Goal: Task Accomplishment & Management: Complete application form

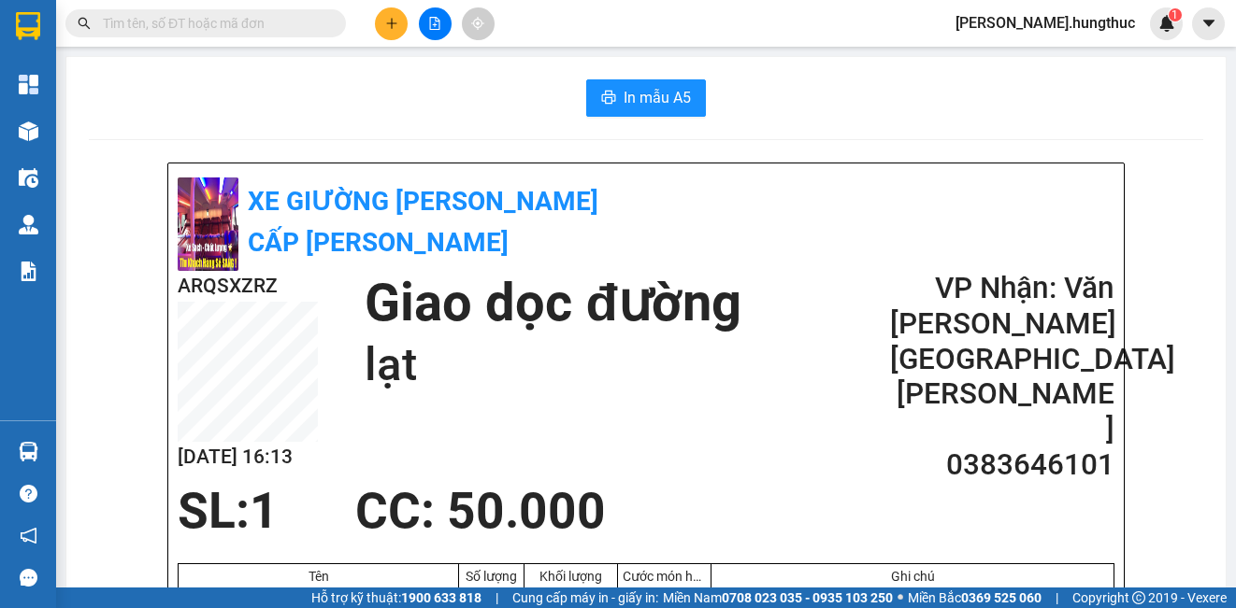
click at [387, 23] on icon "plus" at bounding box center [391, 22] width 10 height 1
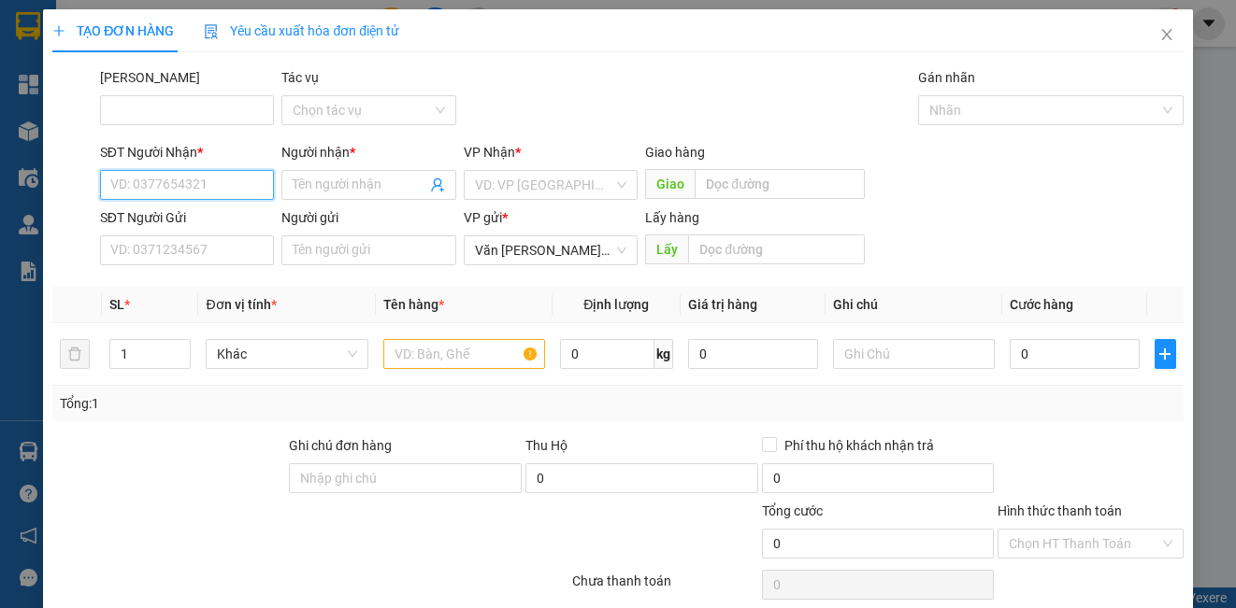
click at [179, 184] on input "SĐT Người Nhận *" at bounding box center [187, 185] width 174 height 30
click at [172, 185] on input "SĐT Người Nhận *" at bounding box center [187, 185] width 174 height 30
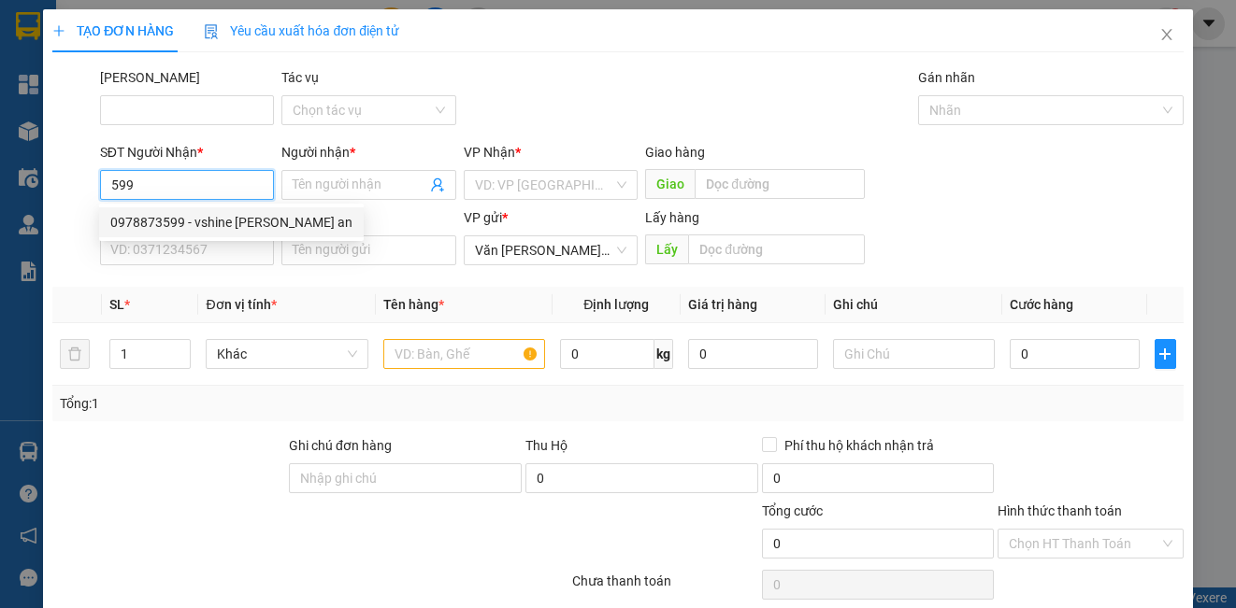
click at [250, 215] on div "0978873599 - vshine [PERSON_NAME] an" at bounding box center [231, 222] width 242 height 21
type input "0978873599"
type input "vshine [PERSON_NAME] an"
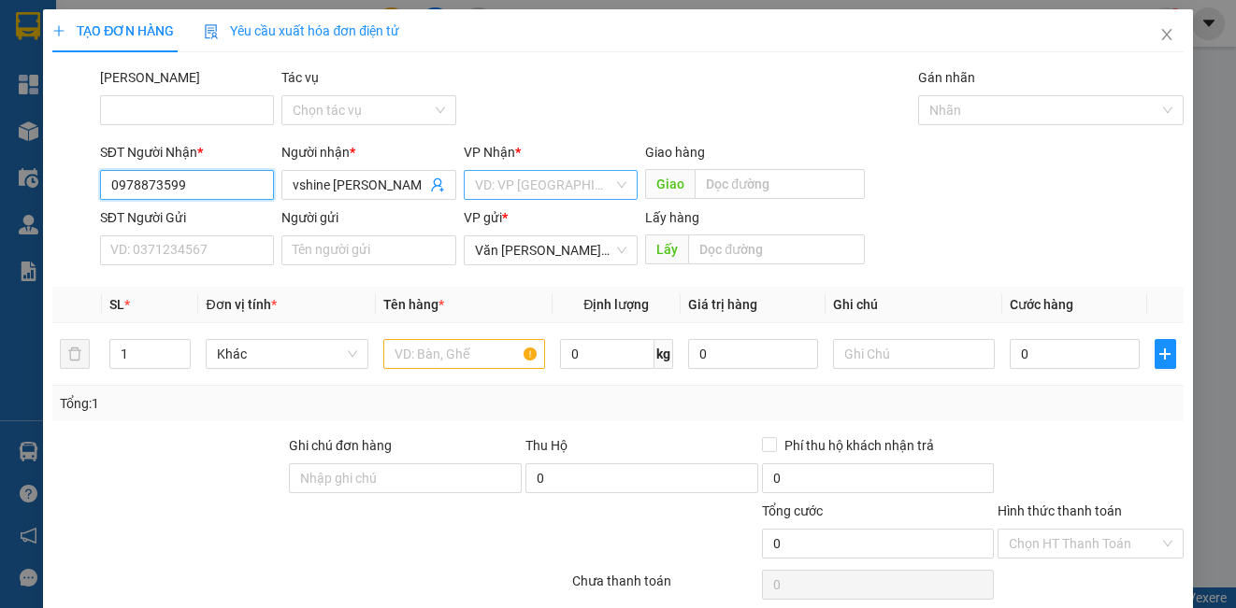
type input "0978873599"
click at [486, 183] on input "search" at bounding box center [544, 185] width 138 height 28
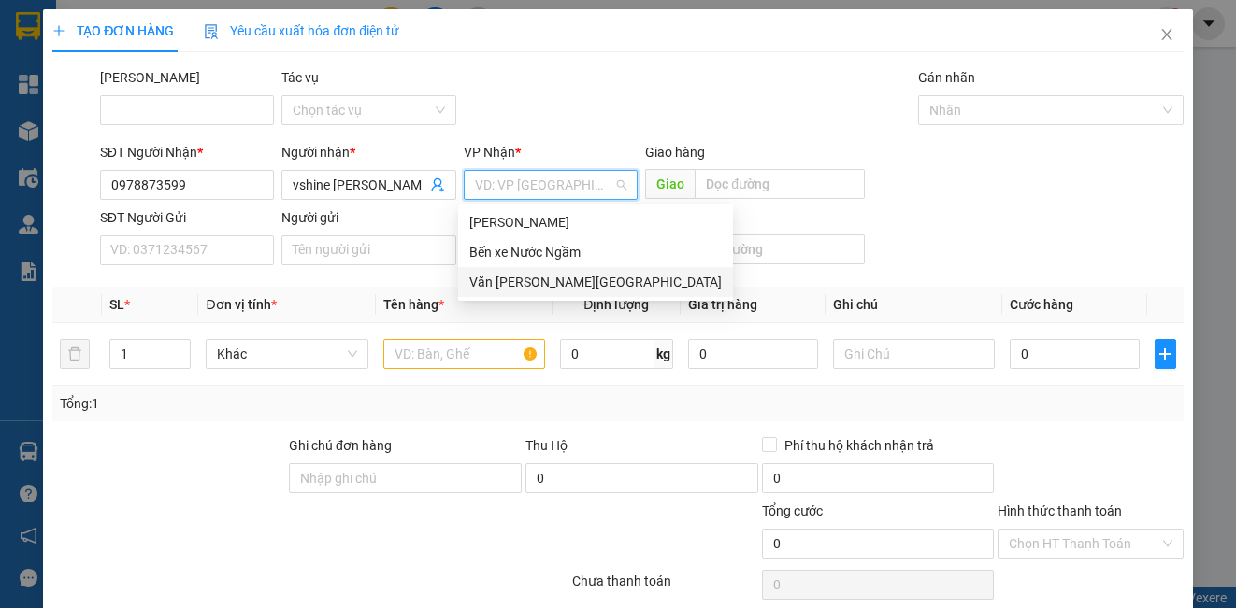
click at [520, 285] on div "Văn [PERSON_NAME][GEOGRAPHIC_DATA]" at bounding box center [595, 282] width 252 height 21
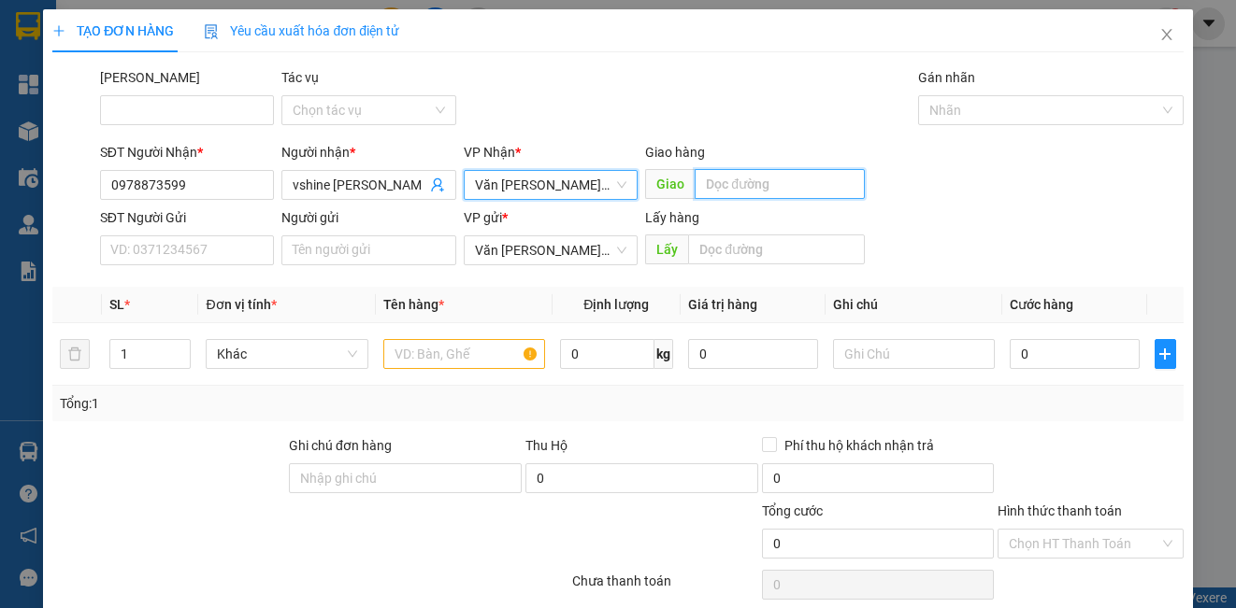
click at [765, 189] on input "text" at bounding box center [779, 184] width 170 height 30
type input "lạt"
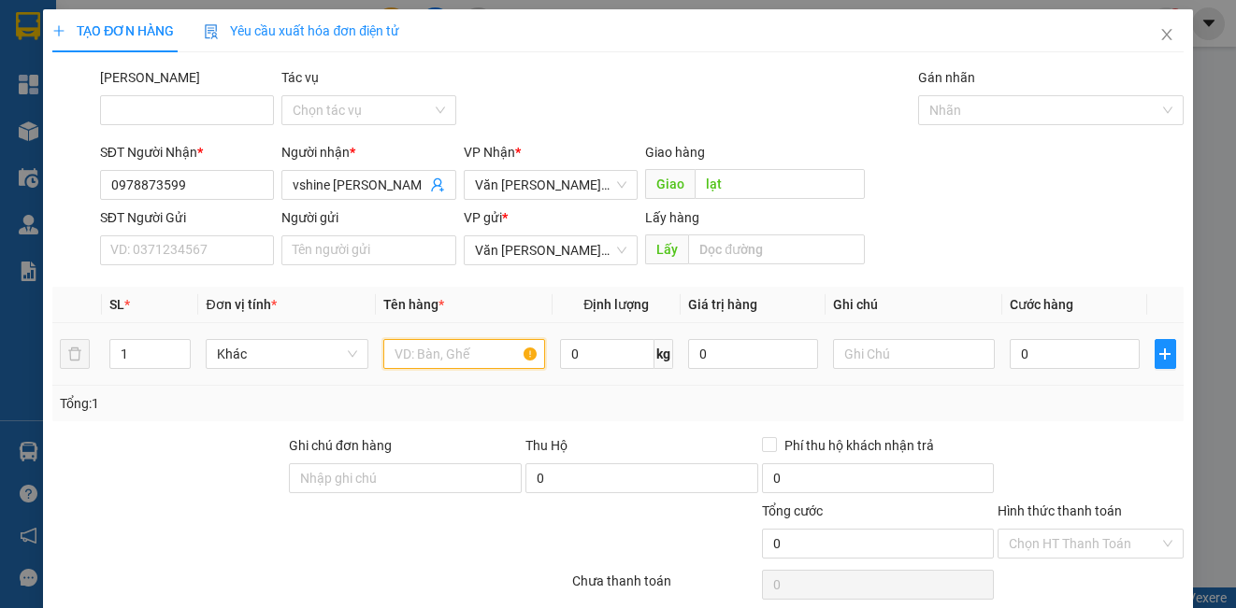
click at [451, 356] on input "text" at bounding box center [464, 354] width 162 height 30
type input "5"
type input "1"
click at [1089, 354] on input "0" at bounding box center [1074, 354] width 130 height 30
type input "1"
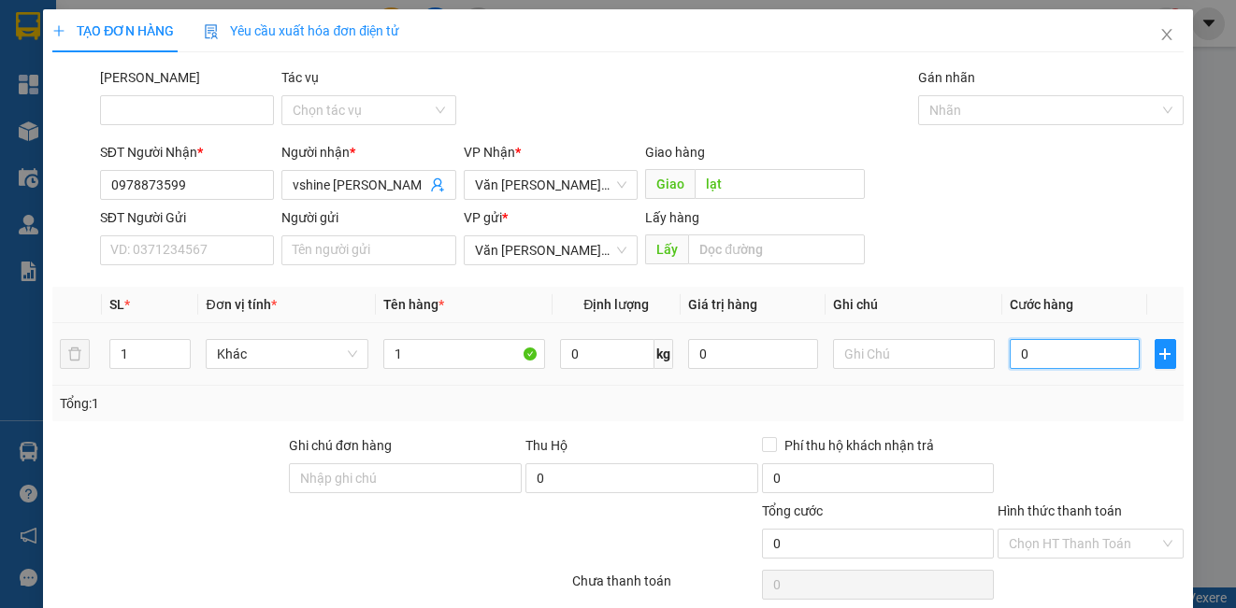
type input "1"
type input "15"
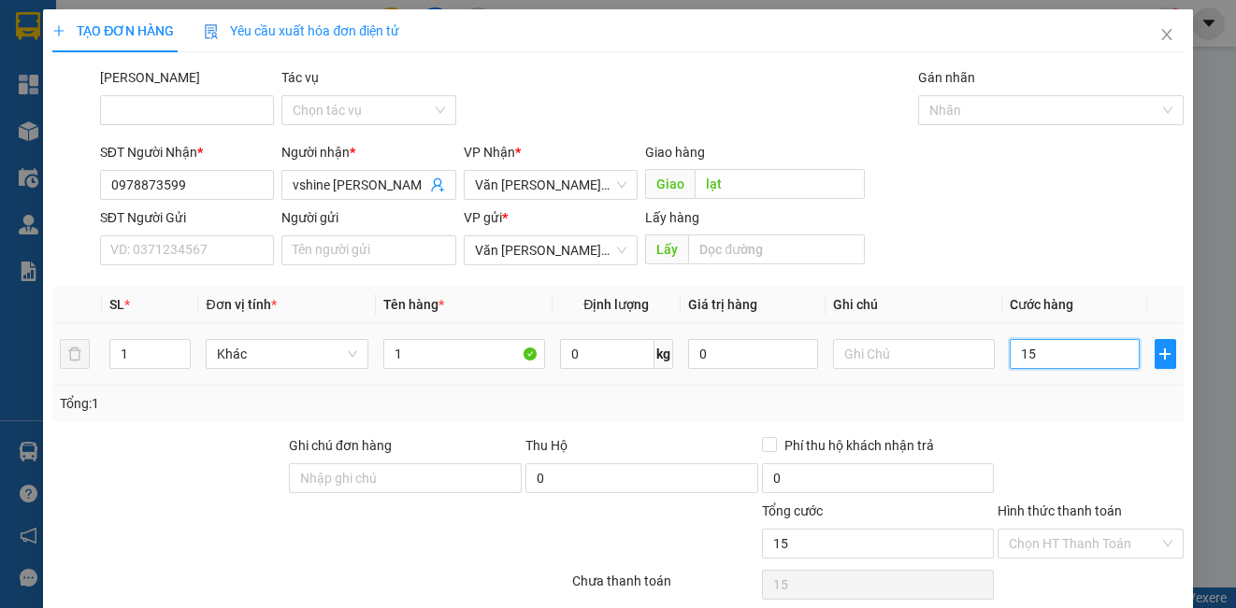
type input "150"
type input "1.500"
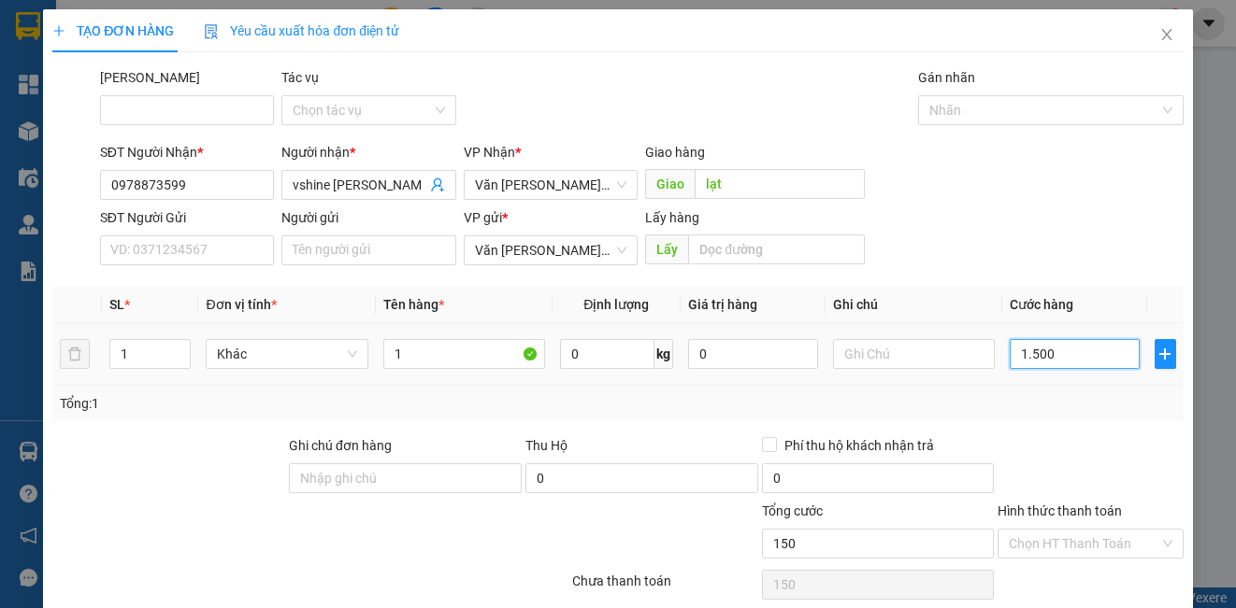
type input "1.500"
type input "15.000"
type input "150.000"
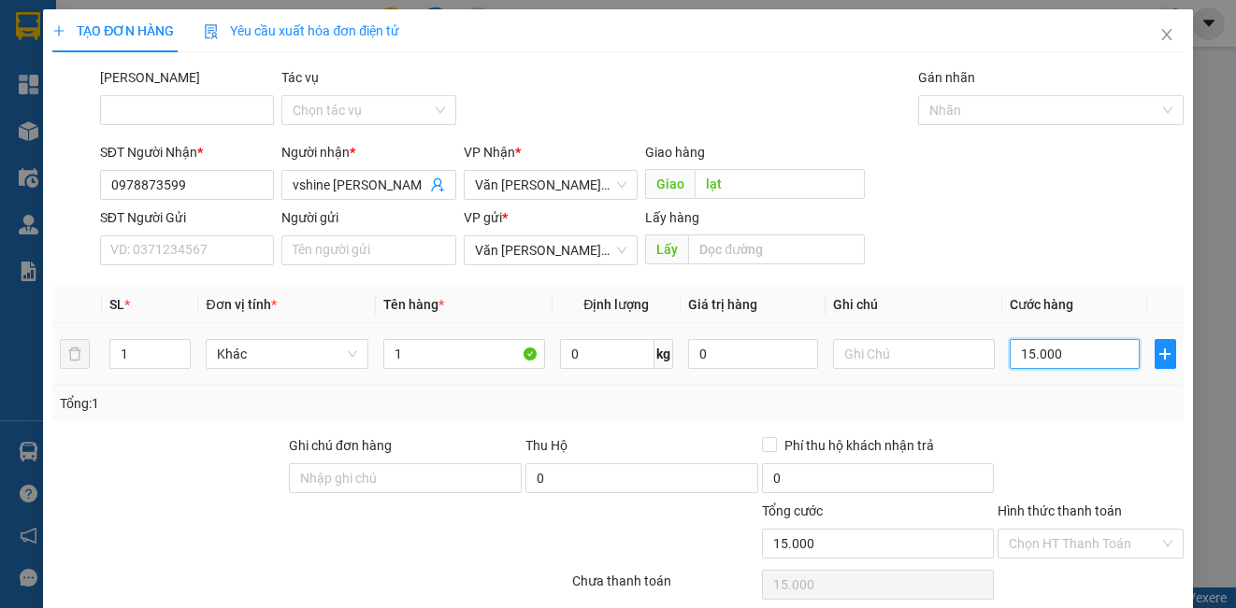
type input "150.000"
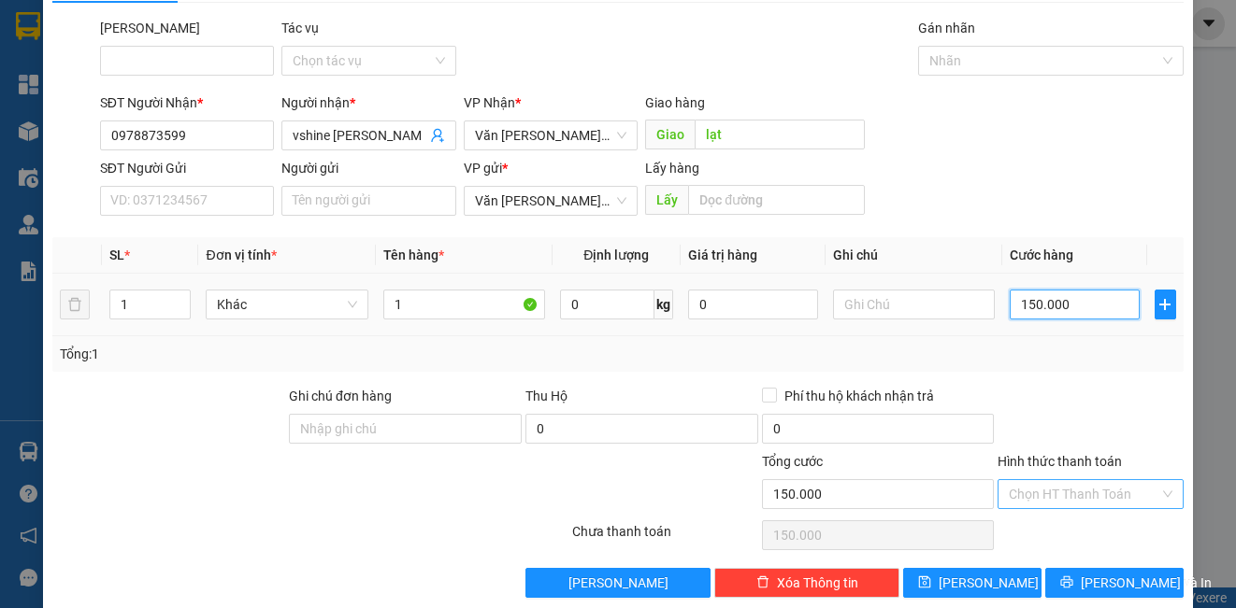
scroll to position [76, 0]
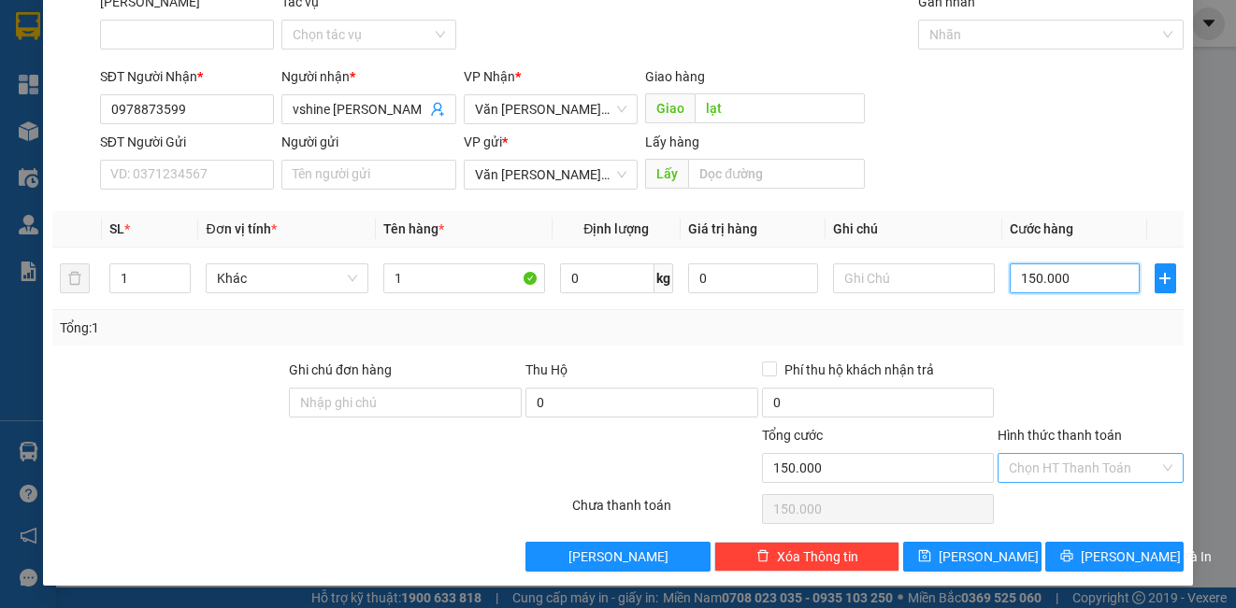
type input "150.000"
click at [1064, 458] on input "Hình thức thanh toán" at bounding box center [1083, 468] width 150 height 28
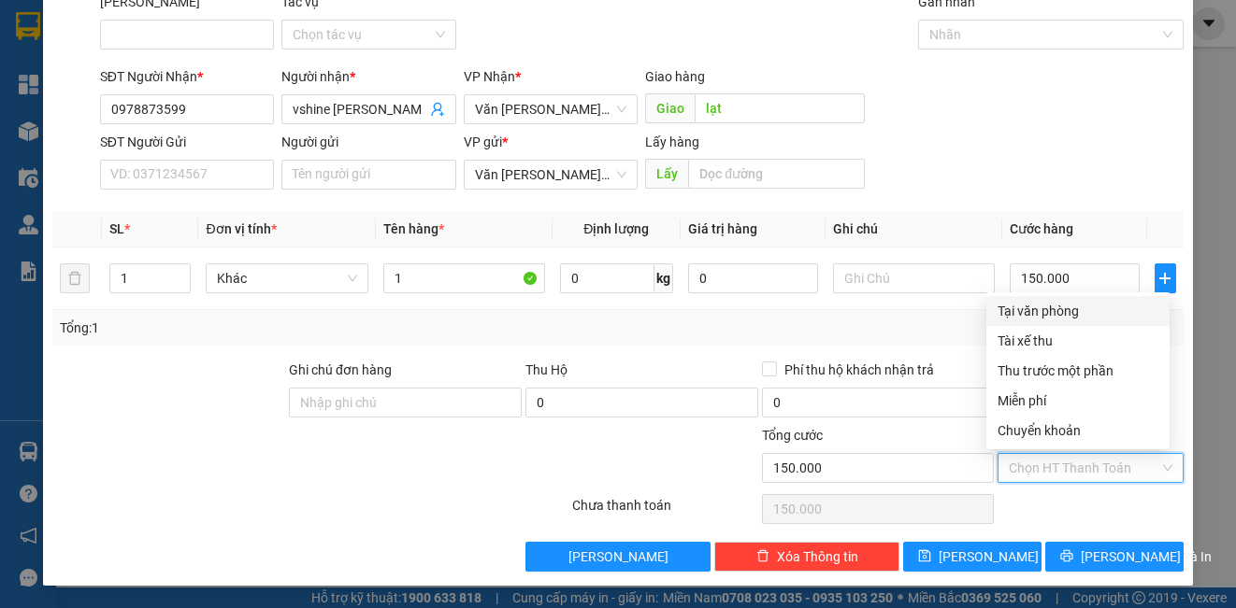
click at [1056, 312] on div "Tại văn phòng" at bounding box center [1077, 311] width 161 height 21
type input "0"
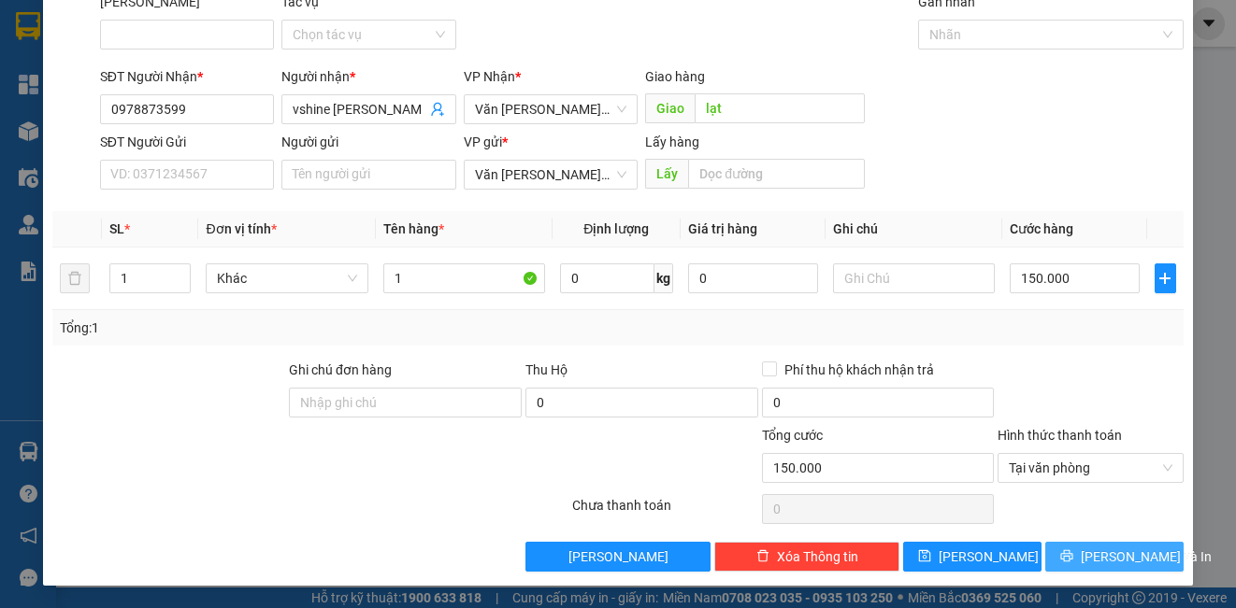
click at [1093, 563] on span "[PERSON_NAME] và In" at bounding box center [1145, 557] width 131 height 21
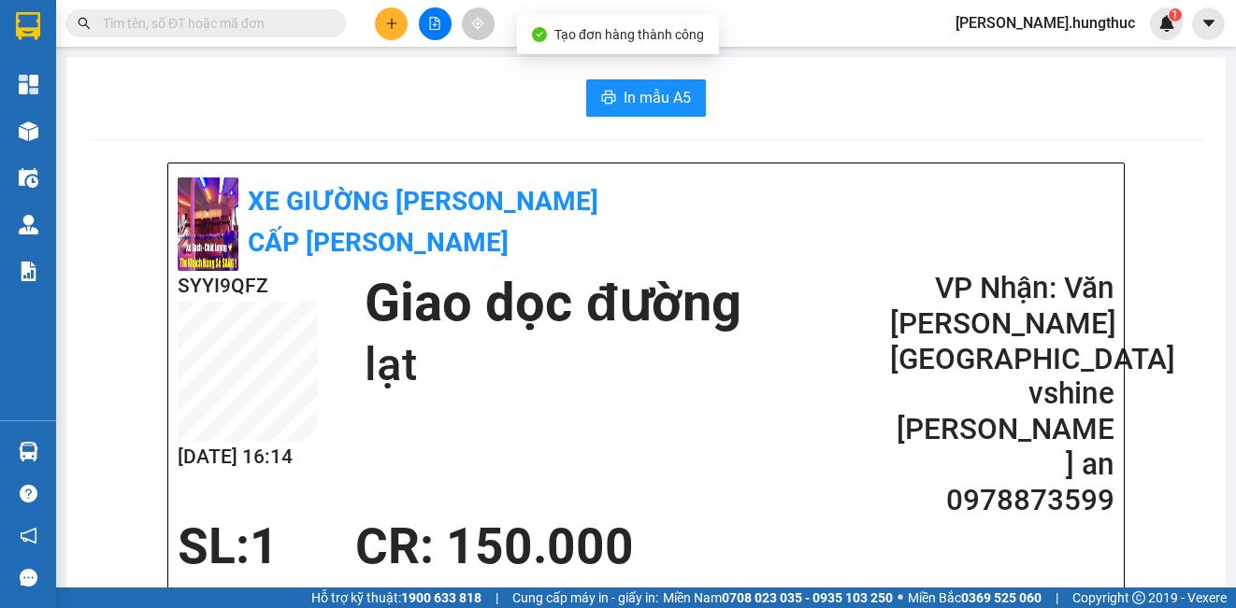
click at [664, 114] on button "In mẫu A5" at bounding box center [646, 97] width 120 height 37
drag, startPoint x: 1120, startPoint y: 106, endPoint x: 689, endPoint y: 67, distance: 432.5
click at [1085, 102] on div "In mẫu A5" at bounding box center [646, 97] width 1114 height 37
click at [384, 15] on button at bounding box center [391, 23] width 33 height 33
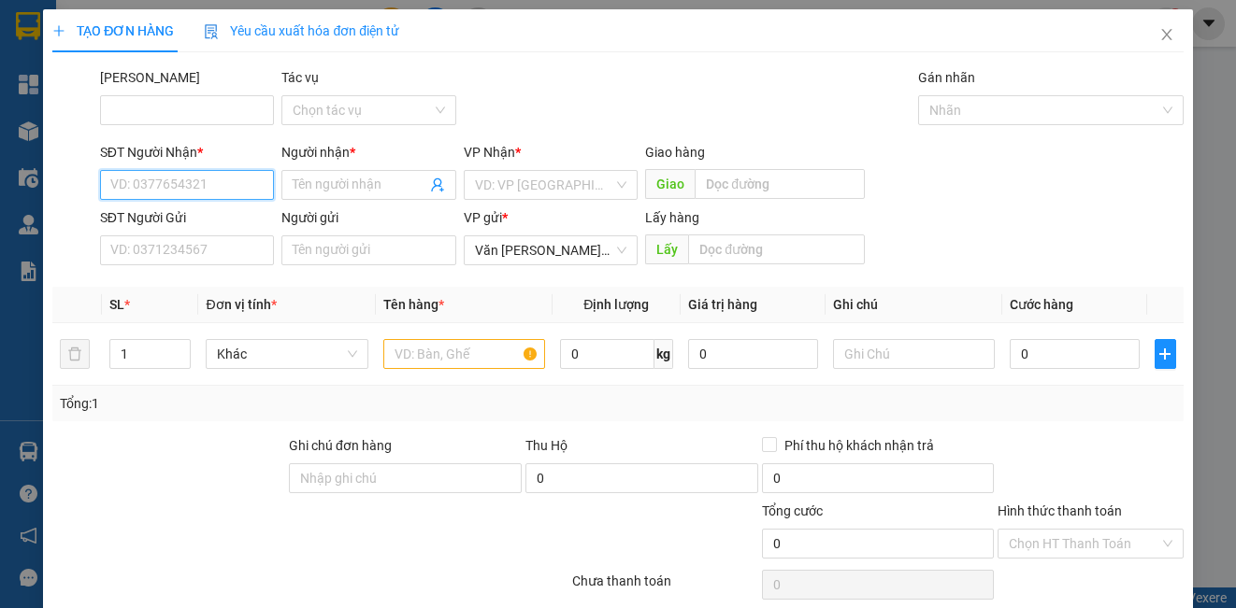
click at [210, 186] on input "SĐT Người Nhận *" at bounding box center [187, 185] width 174 height 30
click at [197, 234] on div "0348191293 - [PERSON_NAME] đạt" at bounding box center [213, 222] width 229 height 30
type input "0348191293"
type input "anh đạt"
type input "0348191293"
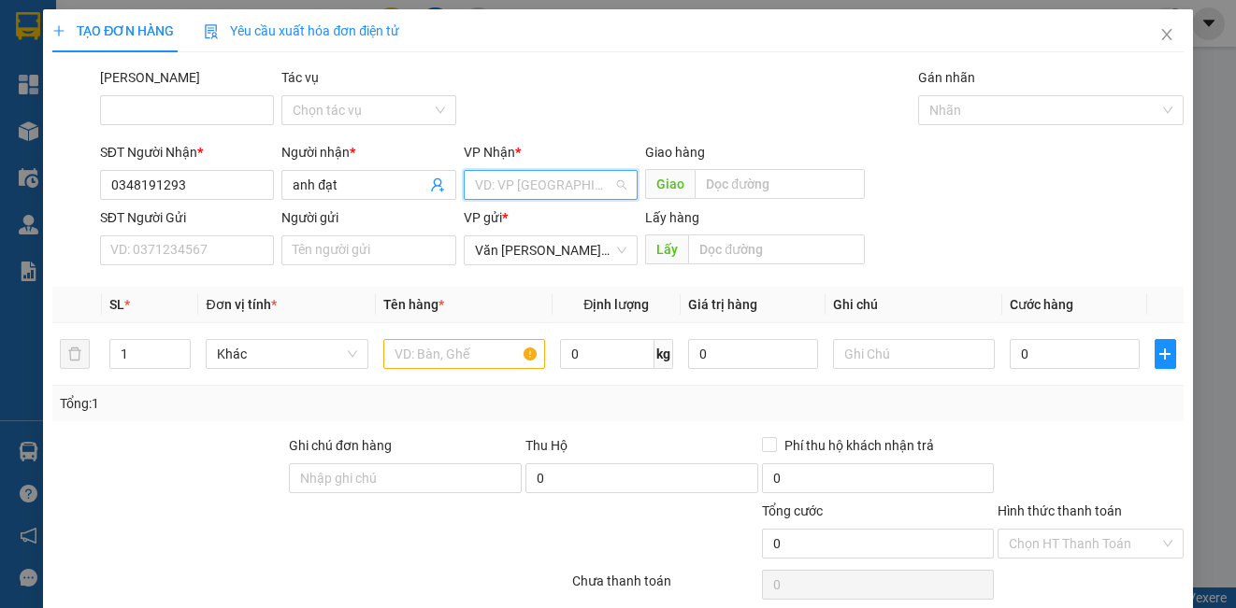
drag, startPoint x: 517, startPoint y: 185, endPoint x: 511, endPoint y: 240, distance: 55.4
click at [517, 187] on input "search" at bounding box center [544, 185] width 138 height 28
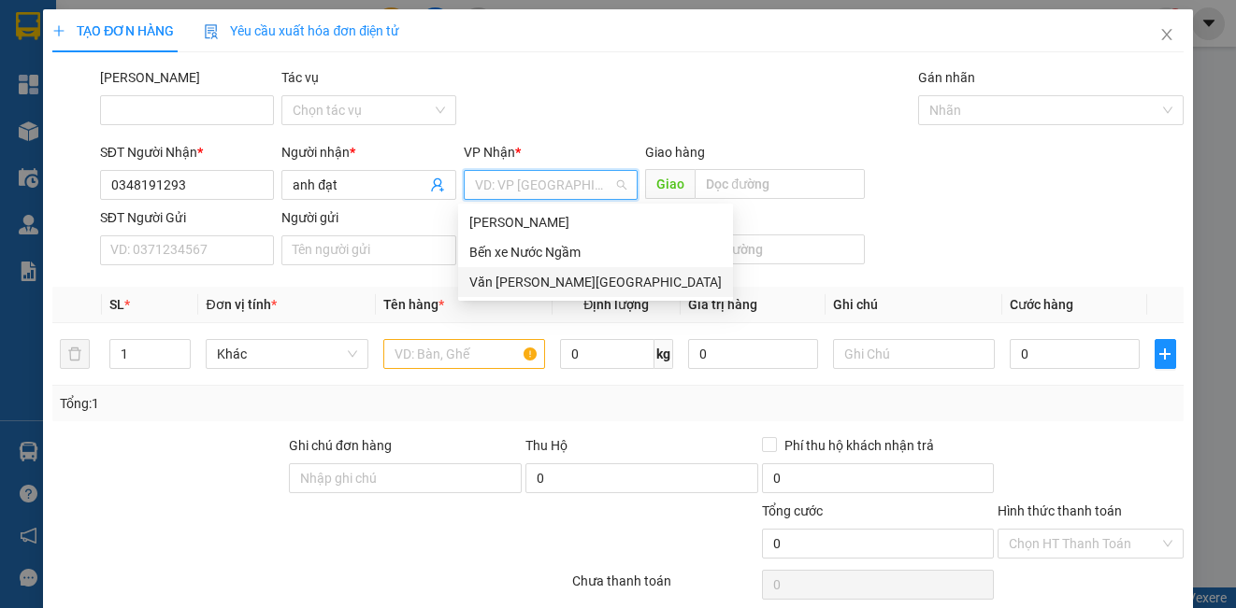
click at [519, 292] on div "Văn [PERSON_NAME][GEOGRAPHIC_DATA]" at bounding box center [595, 282] width 252 height 21
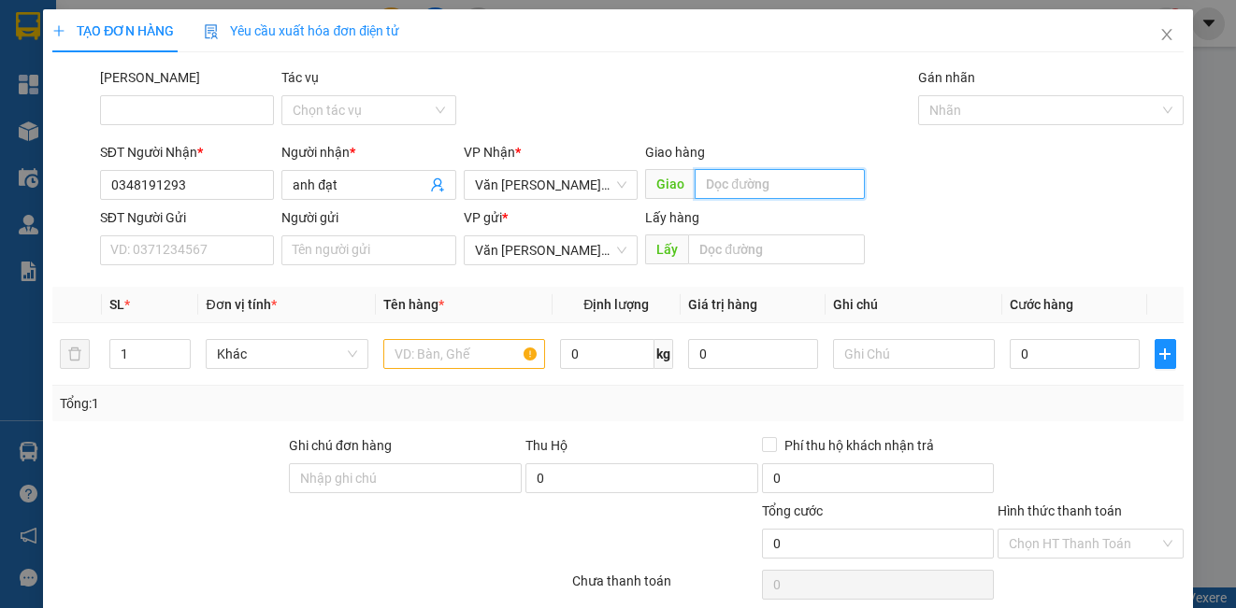
click at [764, 185] on input "text" at bounding box center [779, 184] width 170 height 30
type input "lạt"
click at [149, 364] on input "1" at bounding box center [149, 354] width 79 height 28
type input "6"
click at [510, 356] on input "text" at bounding box center [464, 354] width 162 height 30
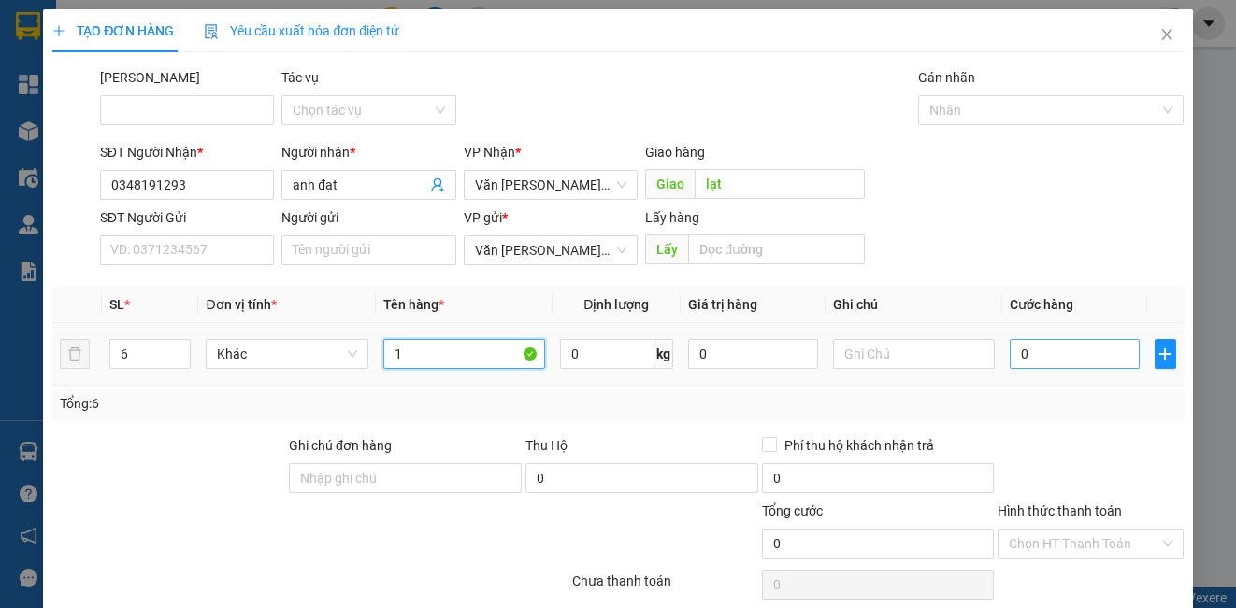
type input "1"
click at [1032, 350] on input "0" at bounding box center [1074, 354] width 130 height 30
type input "3"
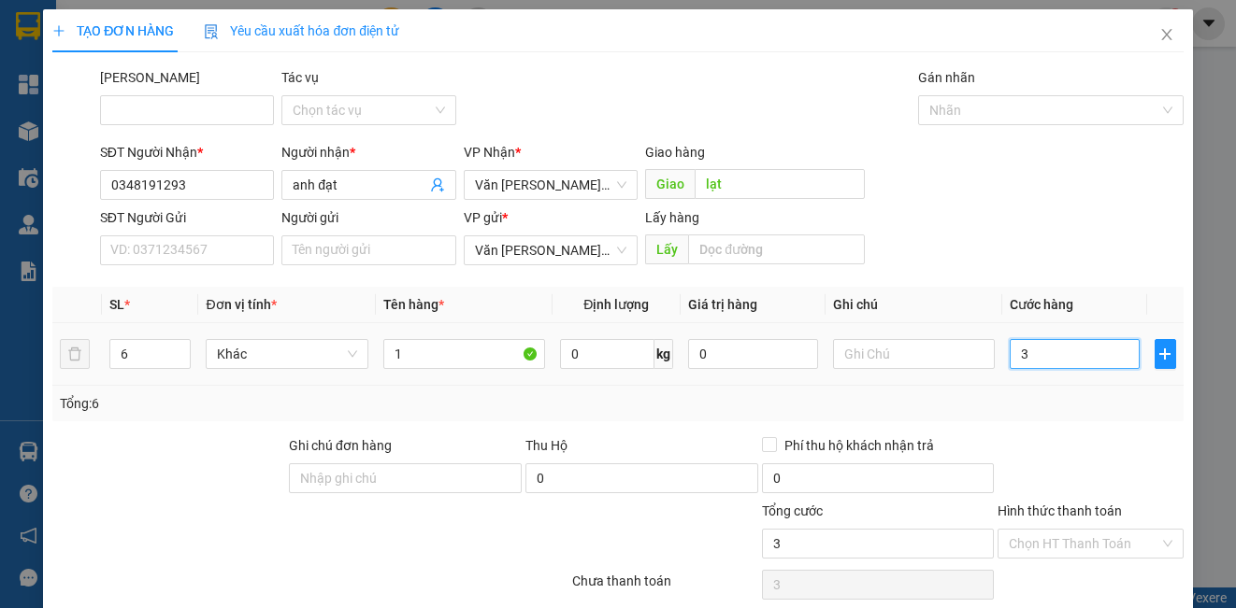
type input "30"
type input "300"
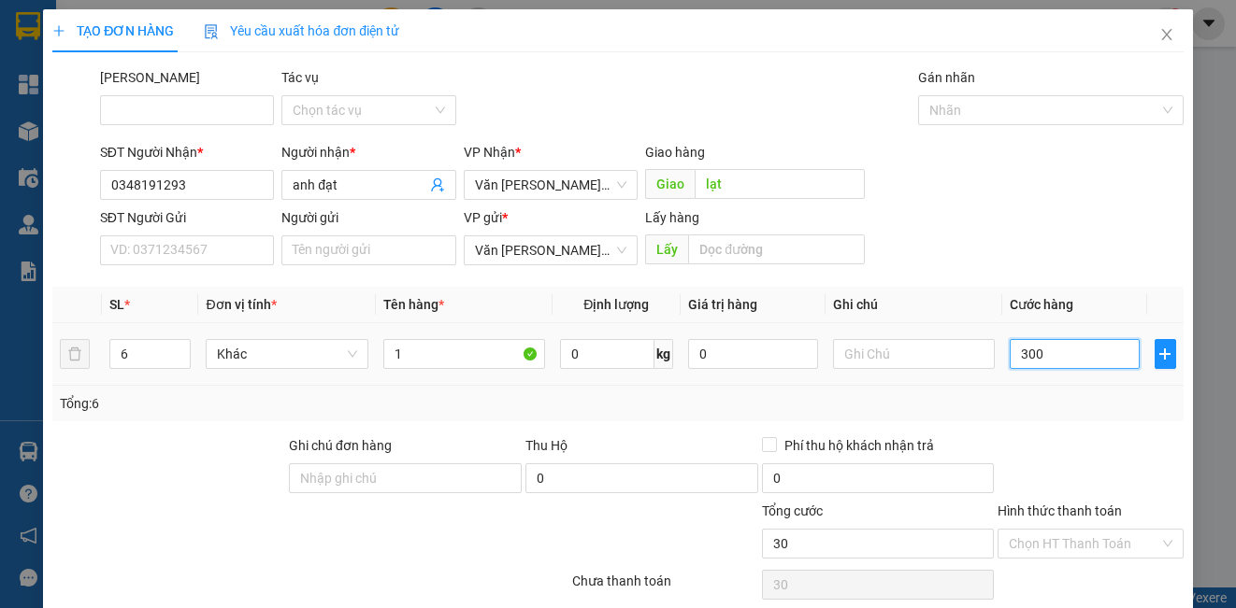
type input "300"
type input "3.000"
type input "30.000"
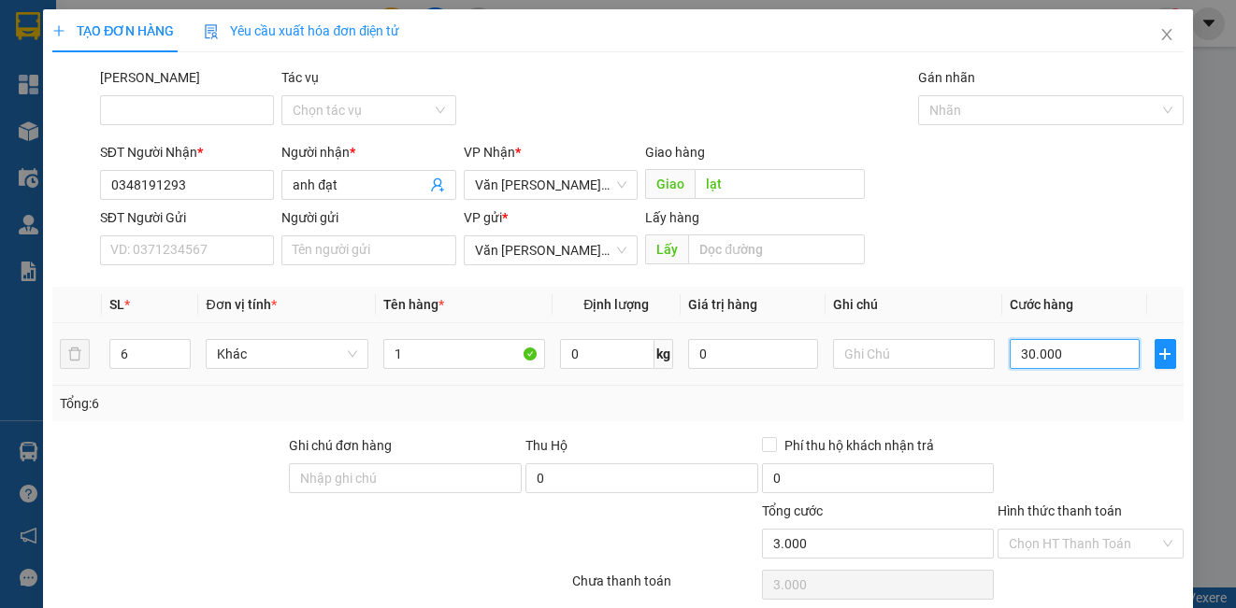
type input "30.000"
type input "300.000"
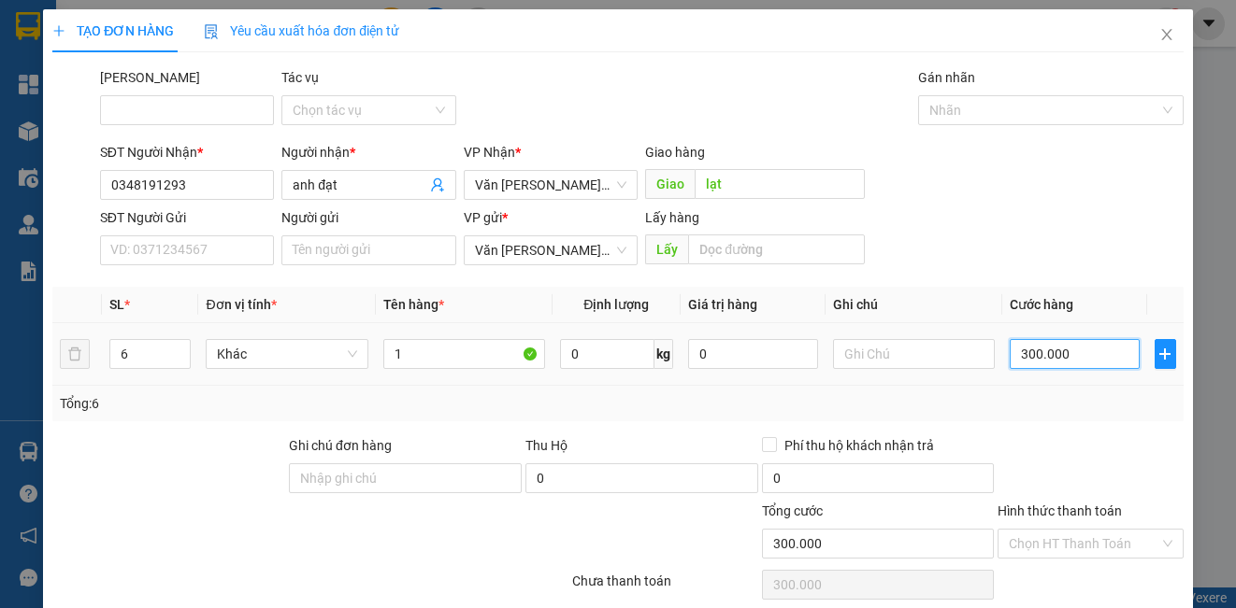
scroll to position [76, 0]
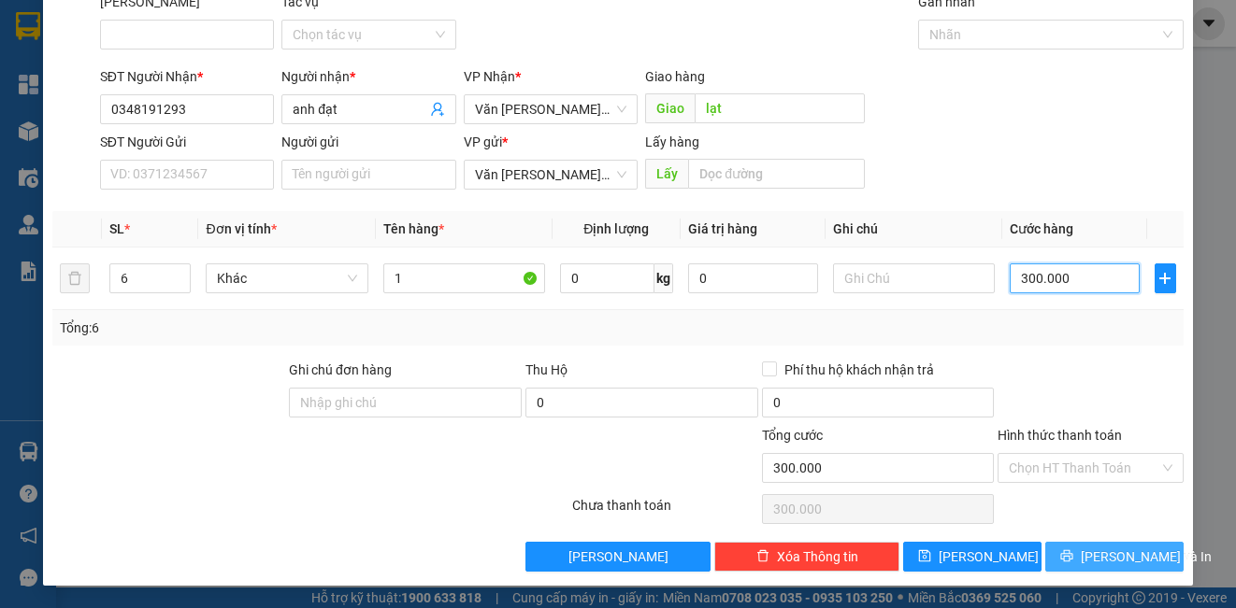
type input "300.000"
click at [1064, 557] on icon "printer" at bounding box center [1066, 556] width 13 height 13
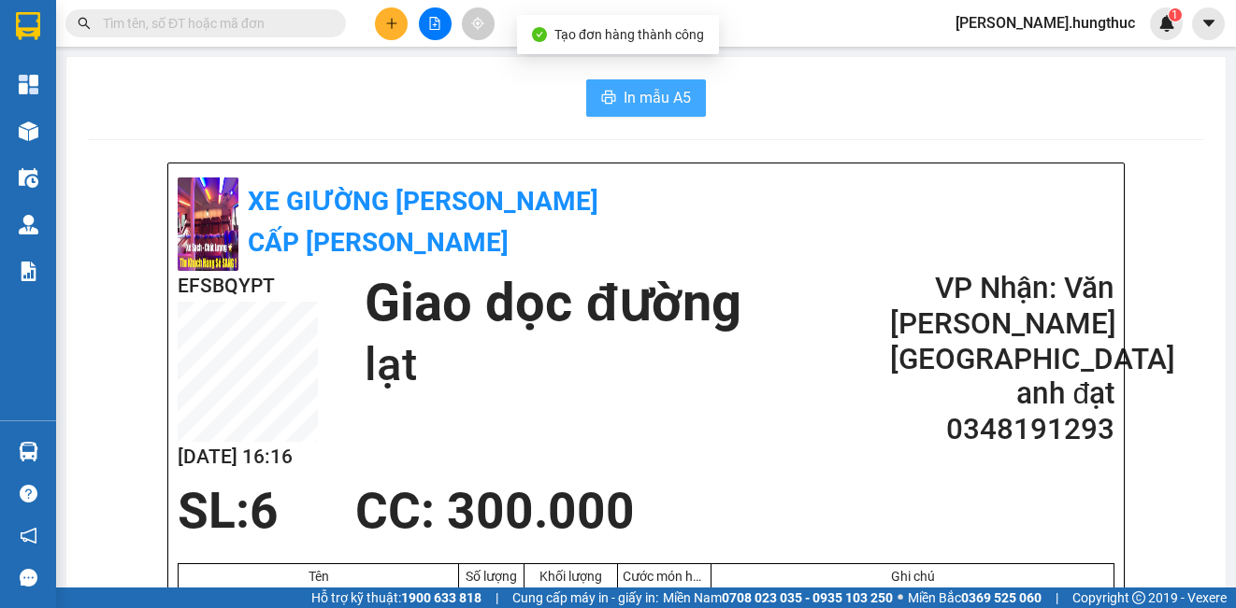
click at [640, 92] on span "In mẫu A5" at bounding box center [656, 97] width 67 height 23
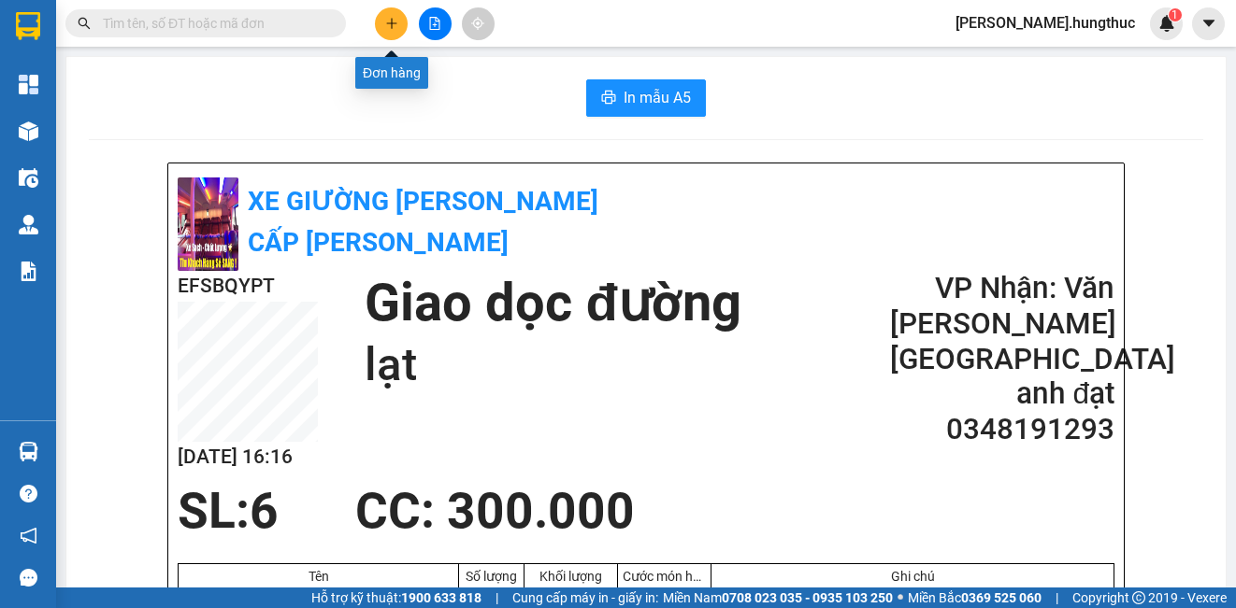
click at [393, 35] on button at bounding box center [391, 23] width 33 height 33
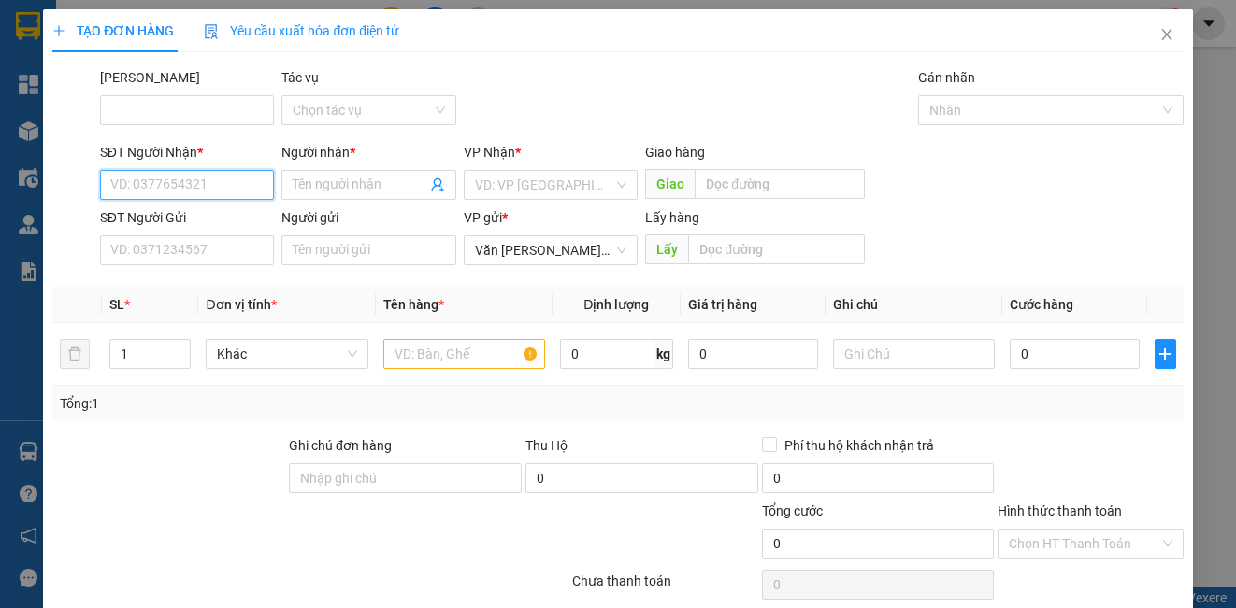
click at [150, 176] on input "SĐT Người Nhận *" at bounding box center [187, 185] width 174 height 30
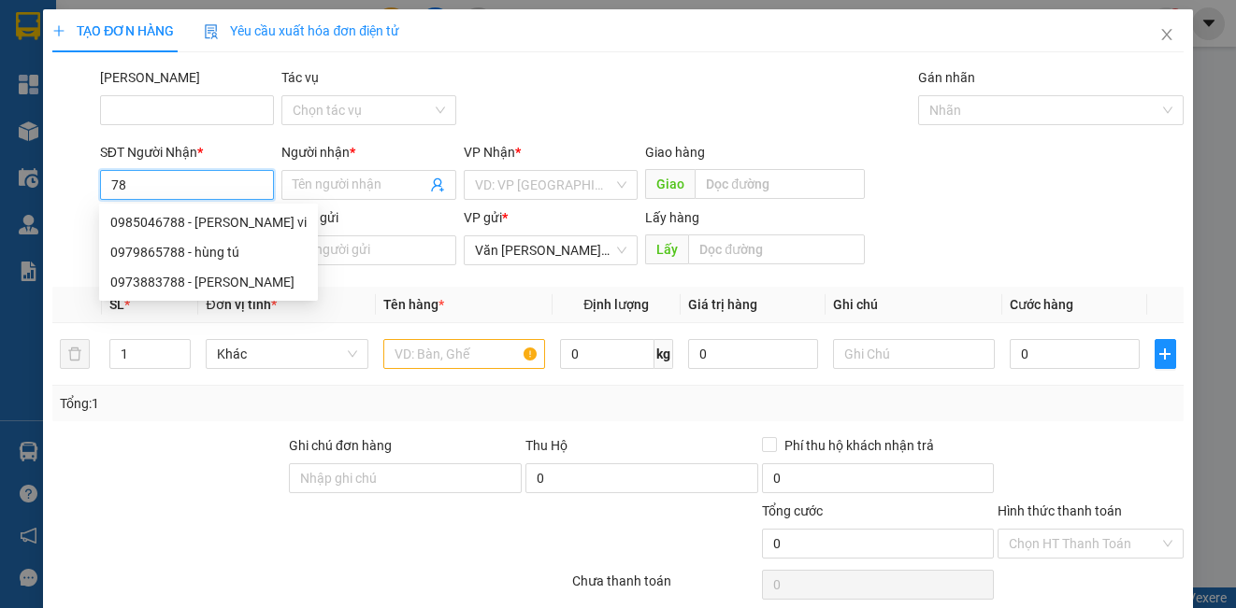
type input "7"
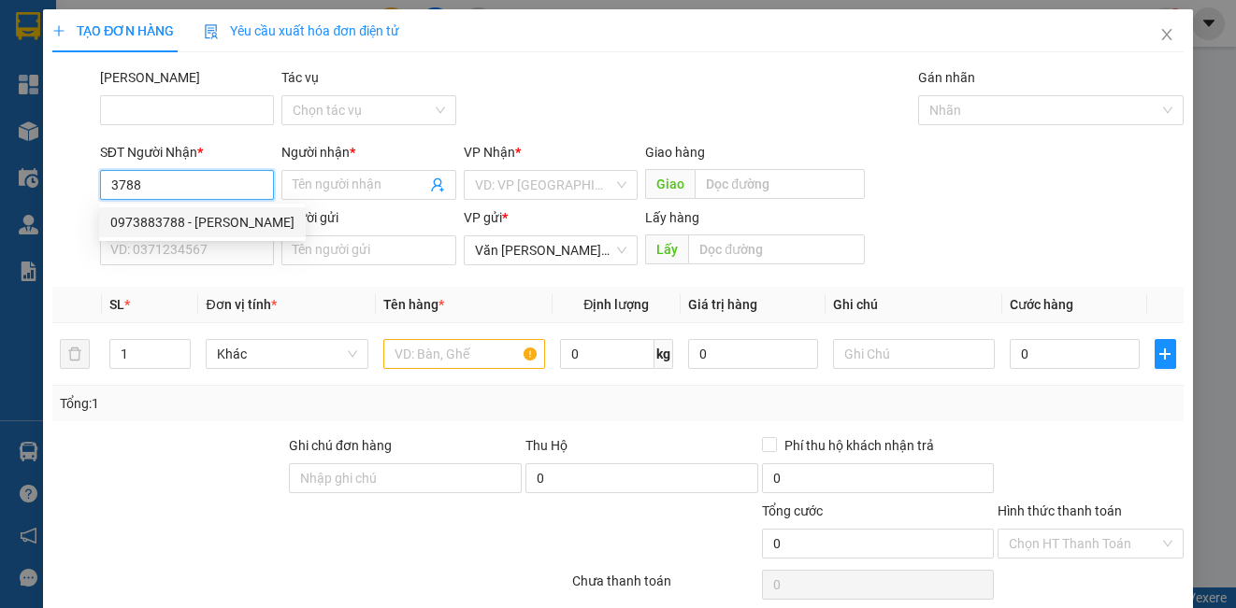
click at [138, 231] on div "0973883788 - [PERSON_NAME]" at bounding box center [202, 222] width 184 height 21
type input "0973883788"
type input "[PERSON_NAME]"
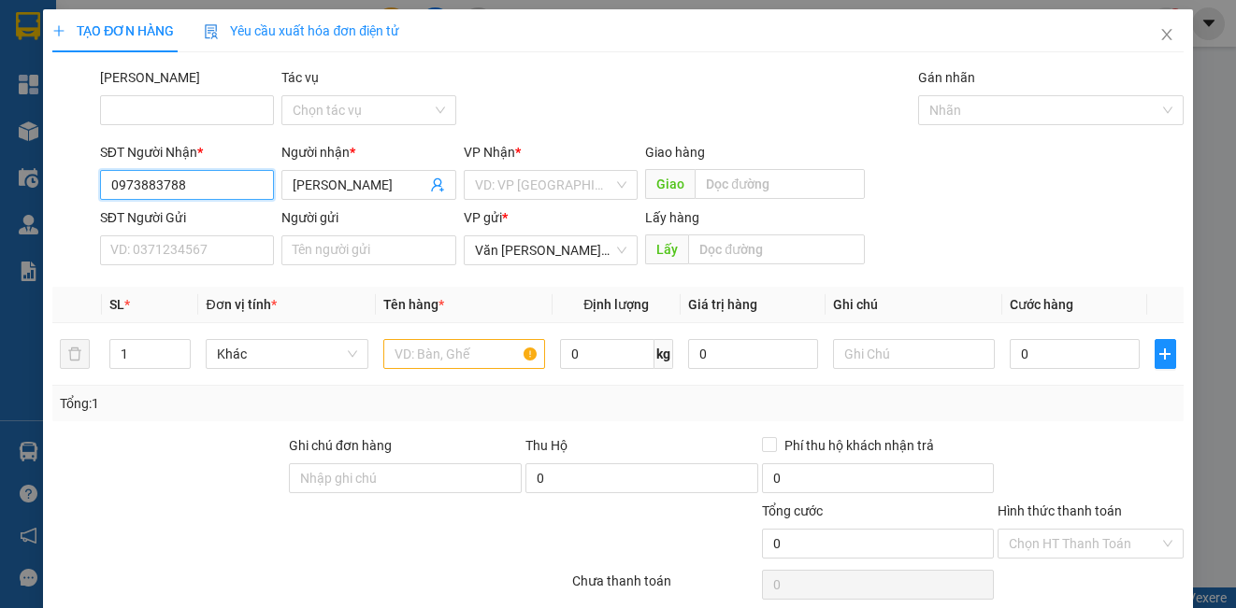
type input "0973883788"
click at [556, 196] on div "[PERSON_NAME] * VD: VP [GEOGRAPHIC_DATA]" at bounding box center [551, 174] width 174 height 65
click at [611, 179] on div "VD: VP [GEOGRAPHIC_DATA]" at bounding box center [551, 185] width 174 height 30
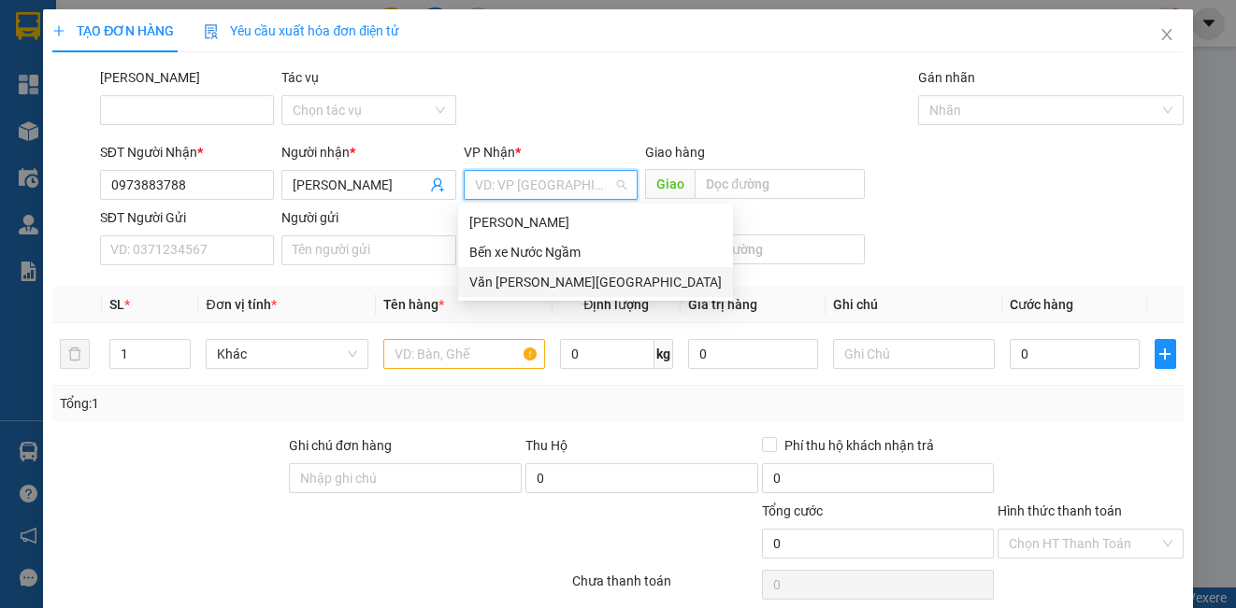
click at [558, 280] on div "Văn [PERSON_NAME][GEOGRAPHIC_DATA]" at bounding box center [595, 282] width 252 height 21
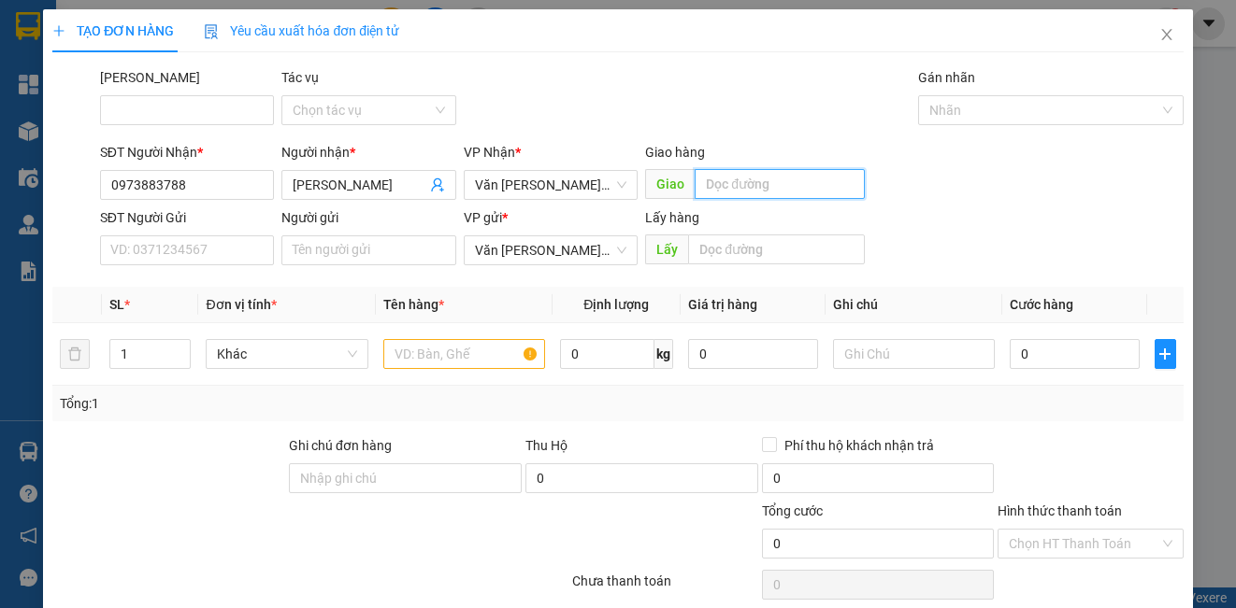
click at [715, 174] on input "text" at bounding box center [779, 184] width 170 height 30
click at [179, 357] on icon "down" at bounding box center [181, 360] width 7 height 7
type input "lạt"
click at [133, 356] on input "1" at bounding box center [149, 354] width 79 height 28
type input "2"
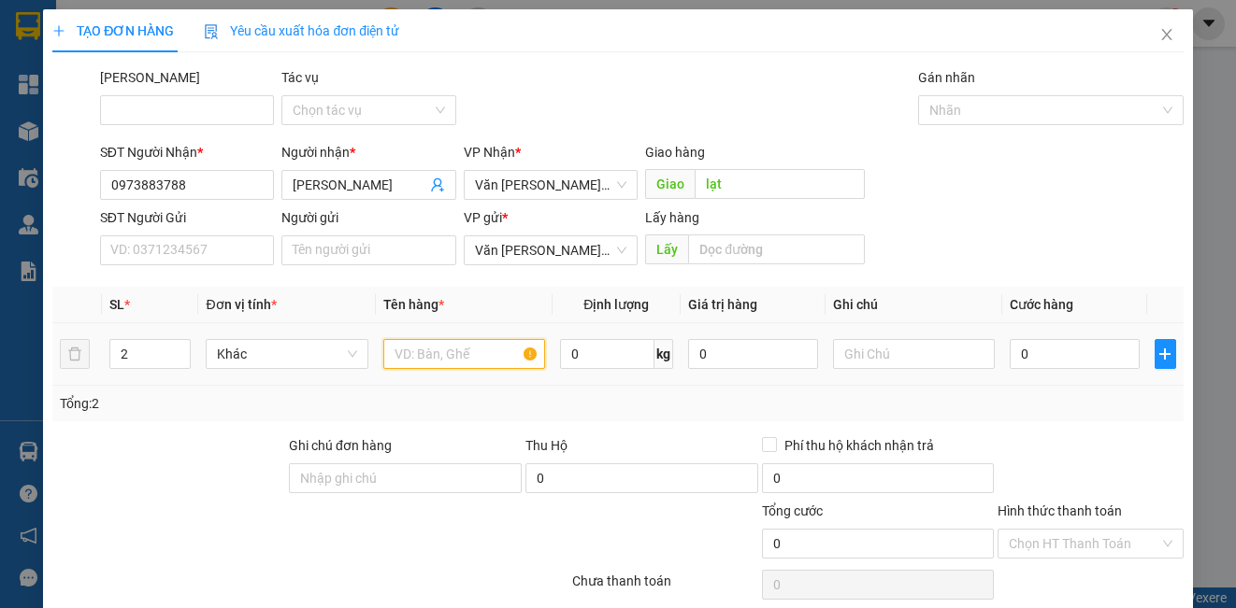
click at [460, 352] on input "text" at bounding box center [464, 354] width 162 height 30
type input "1"
click at [1042, 357] on input "0" at bounding box center [1074, 354] width 130 height 30
type input "1"
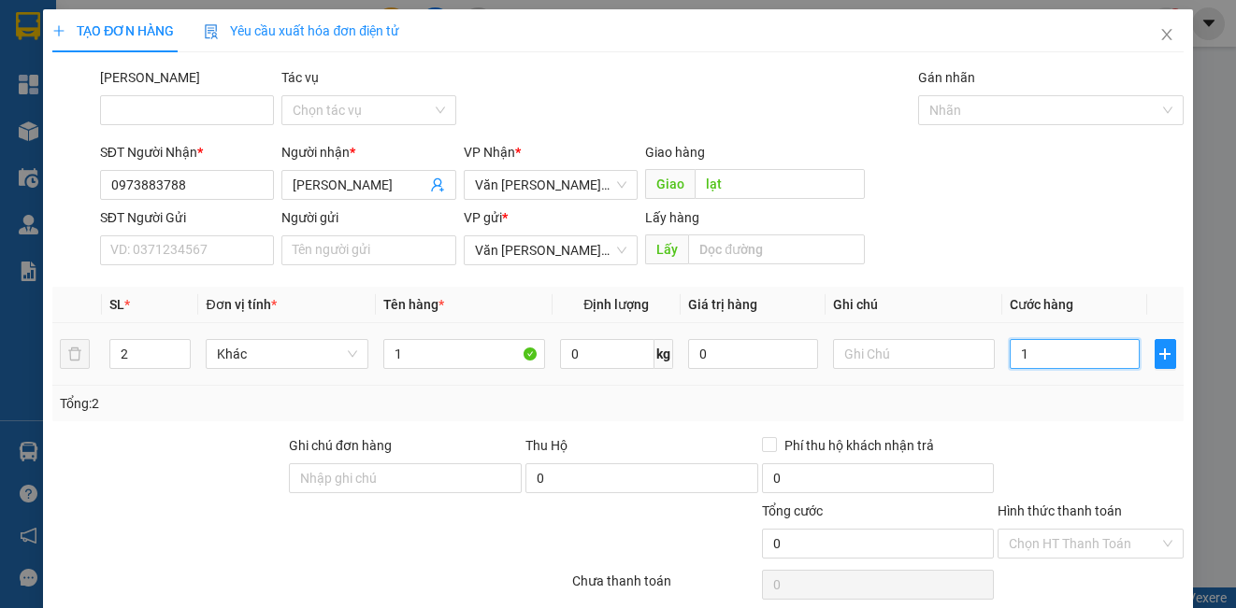
type input "1"
type input "10"
type input "100"
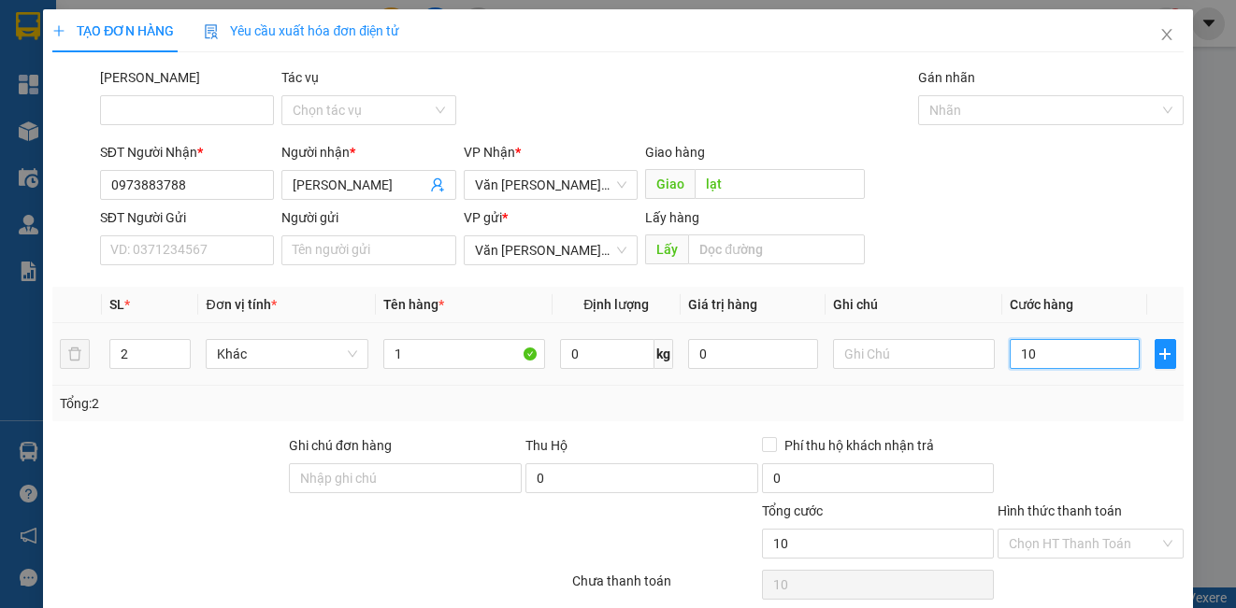
type input "100"
type input "1.000"
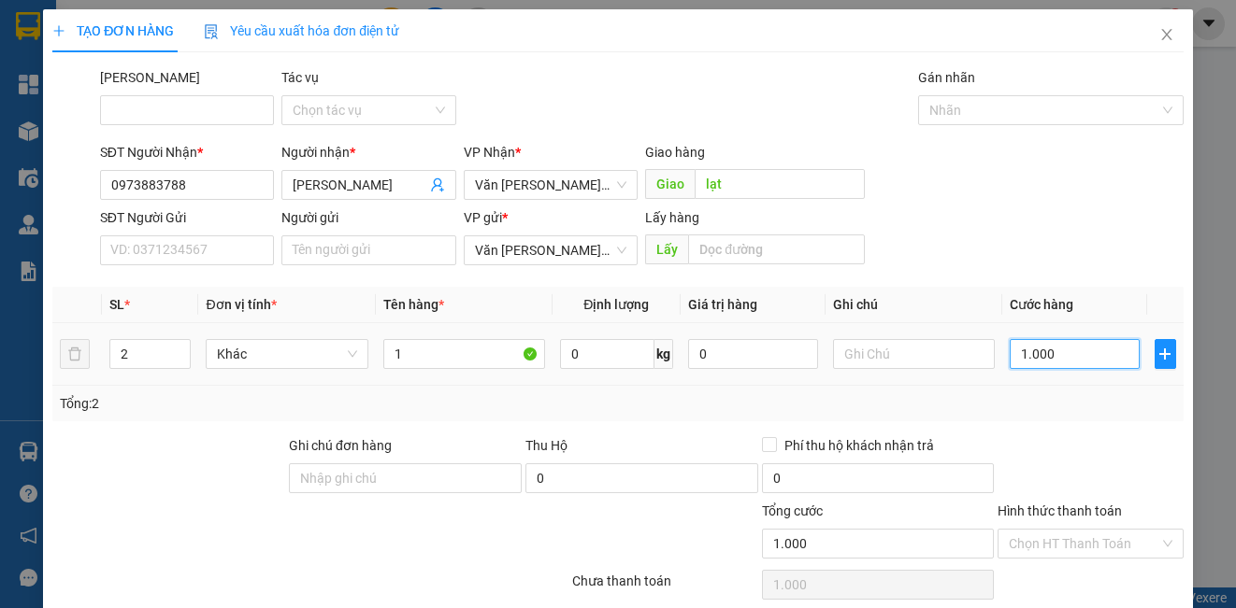
type input "10.000"
type input "100.000"
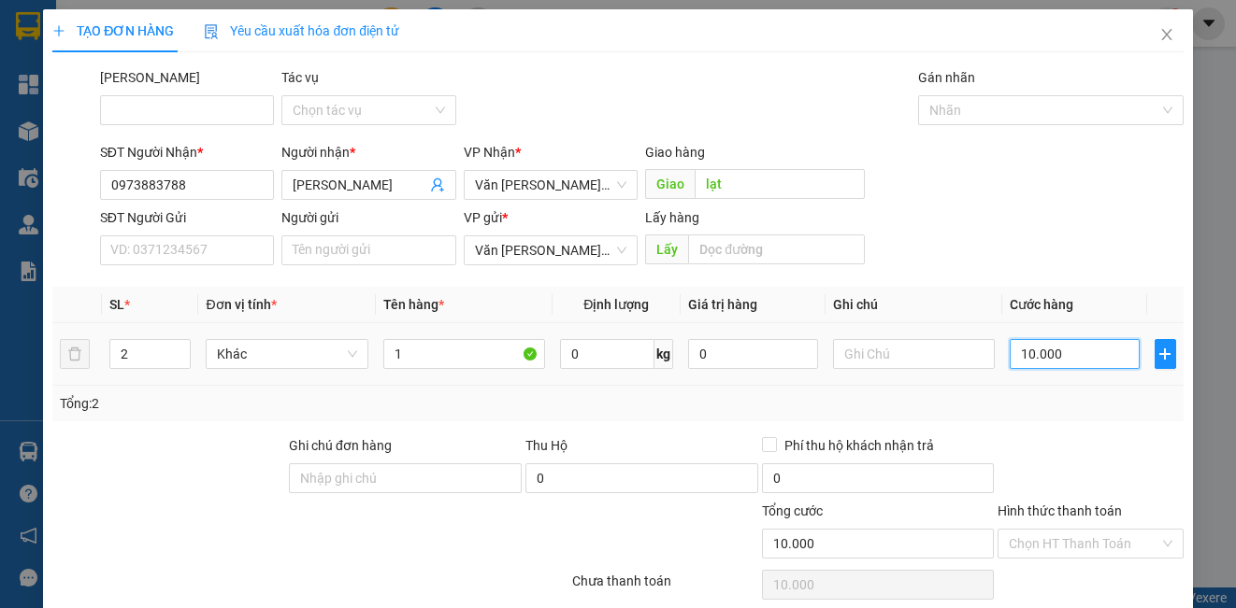
type input "100.000"
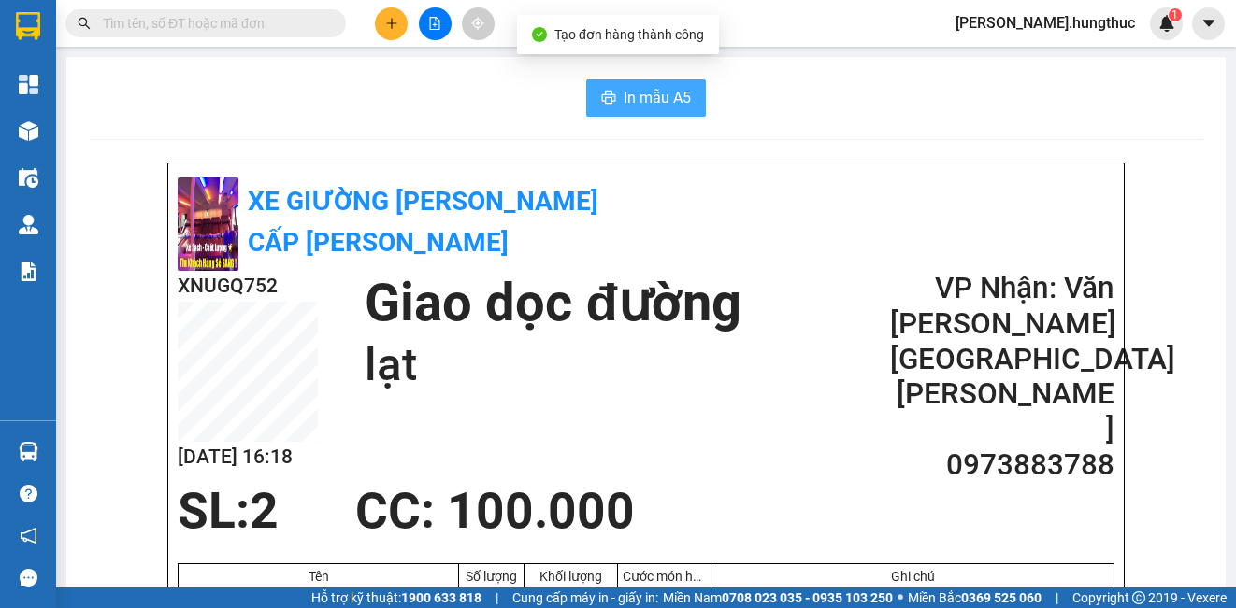
click at [670, 96] on span "In mẫu A5" at bounding box center [656, 97] width 67 height 23
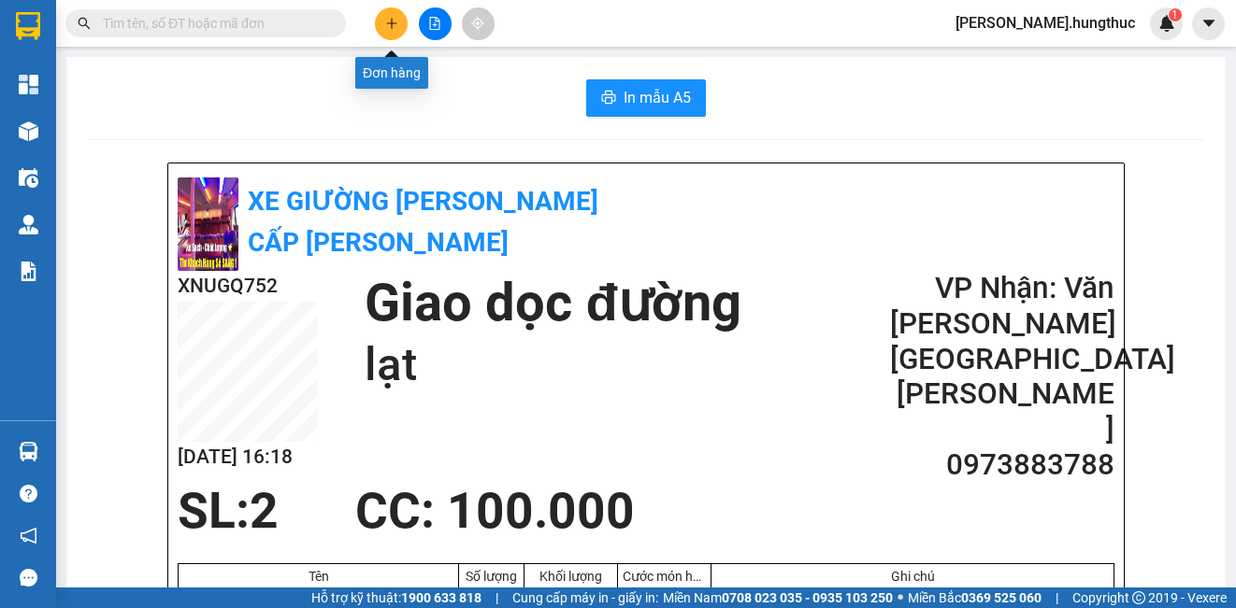
click at [385, 22] on icon "plus" at bounding box center [391, 23] width 13 height 13
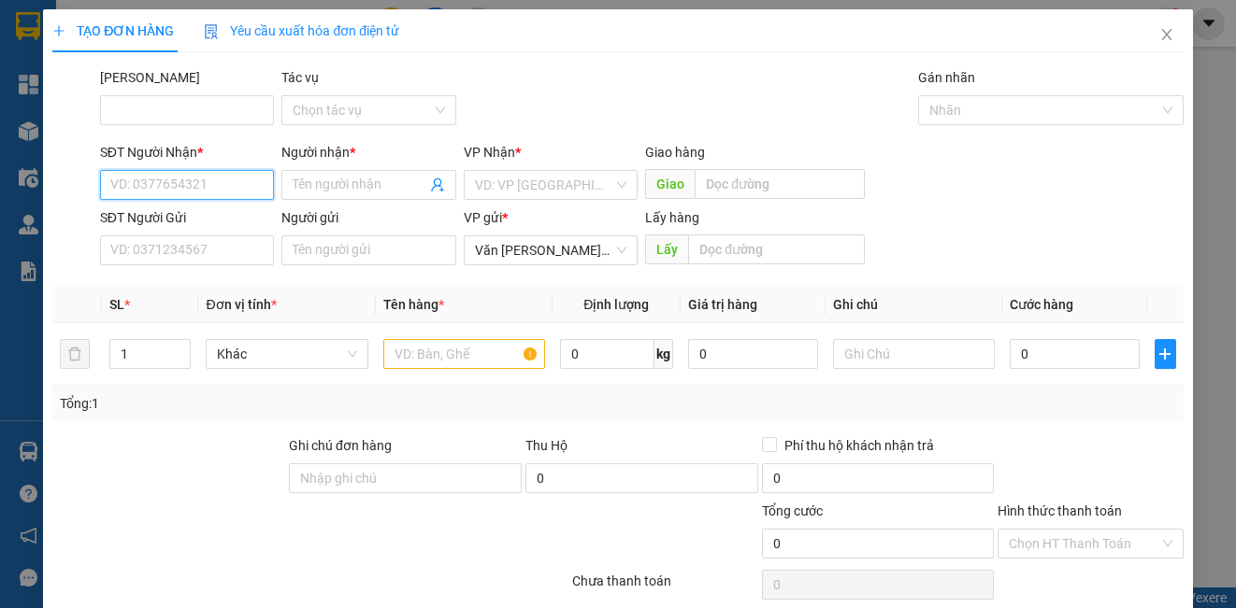
click at [191, 197] on input "SĐT Người Nhận *" at bounding box center [187, 185] width 174 height 30
click at [148, 226] on div "0373701365 - [PERSON_NAME]" at bounding box center [207, 222] width 195 height 21
type input "0373701365"
type input "anh hiếu"
type input "0373701365"
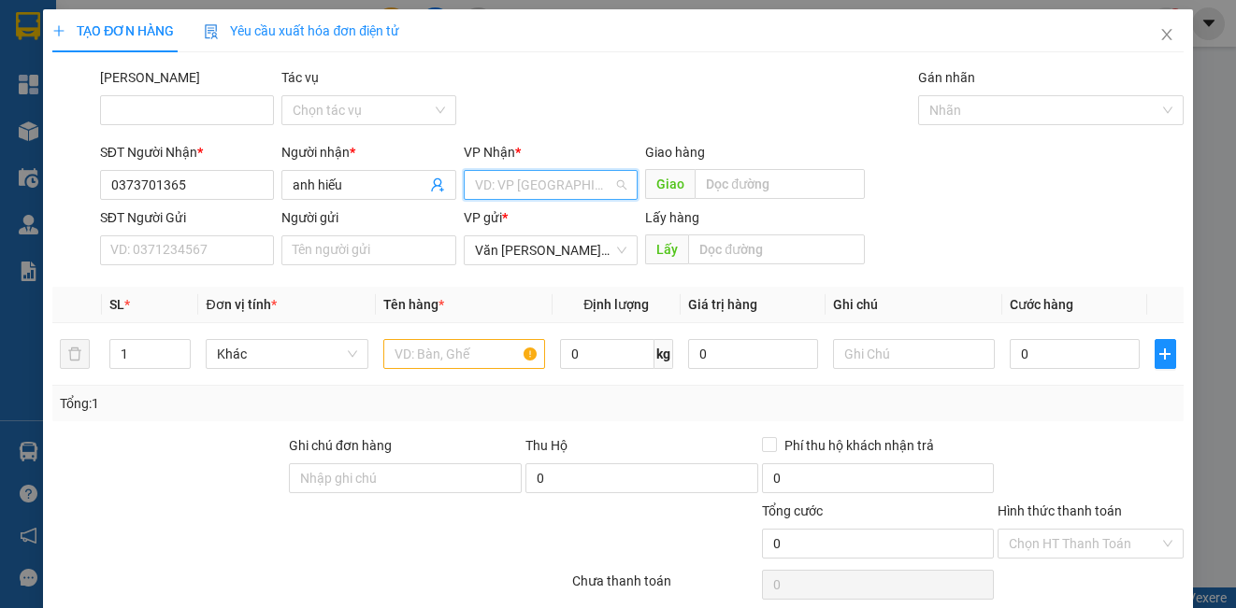
click at [505, 198] on input "search" at bounding box center [544, 185] width 138 height 28
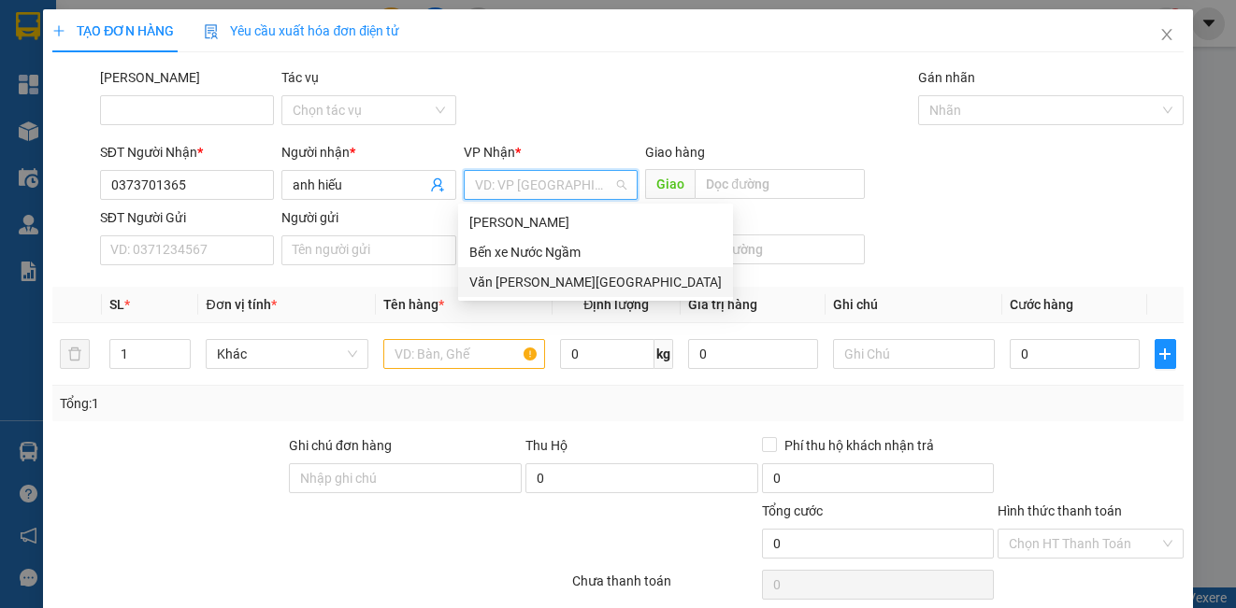
click at [513, 284] on div "Văn [PERSON_NAME][GEOGRAPHIC_DATA]" at bounding box center [595, 282] width 252 height 21
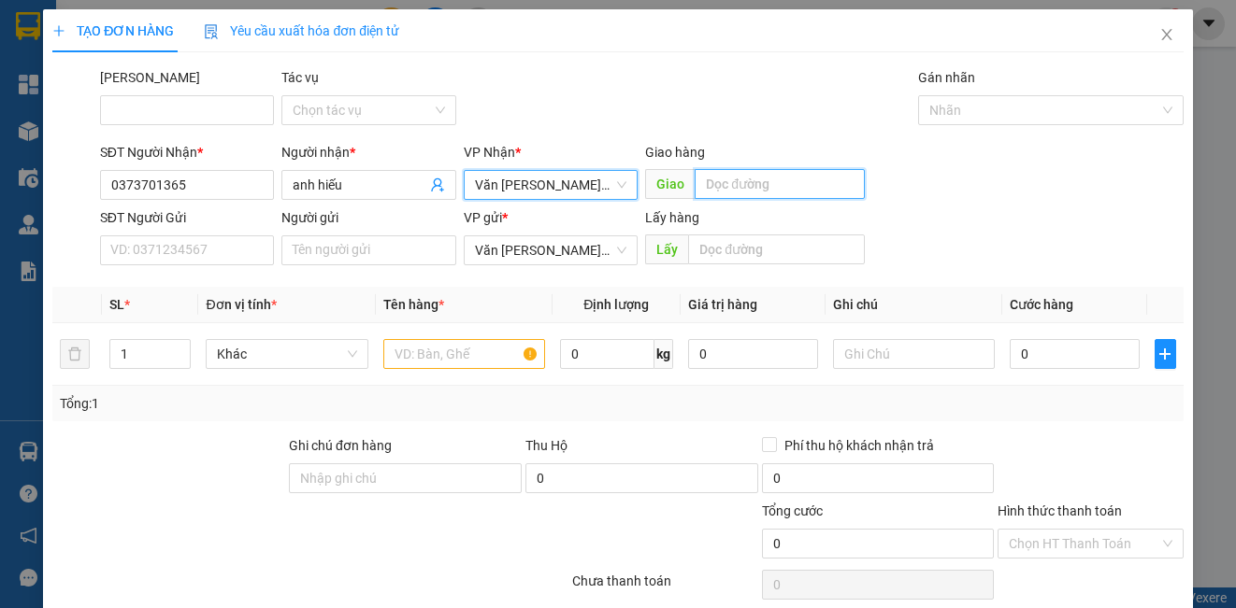
click at [713, 185] on input "text" at bounding box center [779, 184] width 170 height 30
type input "d"
type input "đồng văn"
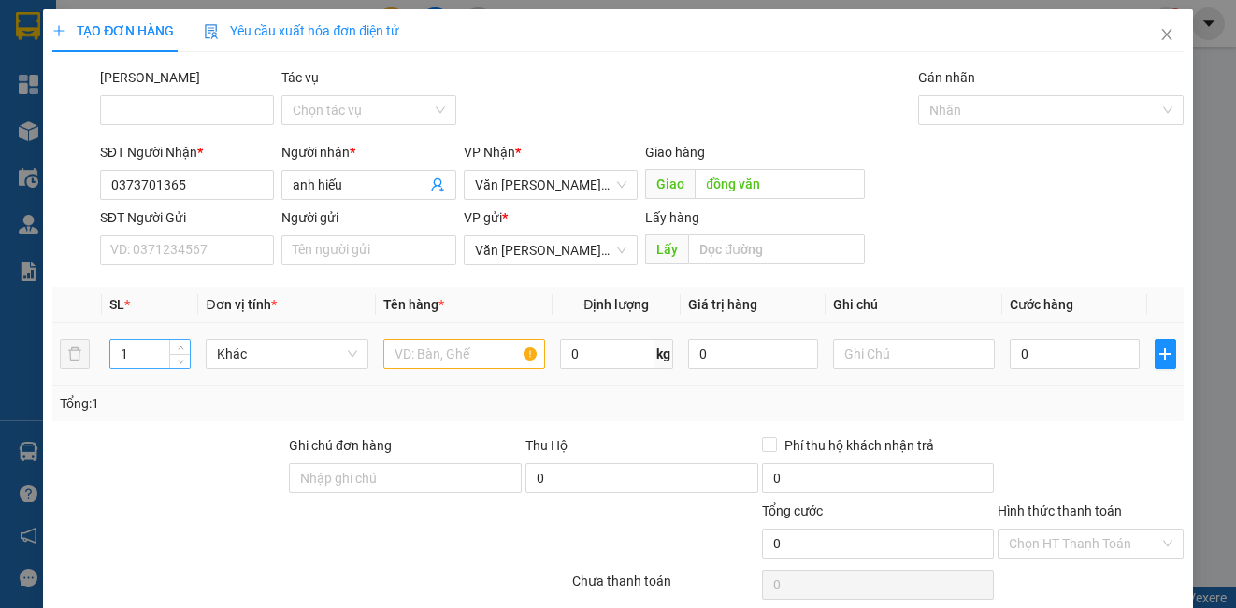
click at [128, 360] on input "1" at bounding box center [149, 354] width 79 height 28
type input "3"
click at [462, 363] on input "text" at bounding box center [464, 354] width 162 height 30
type input "1"
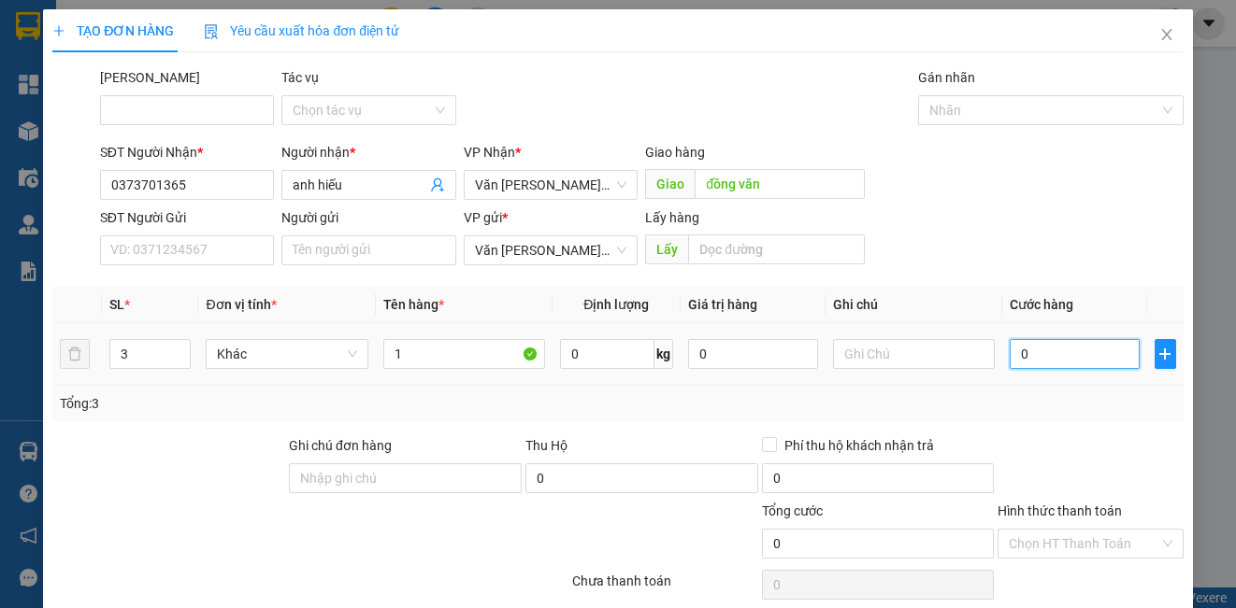
click at [1086, 354] on input "0" at bounding box center [1074, 354] width 130 height 30
type input "1"
type input "15"
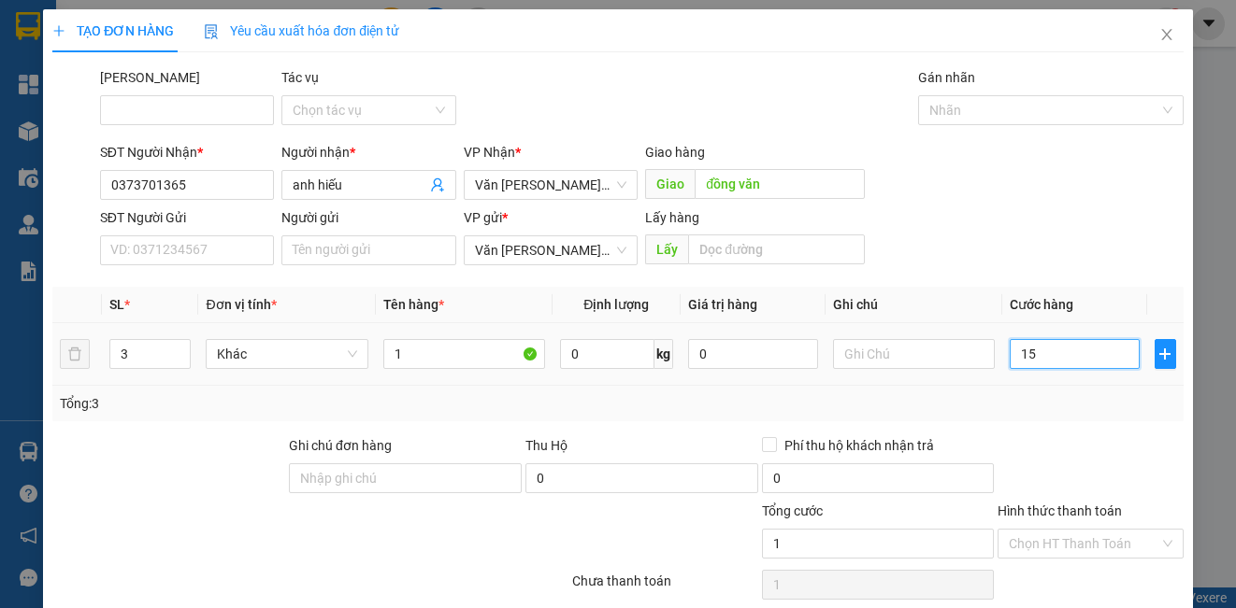
type input "15"
type input "150"
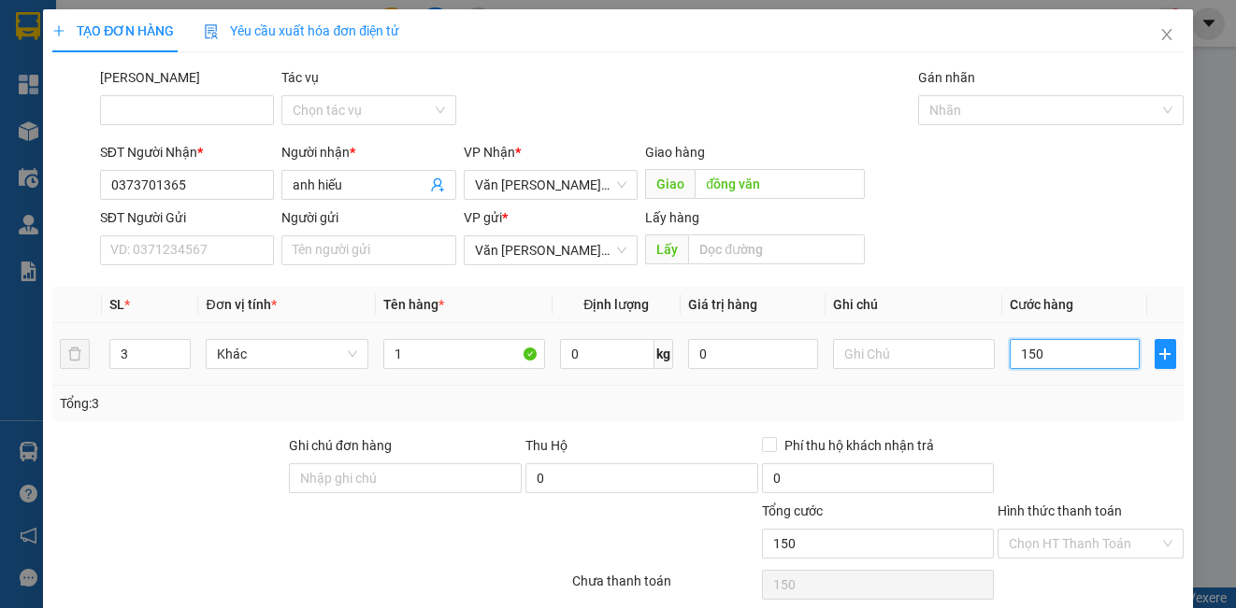
type input "1.500"
type input "15.000"
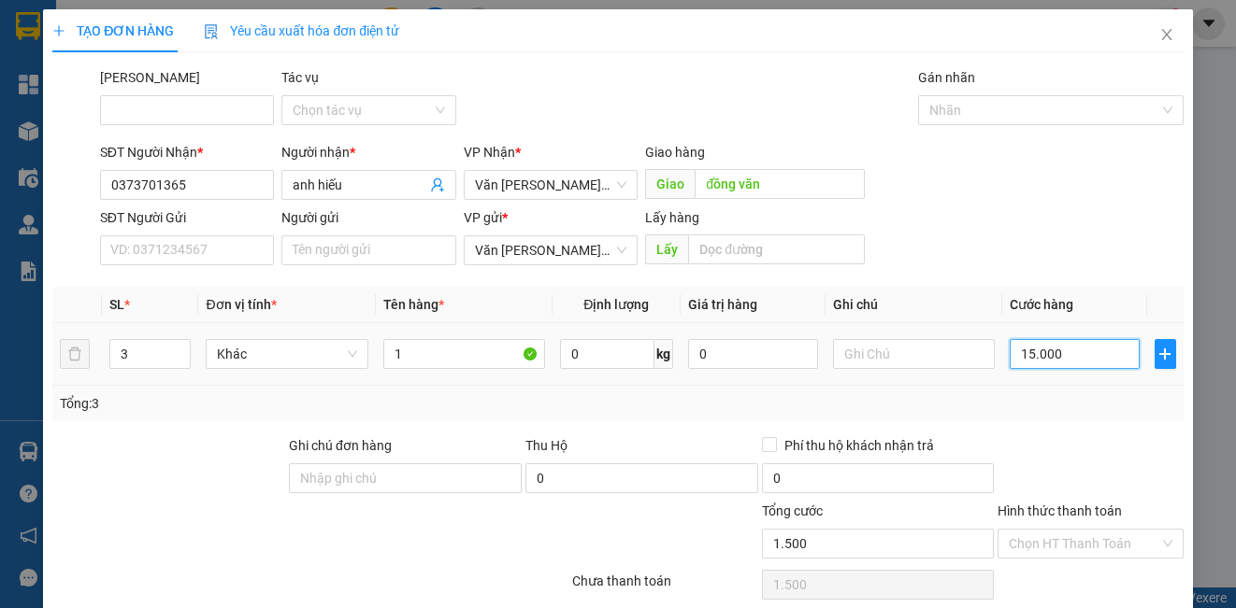
type input "15.000"
type input "150.000"
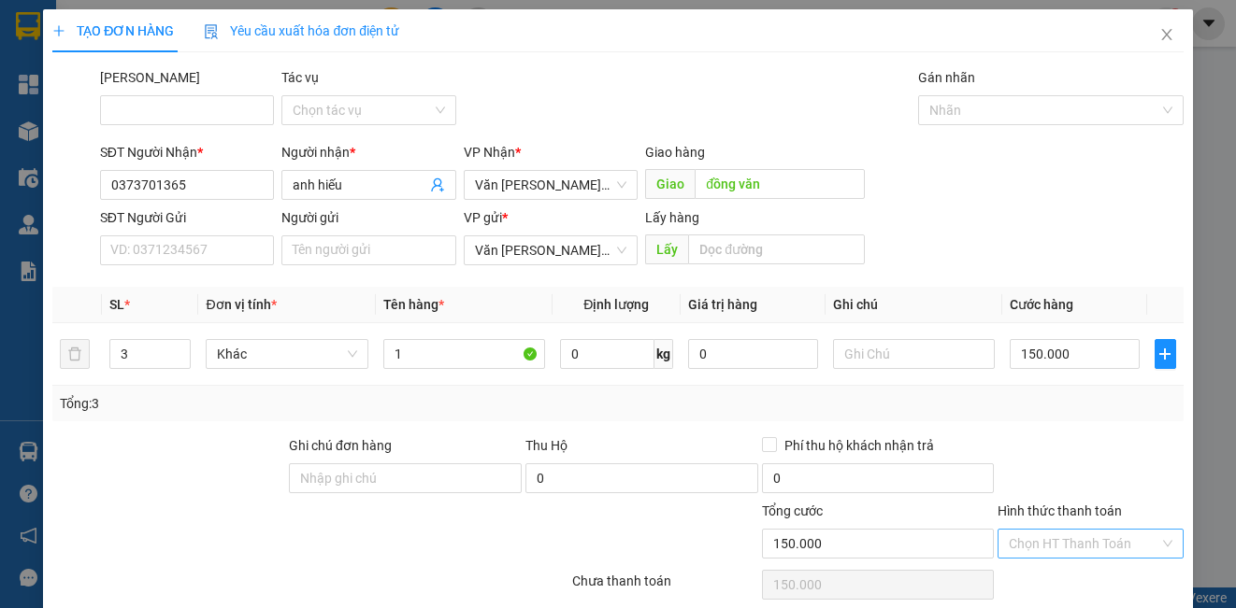
click at [1064, 530] on input "Hình thức thanh toán" at bounding box center [1083, 544] width 150 height 28
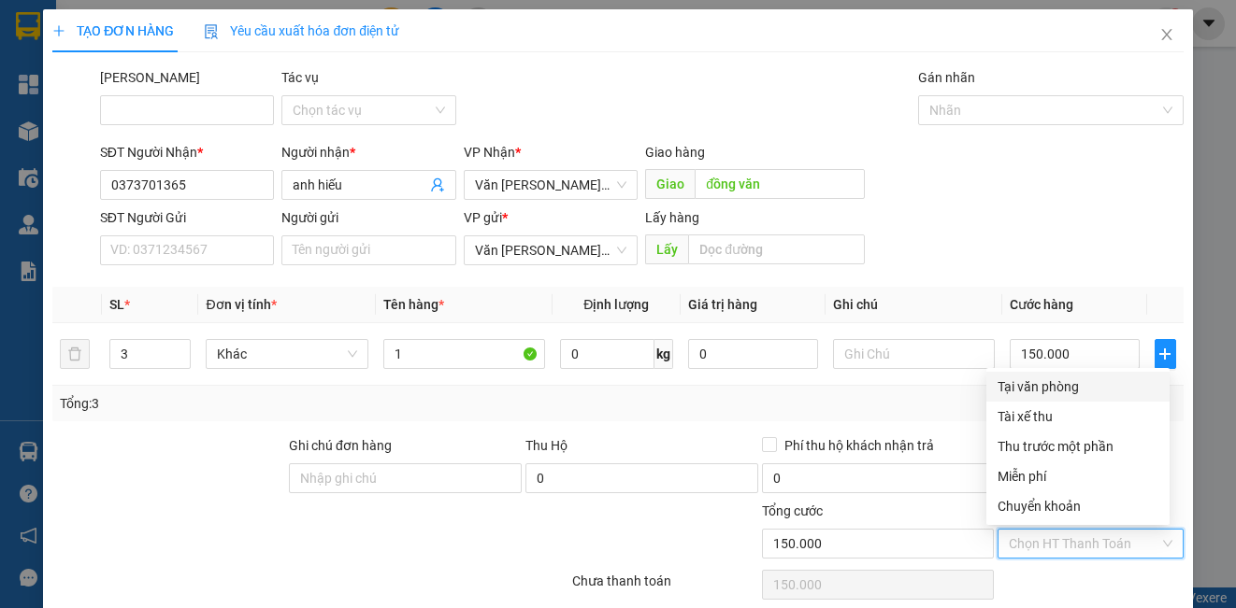
click at [1066, 377] on div "Tại văn phòng" at bounding box center [1077, 387] width 161 height 21
type input "0"
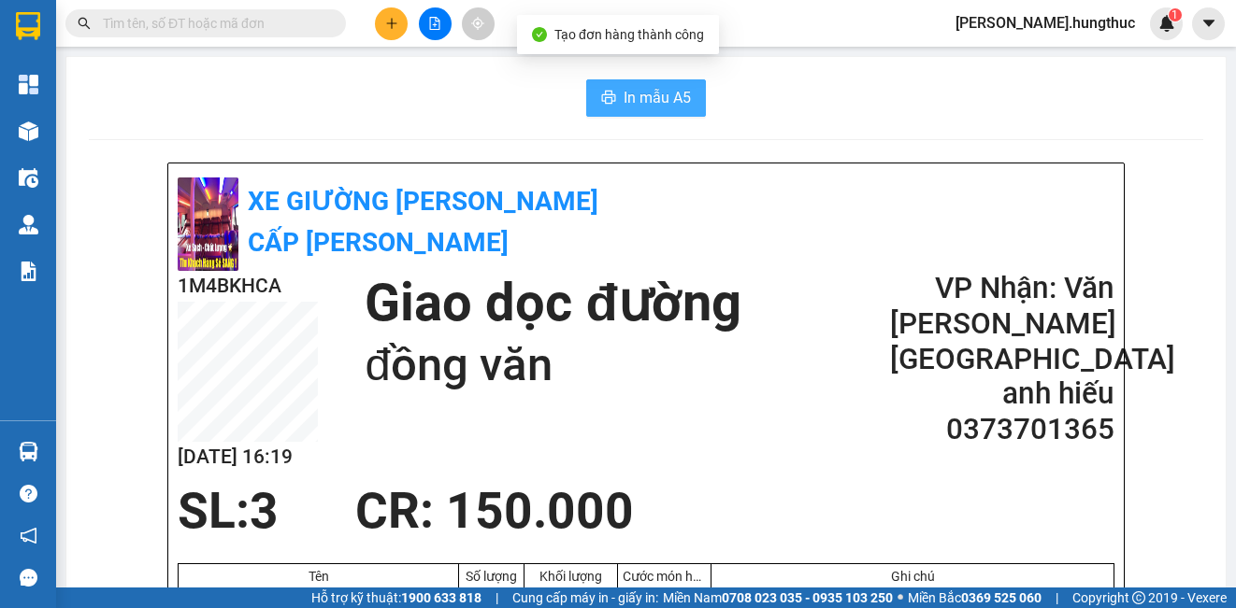
click at [626, 103] on span "In mẫu A5" at bounding box center [656, 97] width 67 height 23
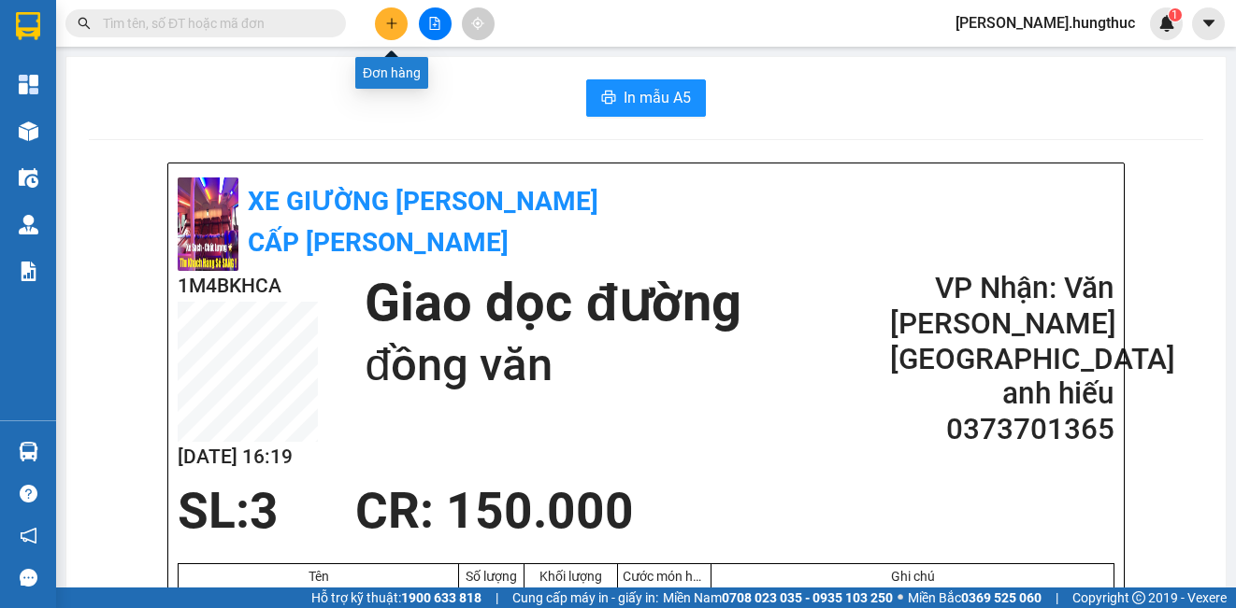
click at [394, 28] on icon "plus" at bounding box center [391, 23] width 13 height 13
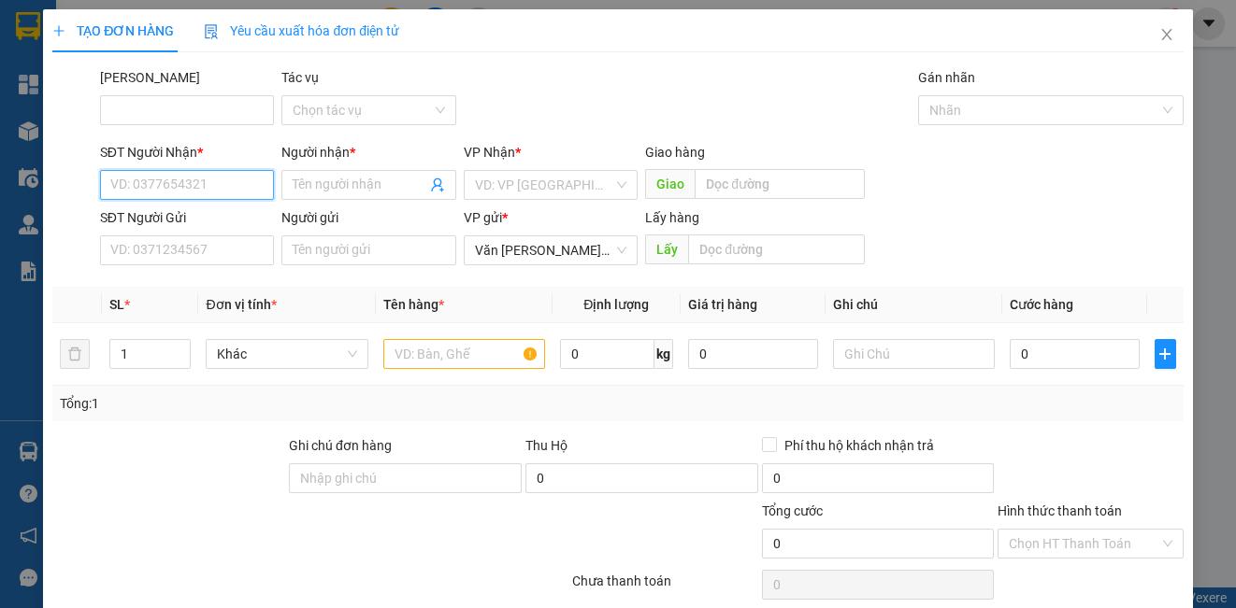
click at [201, 193] on input "SĐT Người Nhận *" at bounding box center [187, 185] width 174 height 30
click at [148, 221] on div "0973883788 - [PERSON_NAME]" at bounding box center [202, 222] width 184 height 21
type input "0973883788"
type input "[PERSON_NAME]"
click at [608, 194] on div "VD: VP [GEOGRAPHIC_DATA]" at bounding box center [551, 185] width 174 height 30
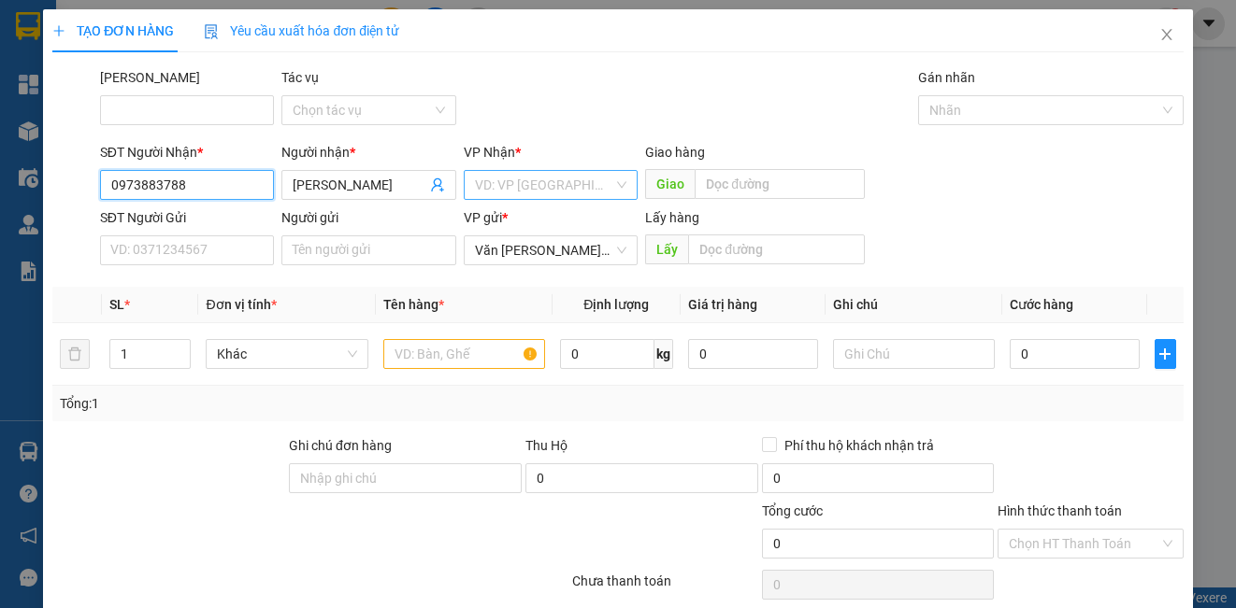
type input "0973883788"
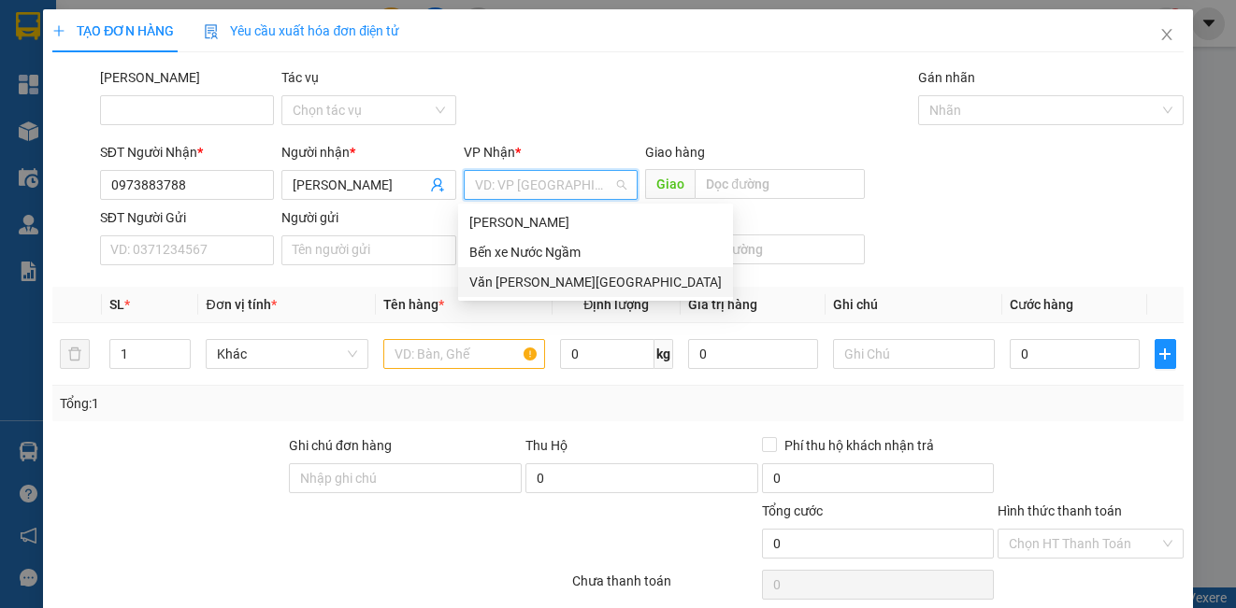
click at [575, 279] on div "Văn [PERSON_NAME][GEOGRAPHIC_DATA]" at bounding box center [595, 282] width 252 height 21
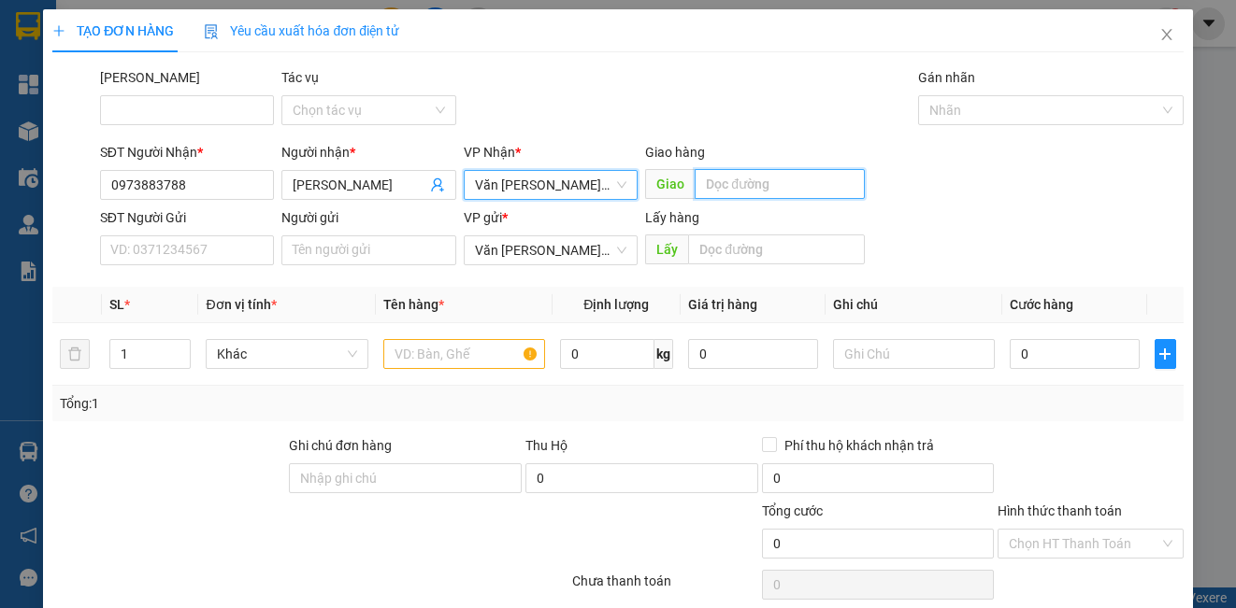
click at [716, 187] on input "text" at bounding box center [779, 184] width 170 height 30
type input "lạt"
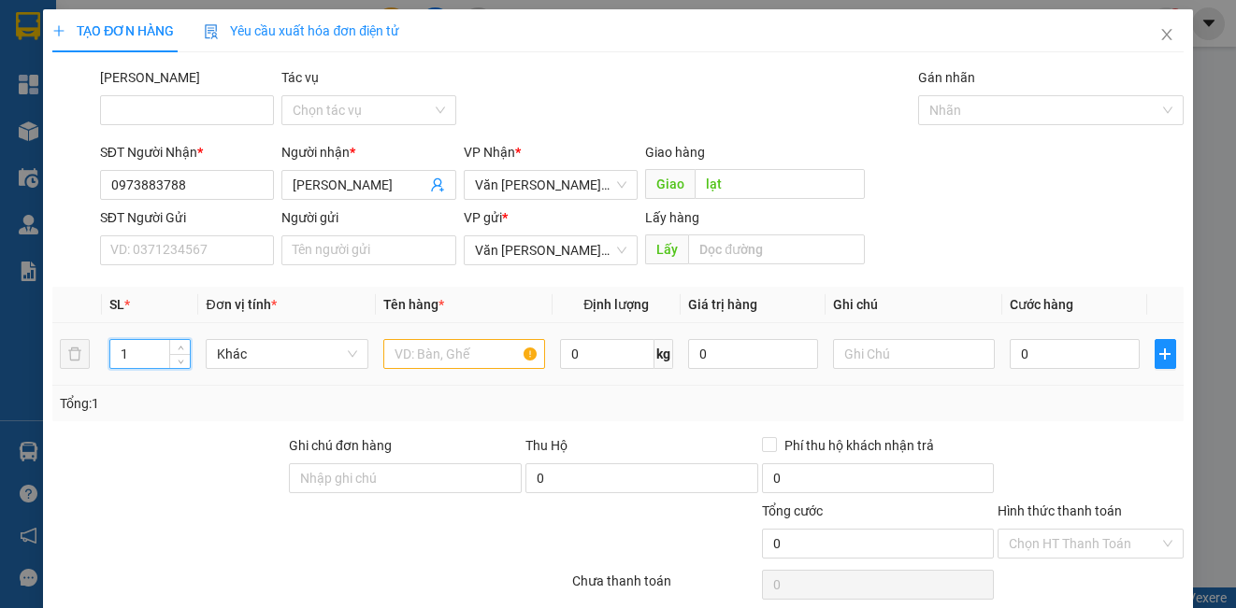
click at [139, 362] on input "1" at bounding box center [149, 354] width 79 height 28
type input "2"
click at [487, 357] on input "text" at bounding box center [464, 354] width 162 height 30
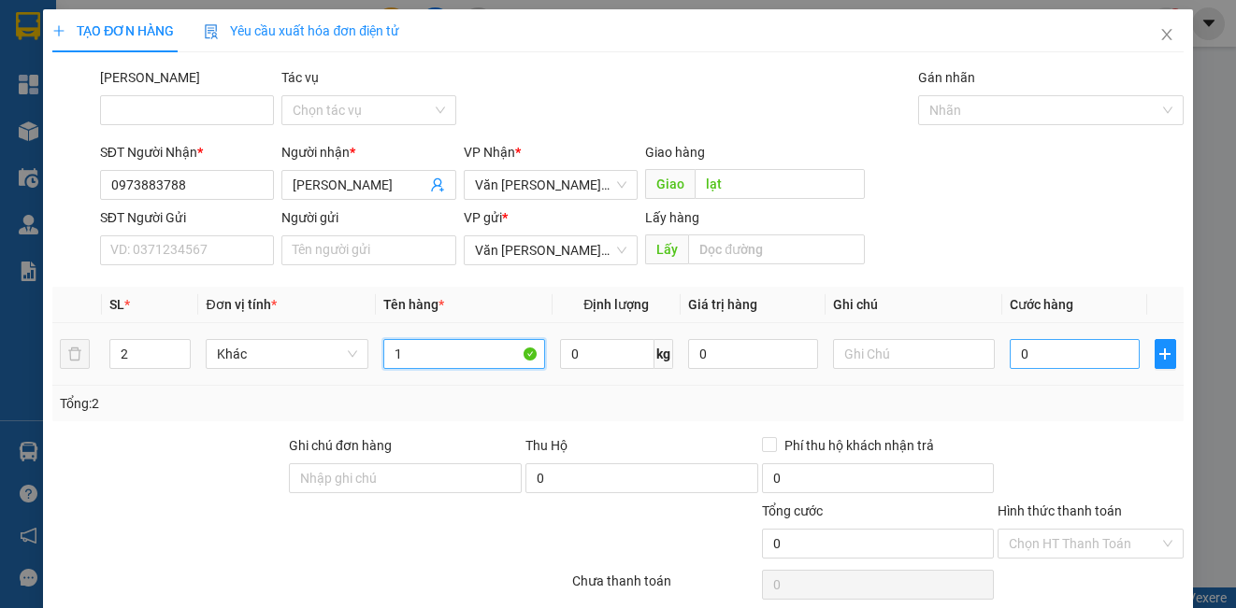
type input "1"
click at [1048, 354] on input "0" at bounding box center [1074, 354] width 130 height 30
type input "1"
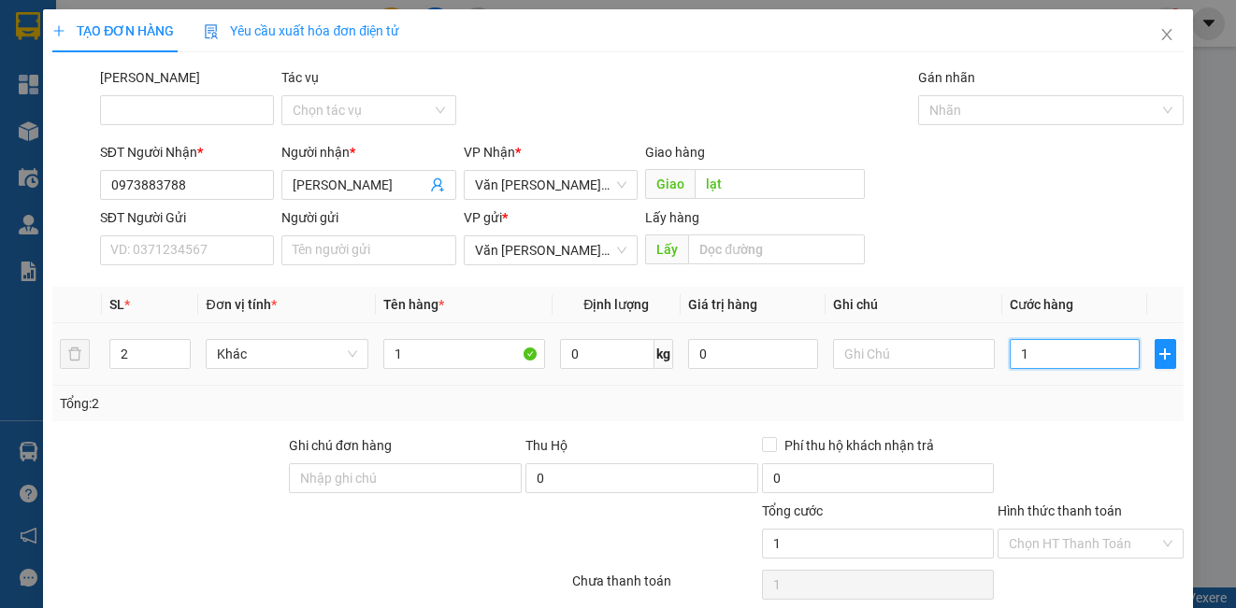
type input "10"
type input "100"
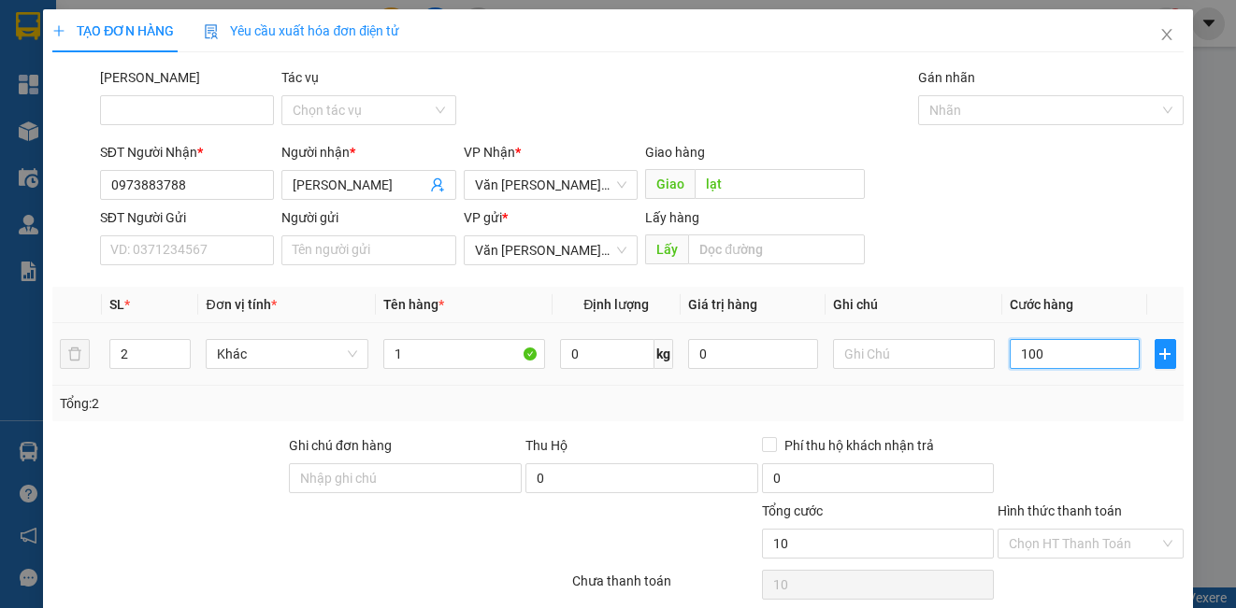
type input "100"
type input "1.000"
type input "10.000"
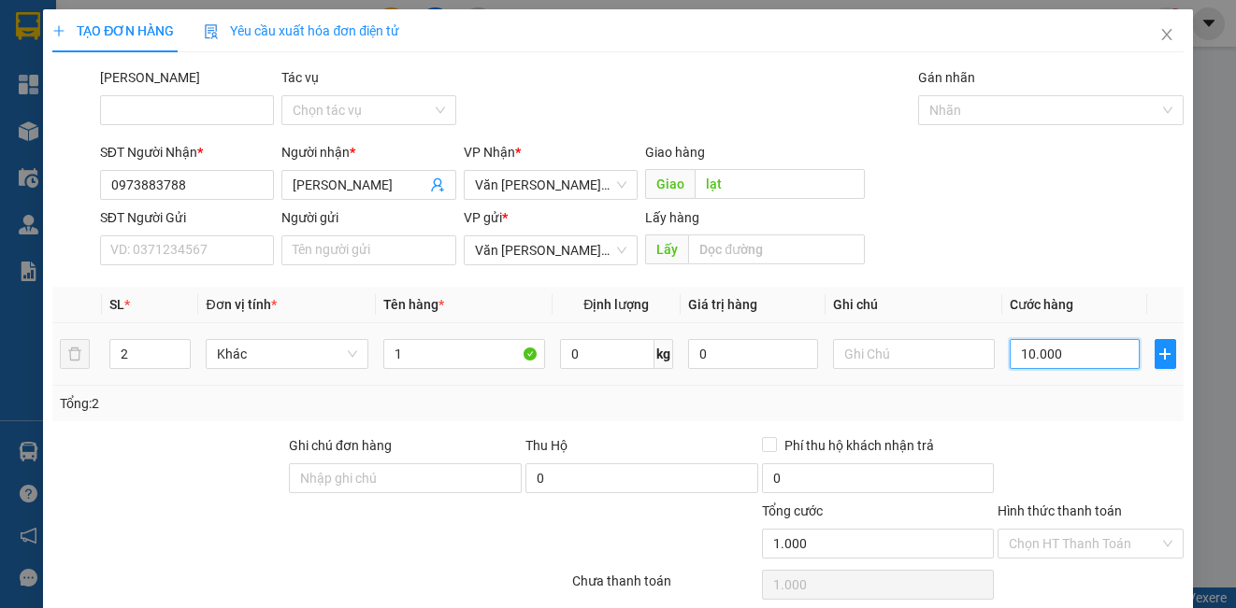
type input "10.000"
type input "100.000"
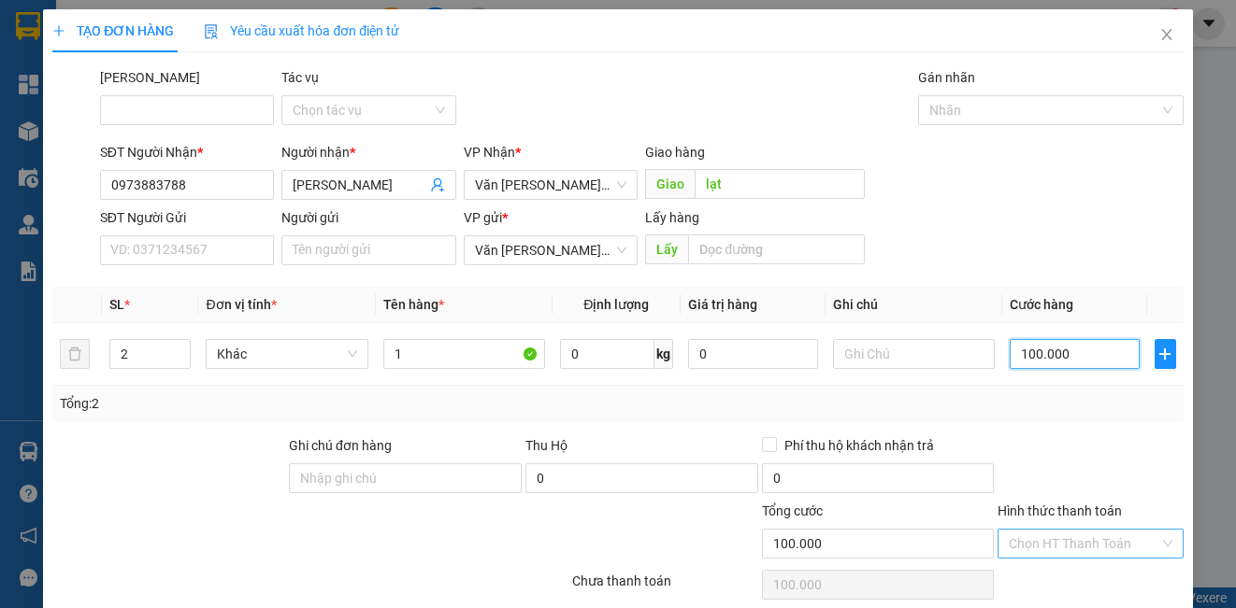
type input "100.000"
click at [1068, 549] on input "Hình thức thanh toán" at bounding box center [1083, 544] width 150 height 28
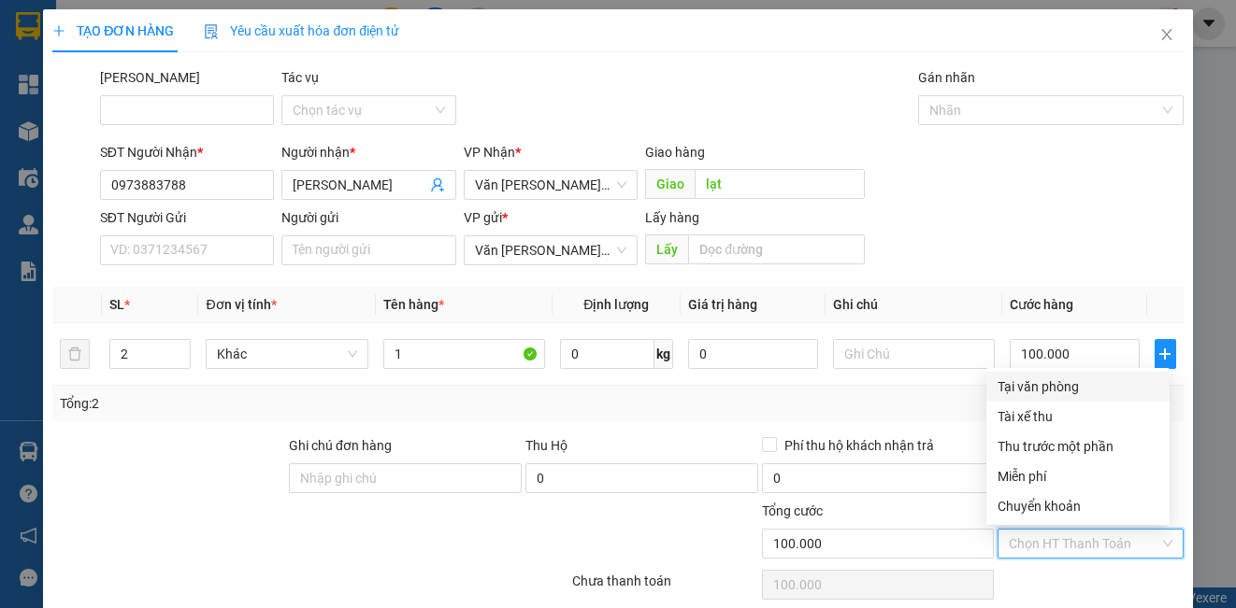
click at [1089, 393] on div "Tại văn phòng" at bounding box center [1077, 387] width 161 height 21
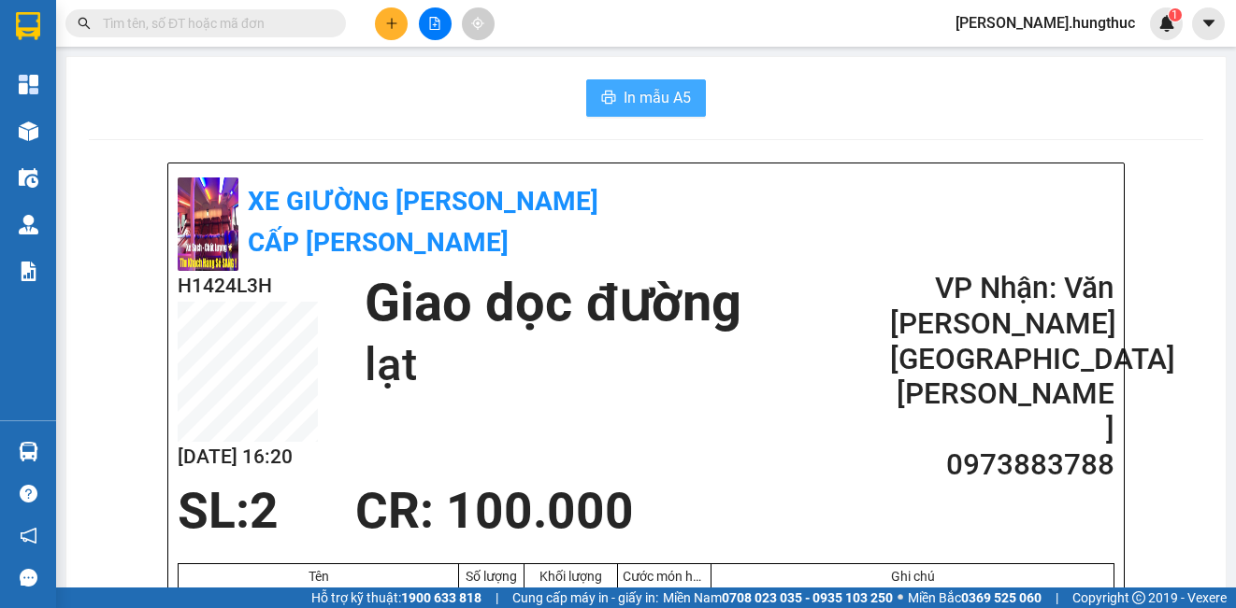
click at [631, 103] on span "In mẫu A5" at bounding box center [656, 97] width 67 height 23
click at [381, 20] on button at bounding box center [391, 23] width 33 height 33
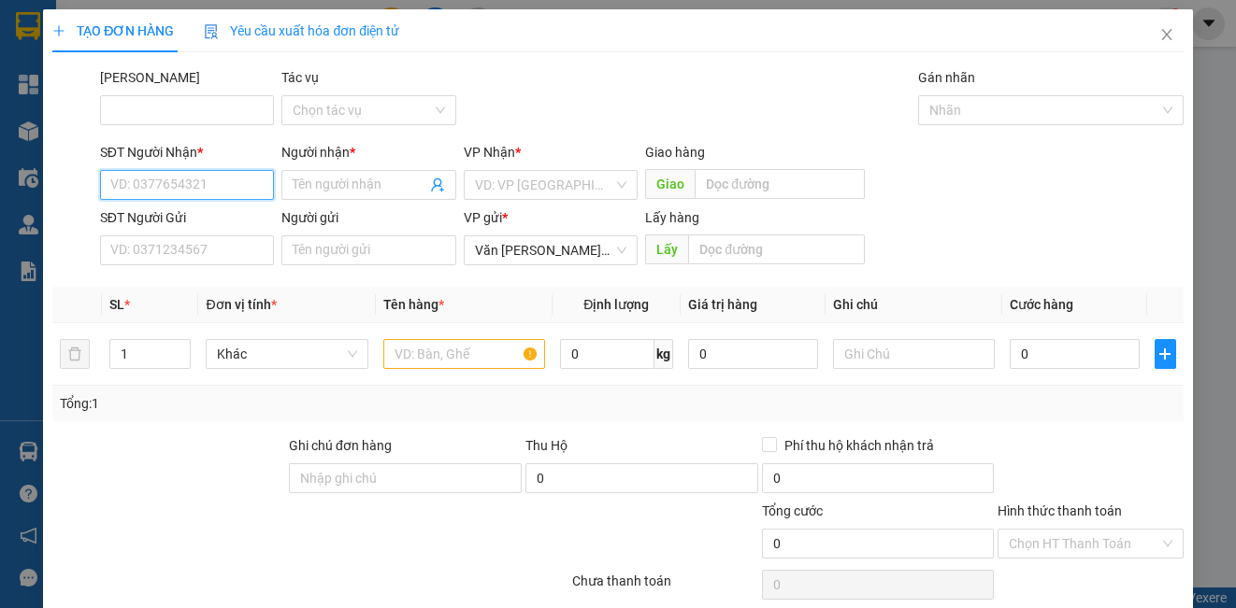
click at [148, 186] on input "SĐT Người Nhận *" at bounding box center [187, 185] width 174 height 30
click at [183, 232] on div "0353529100 - [PERSON_NAME]" at bounding box center [202, 222] width 184 height 21
type input "0353529100"
type input "[PERSON_NAME]"
type input "0353529100"
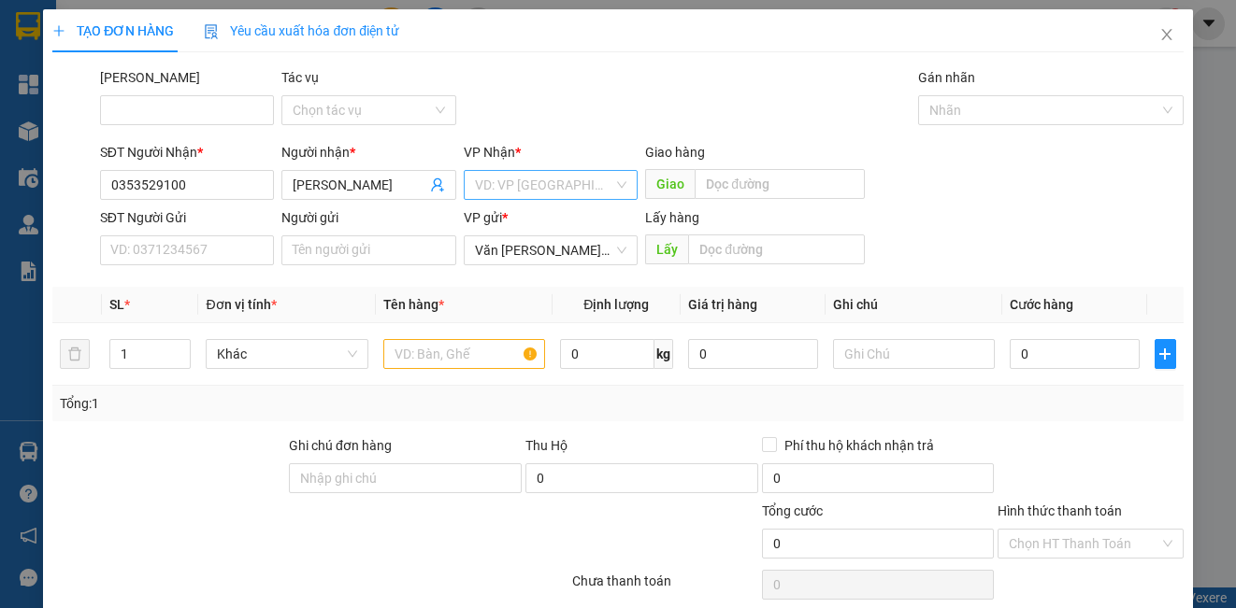
click at [519, 193] on input "search" at bounding box center [544, 185] width 138 height 28
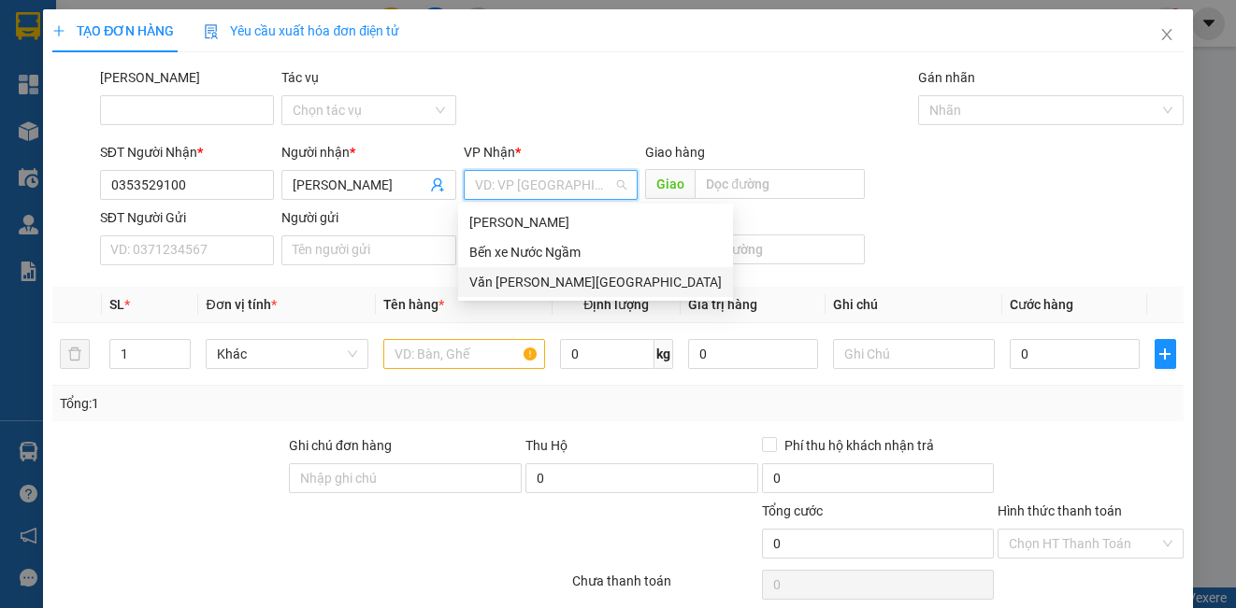
click at [529, 283] on div "Văn [PERSON_NAME][GEOGRAPHIC_DATA]" at bounding box center [595, 282] width 252 height 21
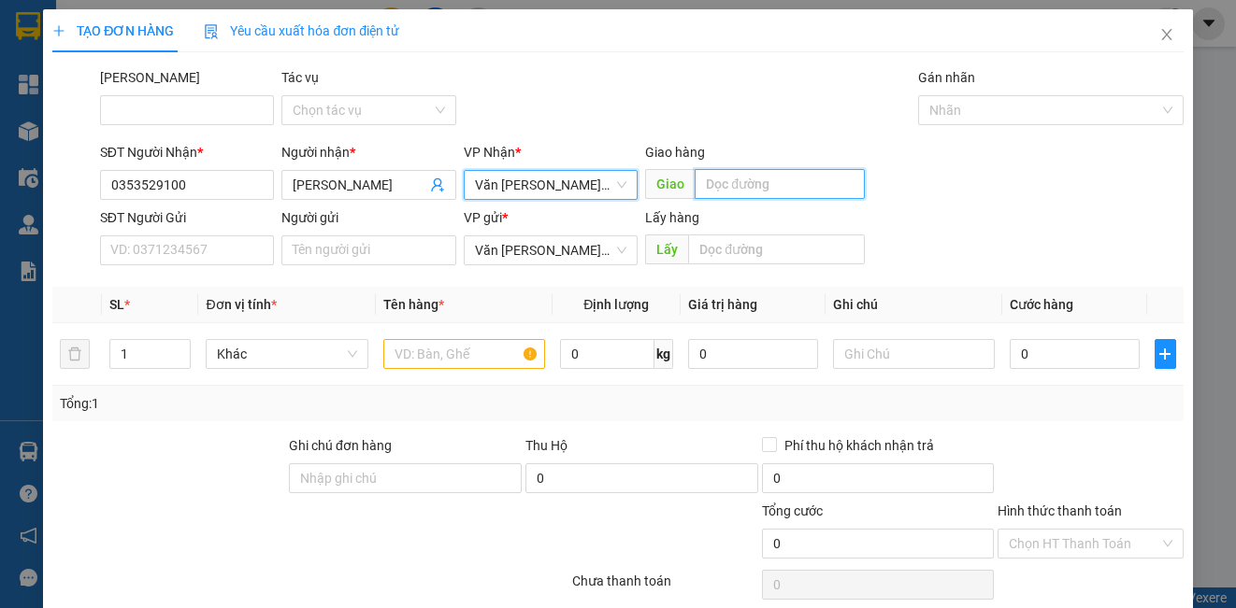
click at [738, 185] on input "text" at bounding box center [779, 184] width 170 height 30
type input "t"
type input "d"
type input "đồng văn"
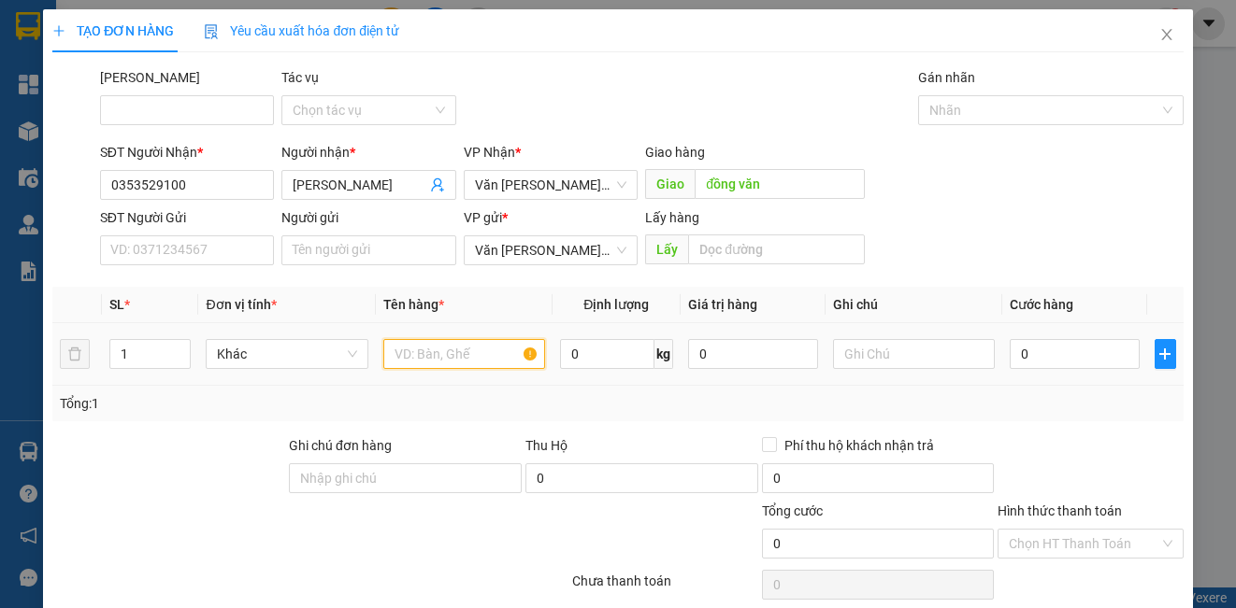
click at [472, 357] on input "text" at bounding box center [464, 354] width 162 height 30
type input "1"
click at [1068, 357] on input "0" at bounding box center [1074, 354] width 130 height 30
type input "4"
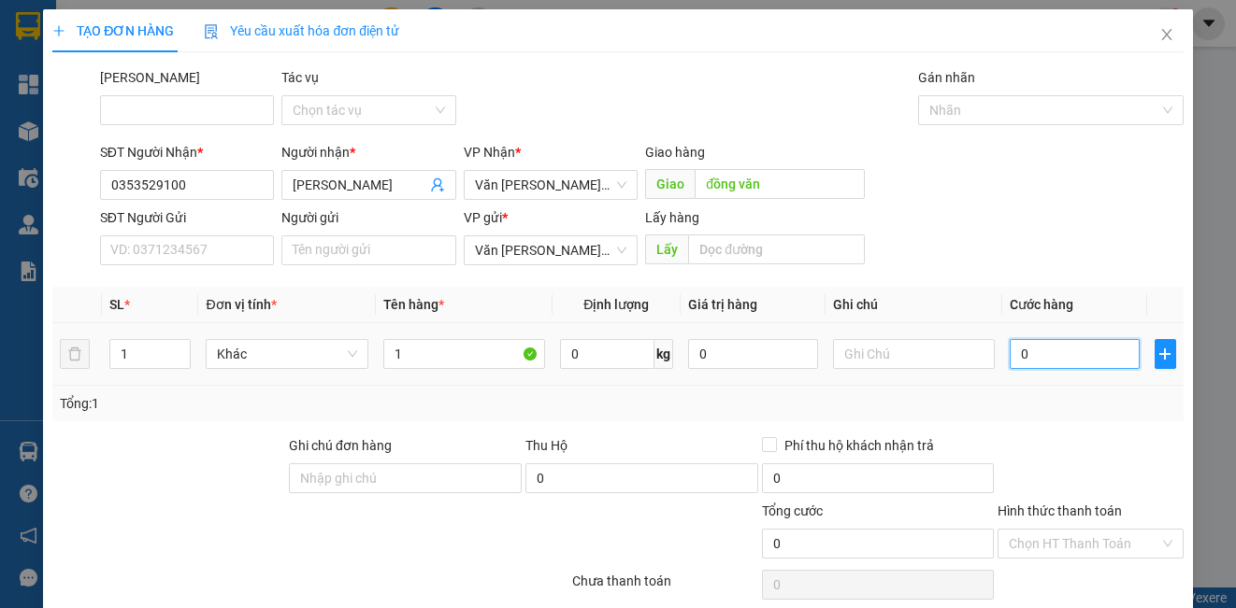
type input "4"
type input "40"
type input "400"
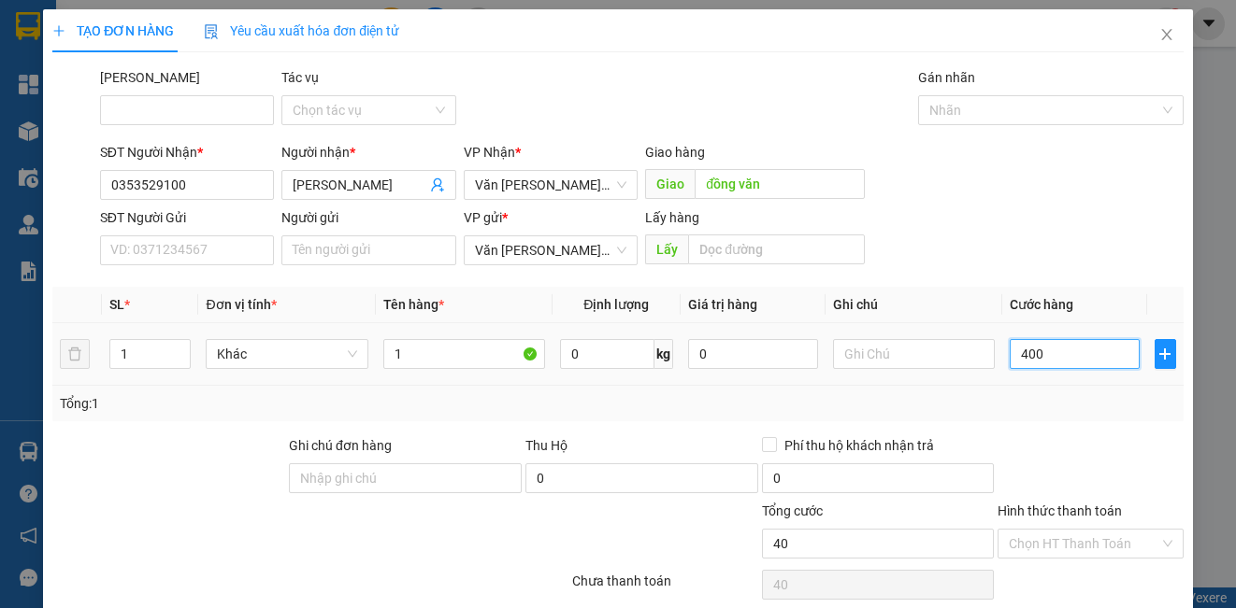
type input "400"
type input "4.000"
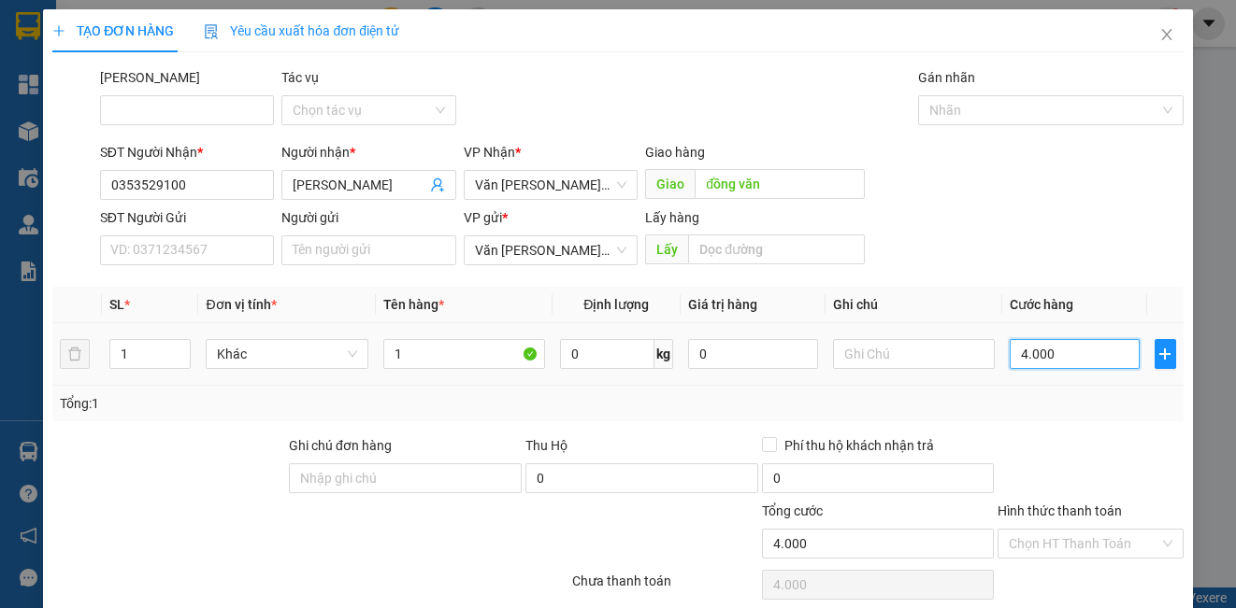
type input "40.000"
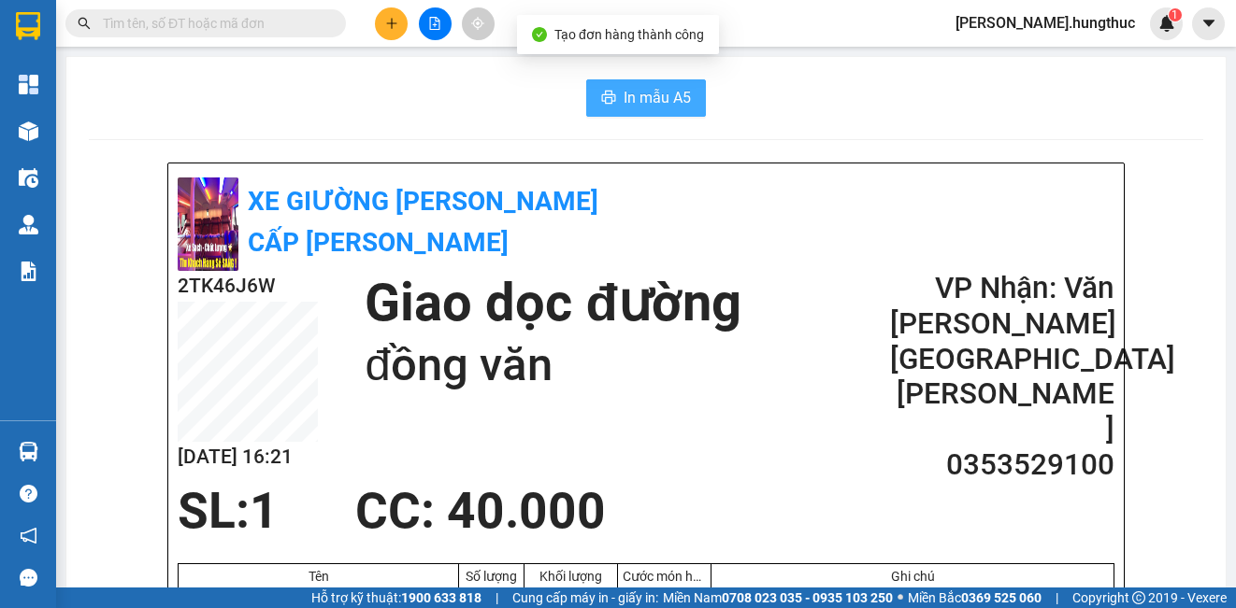
click at [644, 96] on span "In mẫu A5" at bounding box center [656, 97] width 67 height 23
click at [379, 38] on div at bounding box center [434, 23] width 140 height 33
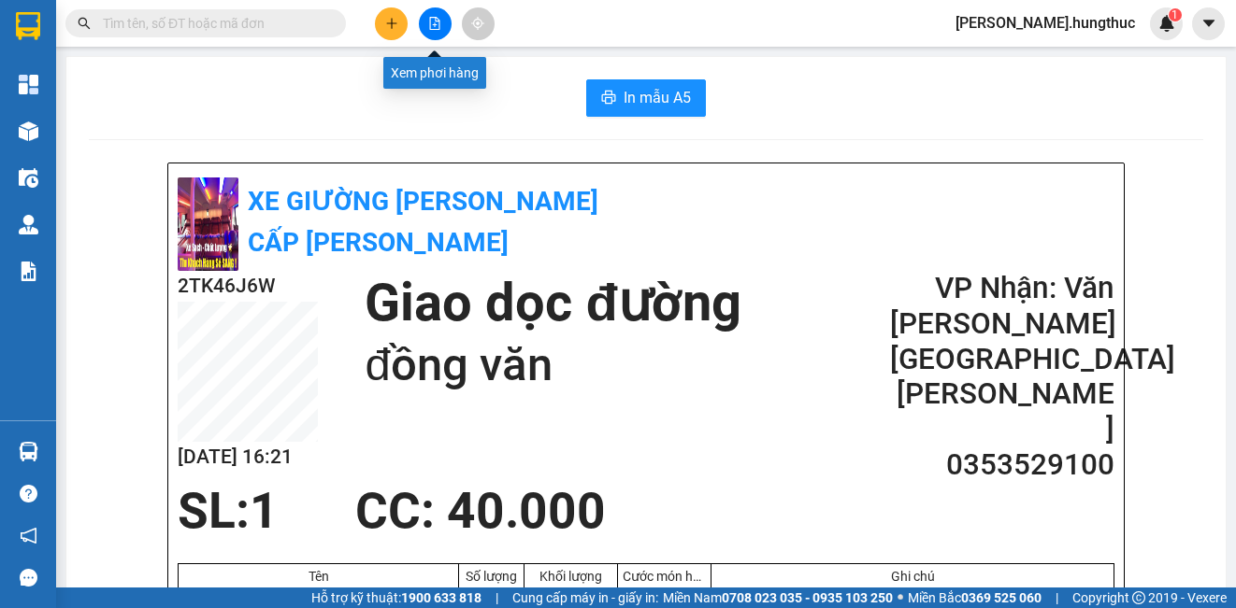
click at [425, 20] on button at bounding box center [435, 23] width 33 height 33
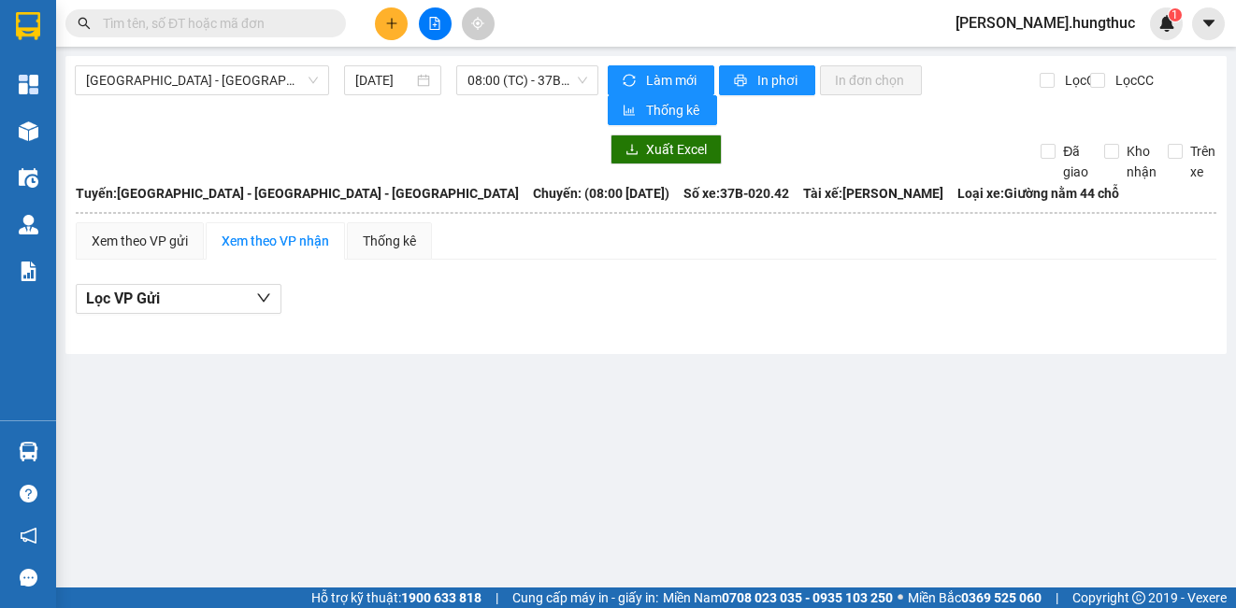
click at [394, 34] on button at bounding box center [391, 23] width 33 height 33
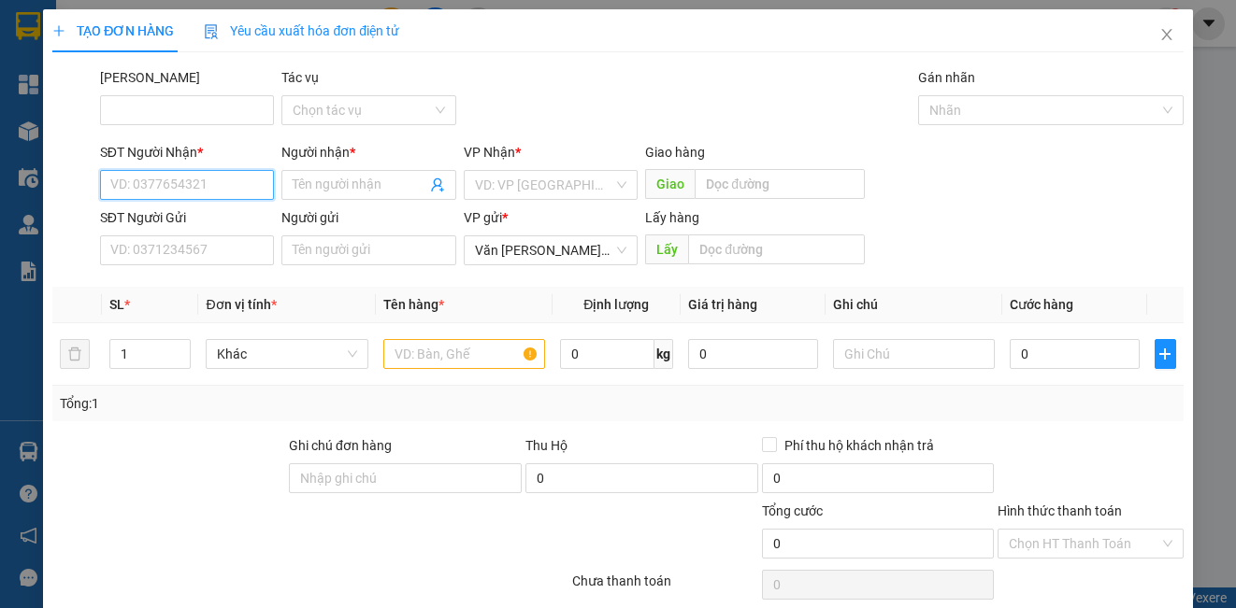
click at [176, 184] on input "SĐT Người Nhận *" at bounding box center [187, 185] width 174 height 30
click at [193, 235] on div "0824654456 - NHẬT LỆ" at bounding box center [185, 222] width 172 height 30
type input "0824654456"
type input "NHẬT LỆ"
click at [467, 189] on div "VD: VP [GEOGRAPHIC_DATA]" at bounding box center [551, 185] width 174 height 30
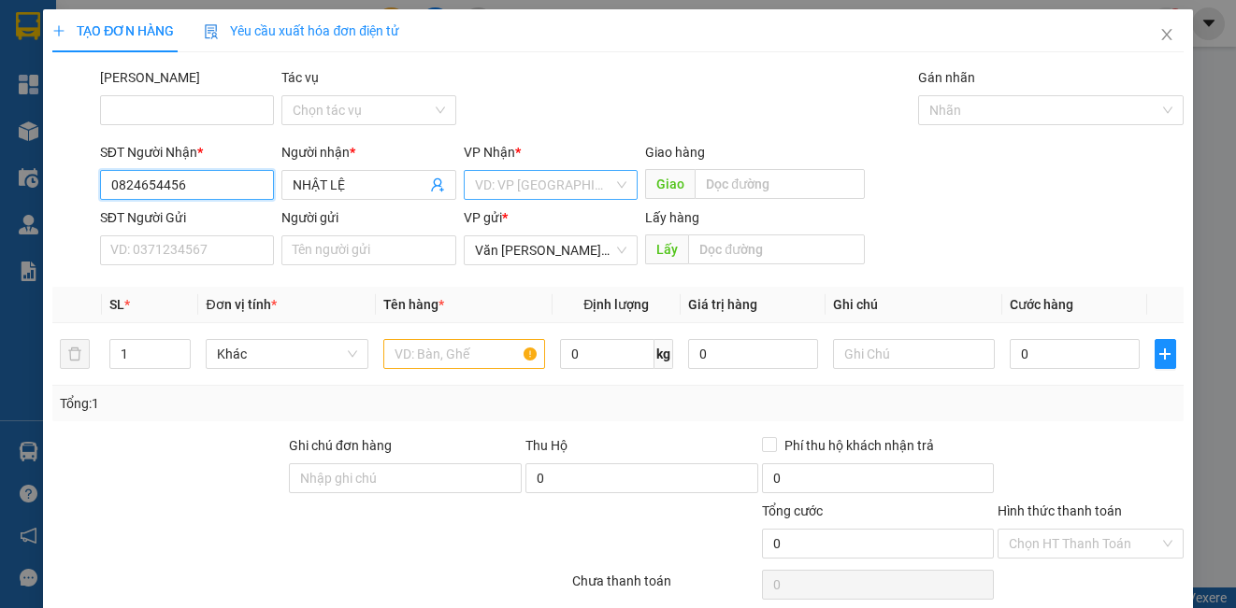
type input "0824654456"
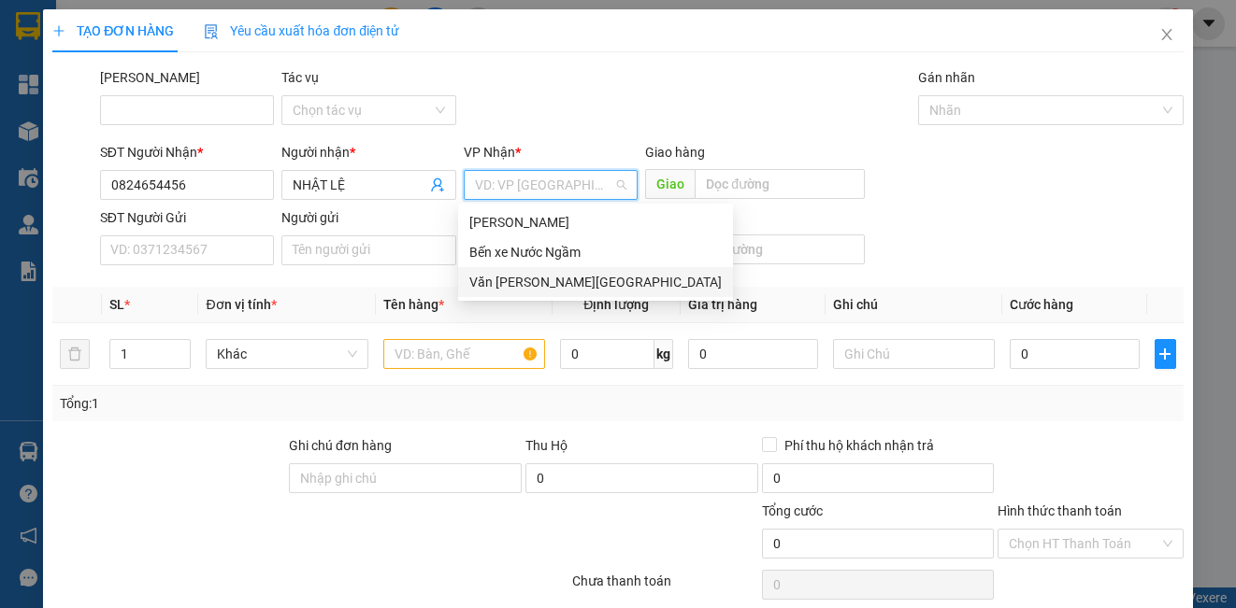
click at [501, 292] on div "Văn [PERSON_NAME][GEOGRAPHIC_DATA]" at bounding box center [595, 282] width 252 height 21
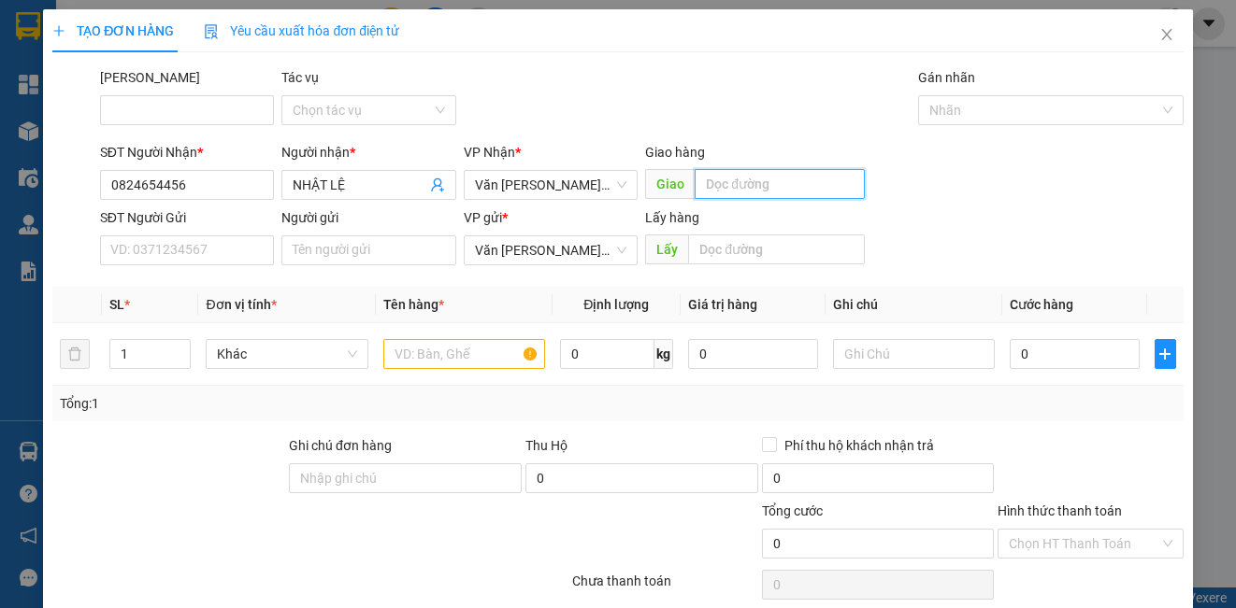
click at [761, 192] on input "text" at bounding box center [779, 184] width 170 height 30
type input "lạt"
click at [434, 356] on input "text" at bounding box center [464, 354] width 162 height 30
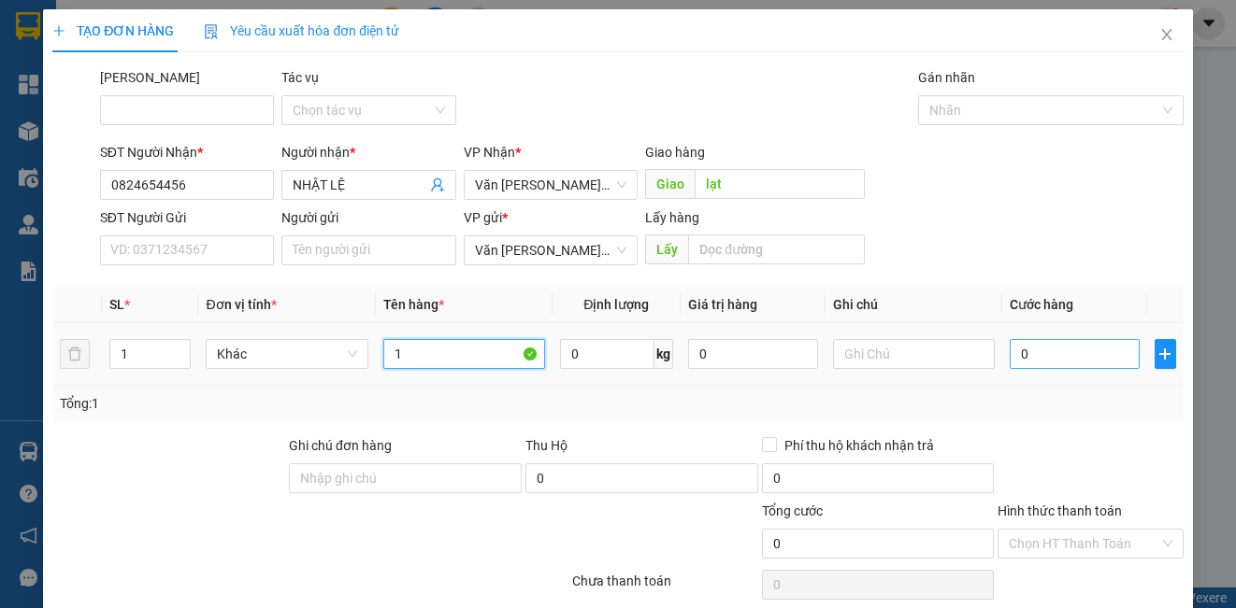
type input "1"
click at [1058, 364] on input "0" at bounding box center [1074, 354] width 130 height 30
type input "4"
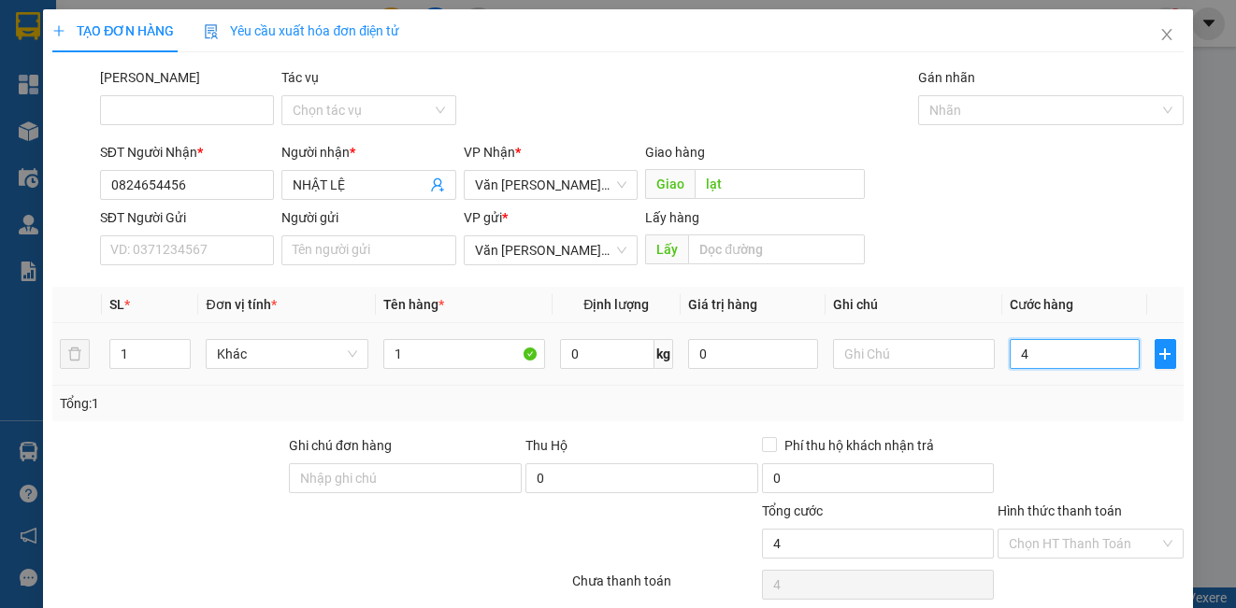
type input "40"
type input "400"
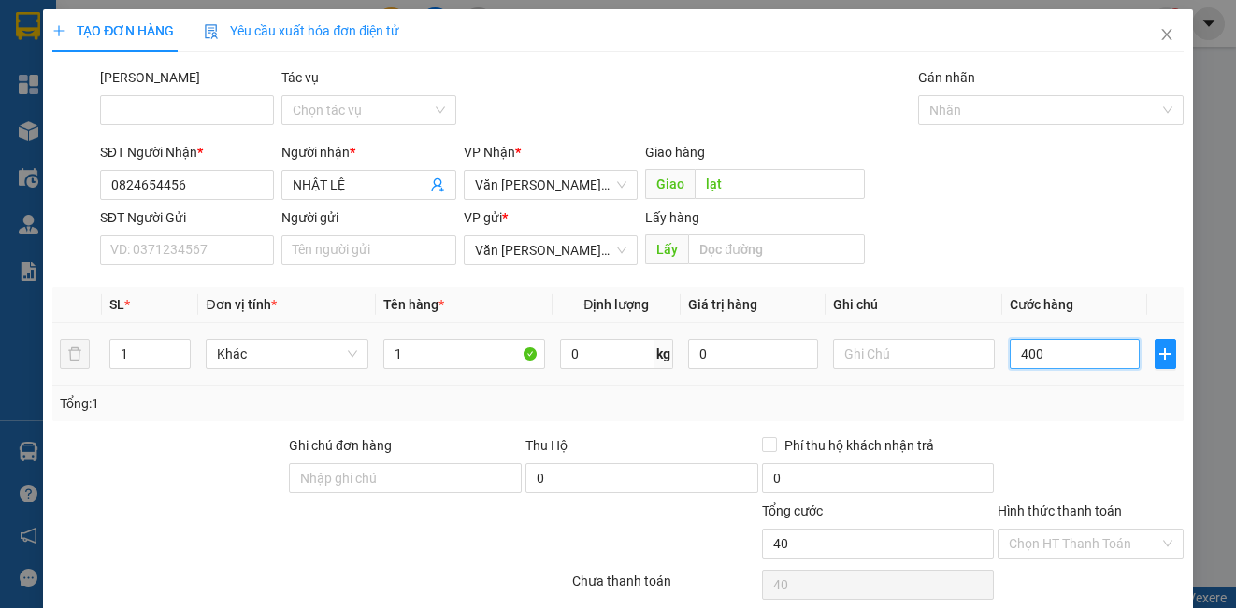
type input "400"
type input "4.000"
type input "40.000"
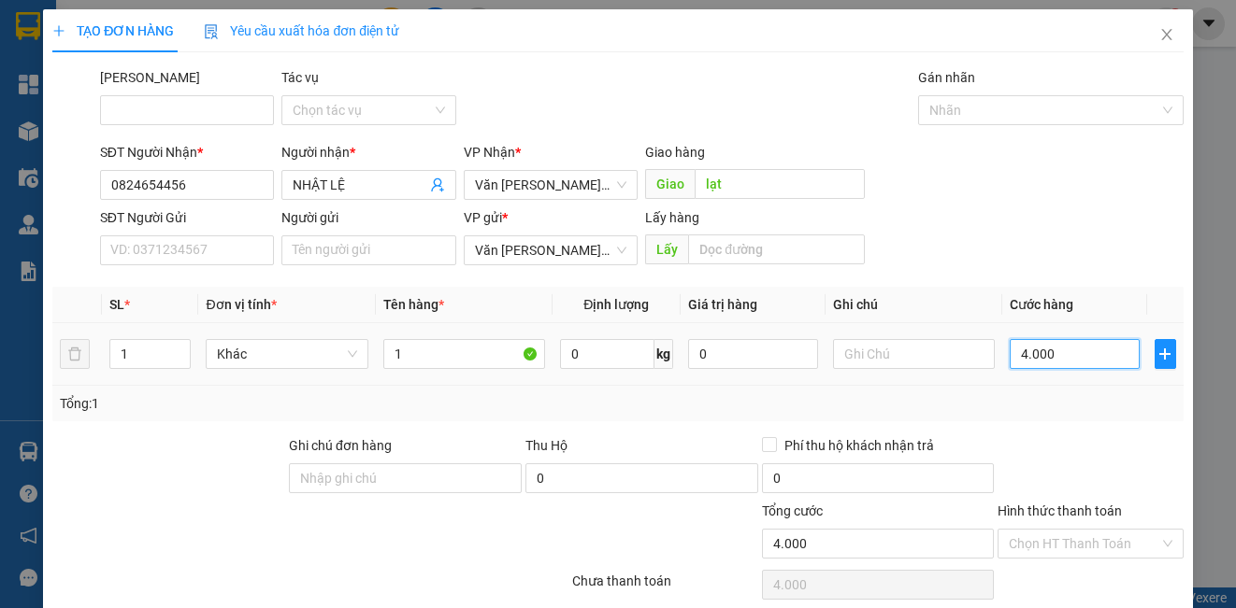
type input "40.000"
type input "4.000"
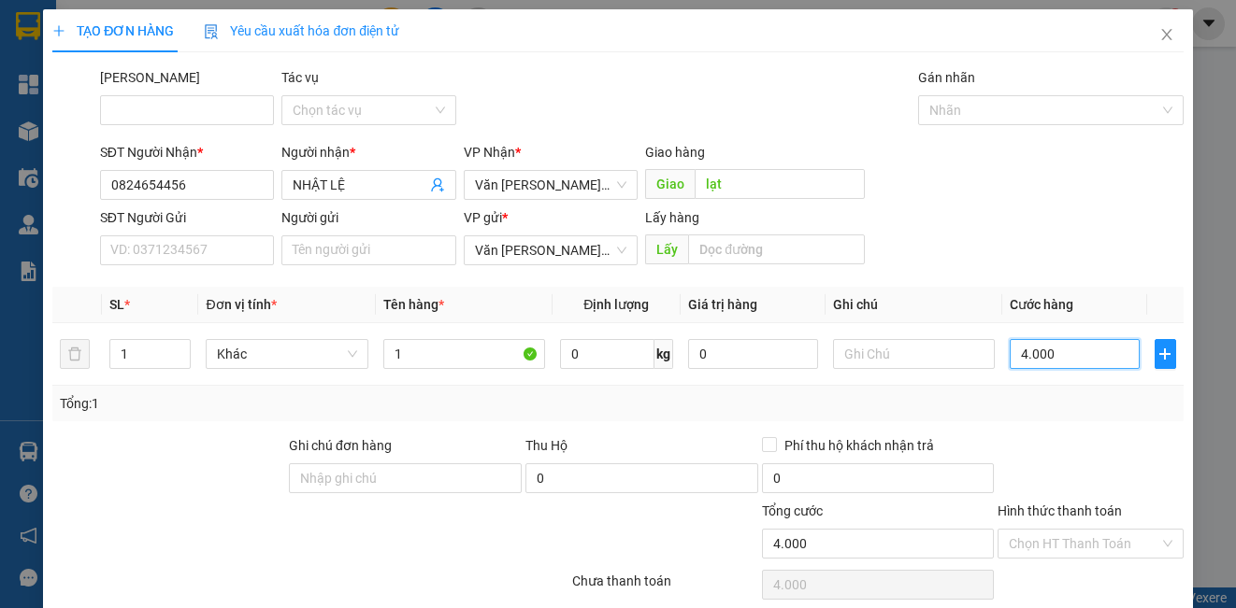
type input "400"
type input "40"
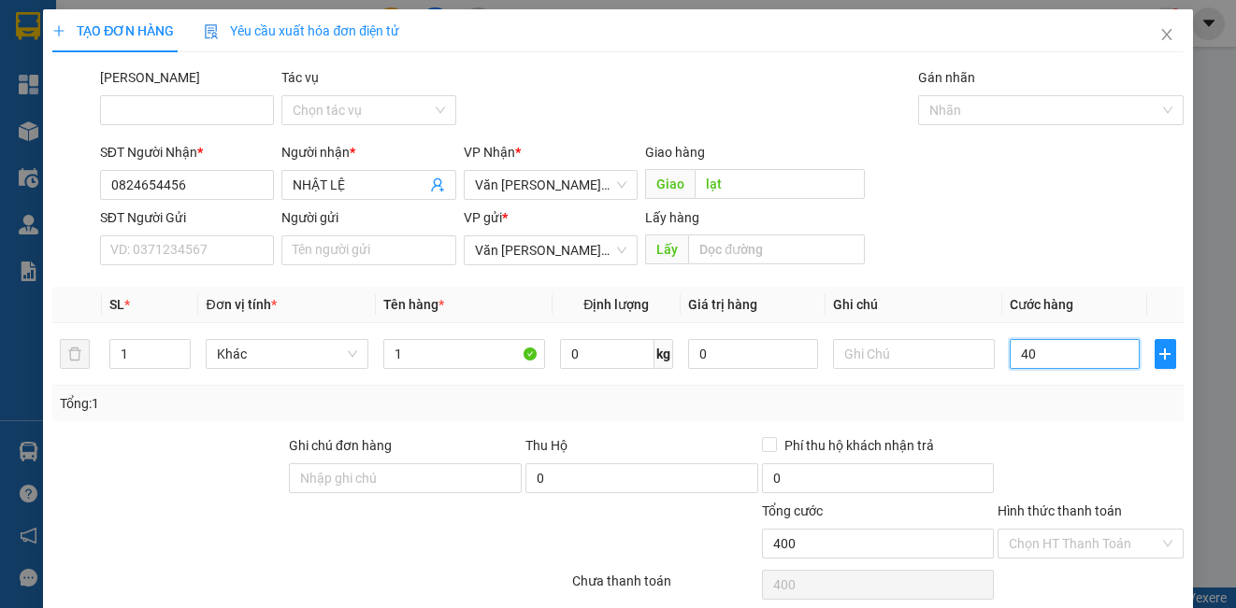
type input "40"
type input "4"
type input "0"
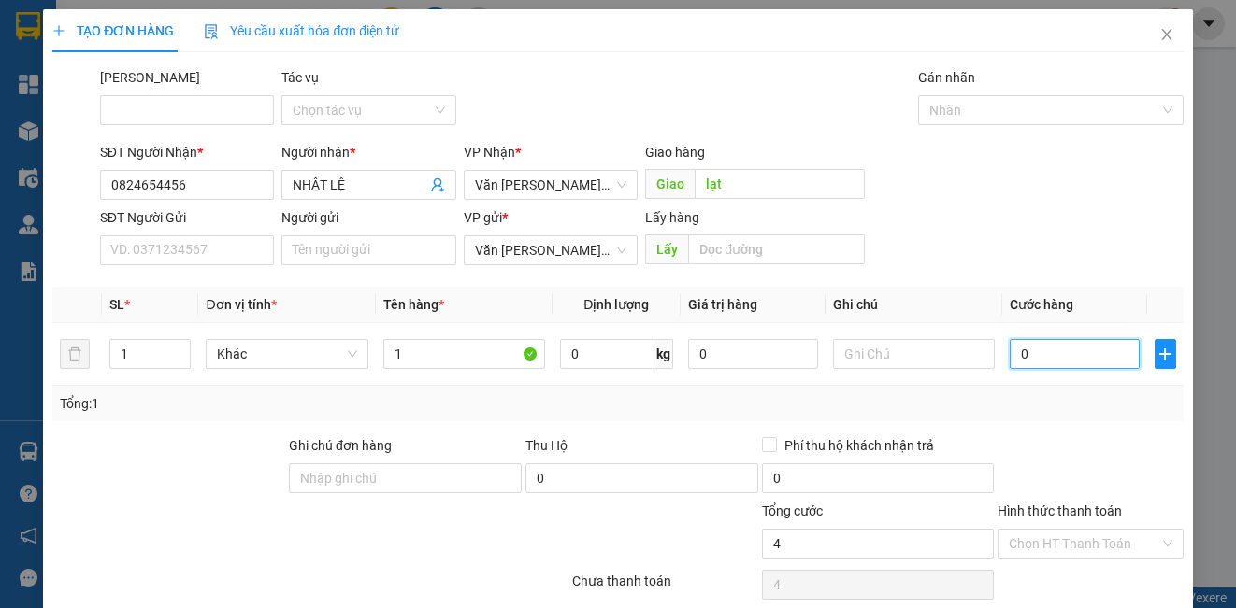
type input "0"
click at [1009, 339] on input "0" at bounding box center [1074, 354] width 130 height 30
type input "50"
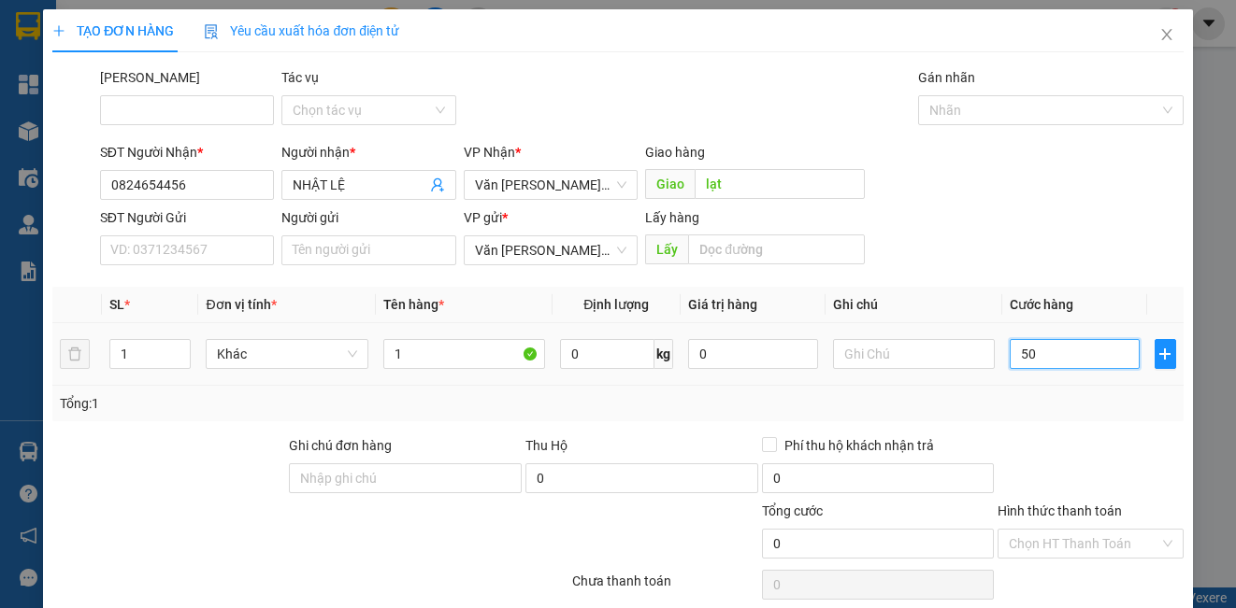
type input "50"
type input "500"
type input "5.000"
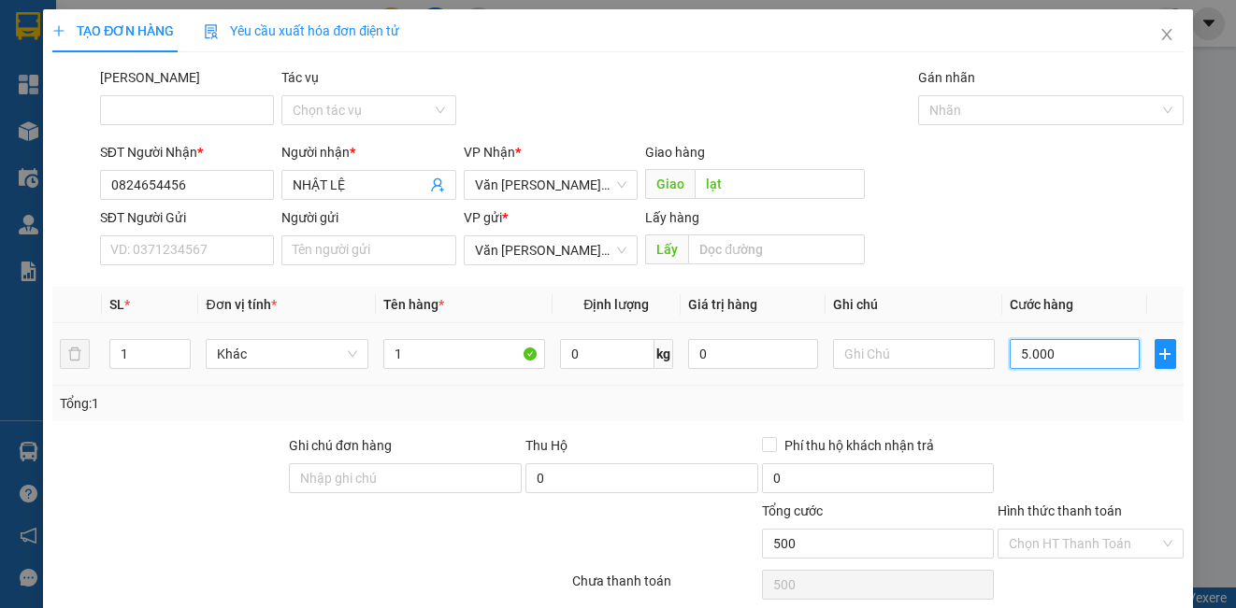
type input "5.000"
type input "50.000"
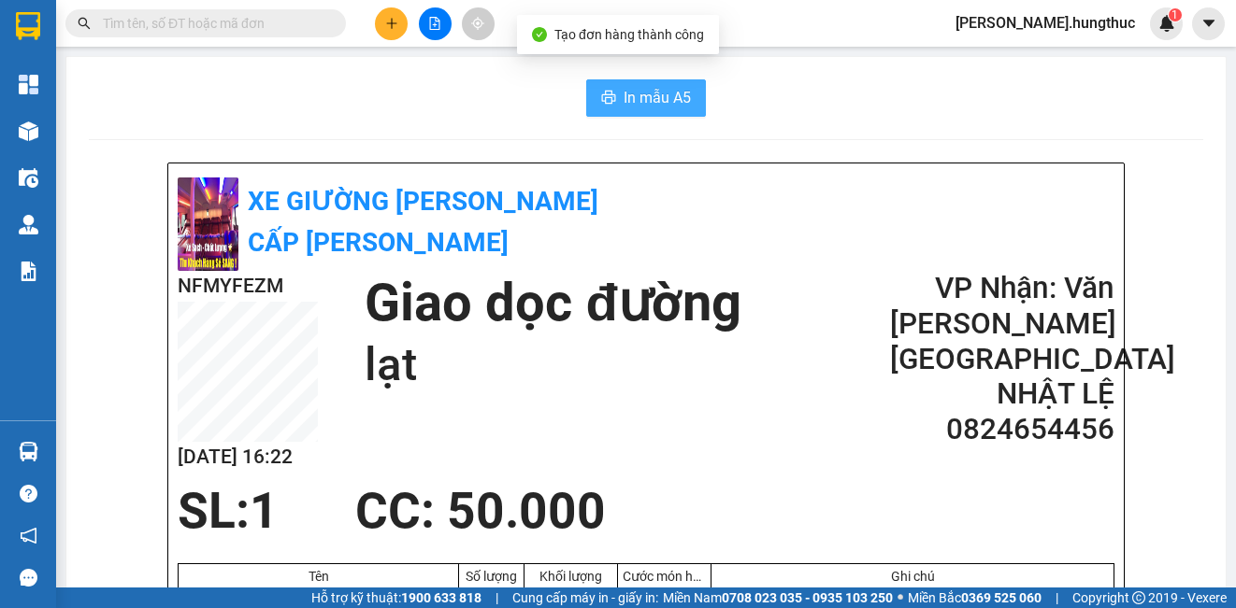
click at [635, 105] on span "In mẫu A5" at bounding box center [656, 97] width 67 height 23
